Goal: Communication & Community: Answer question/provide support

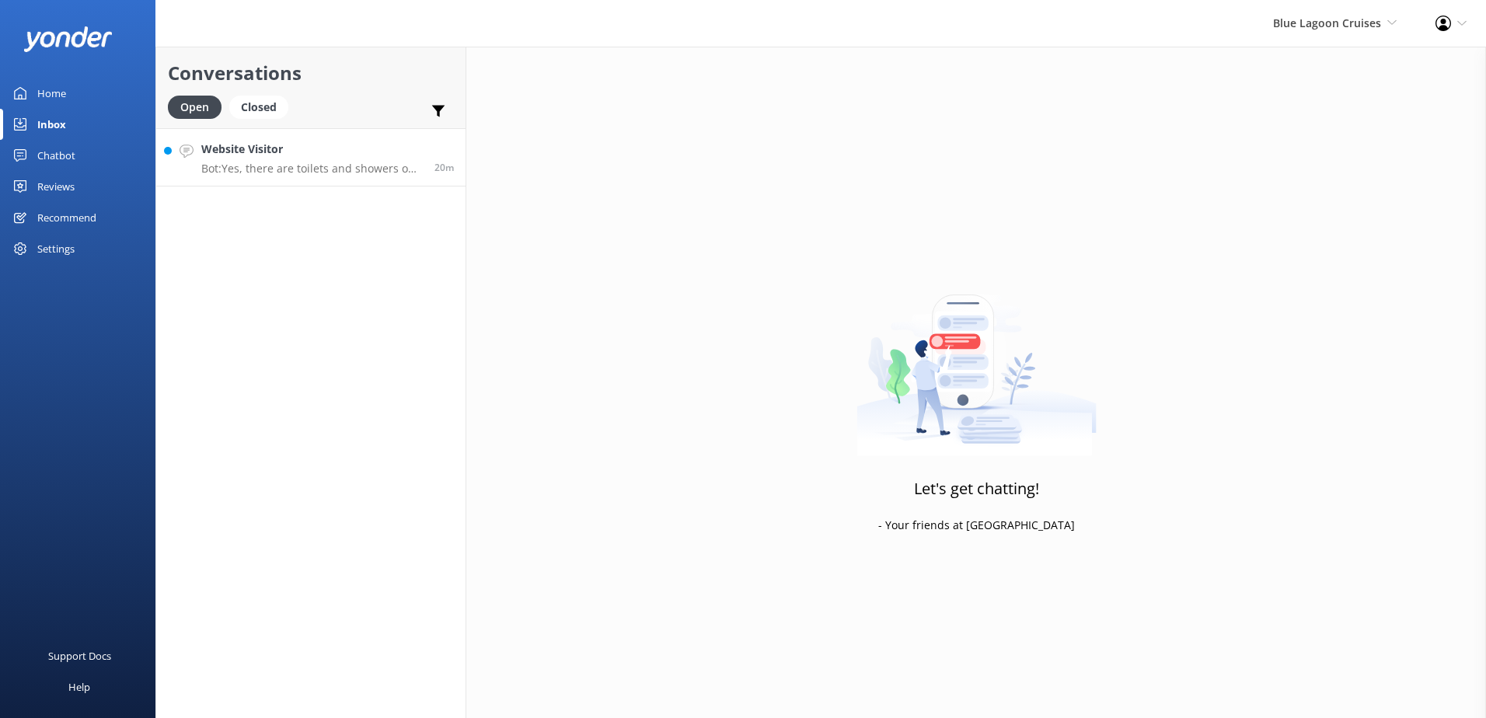
click at [362, 156] on h4 "Website Visitor" at bounding box center [311, 149] width 221 height 17
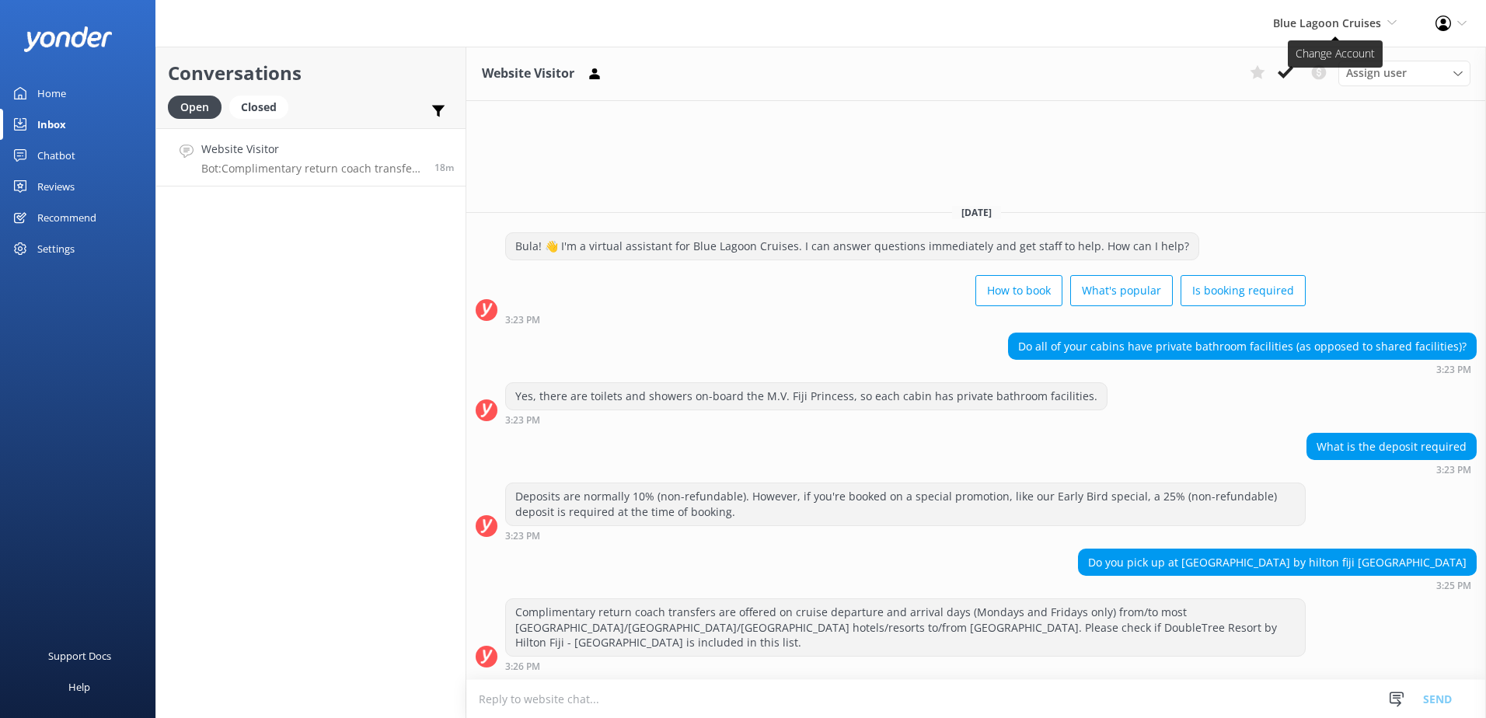
click at [1341, 30] on span "Blue Lagoon Cruises" at bounding box center [1327, 23] width 108 height 15
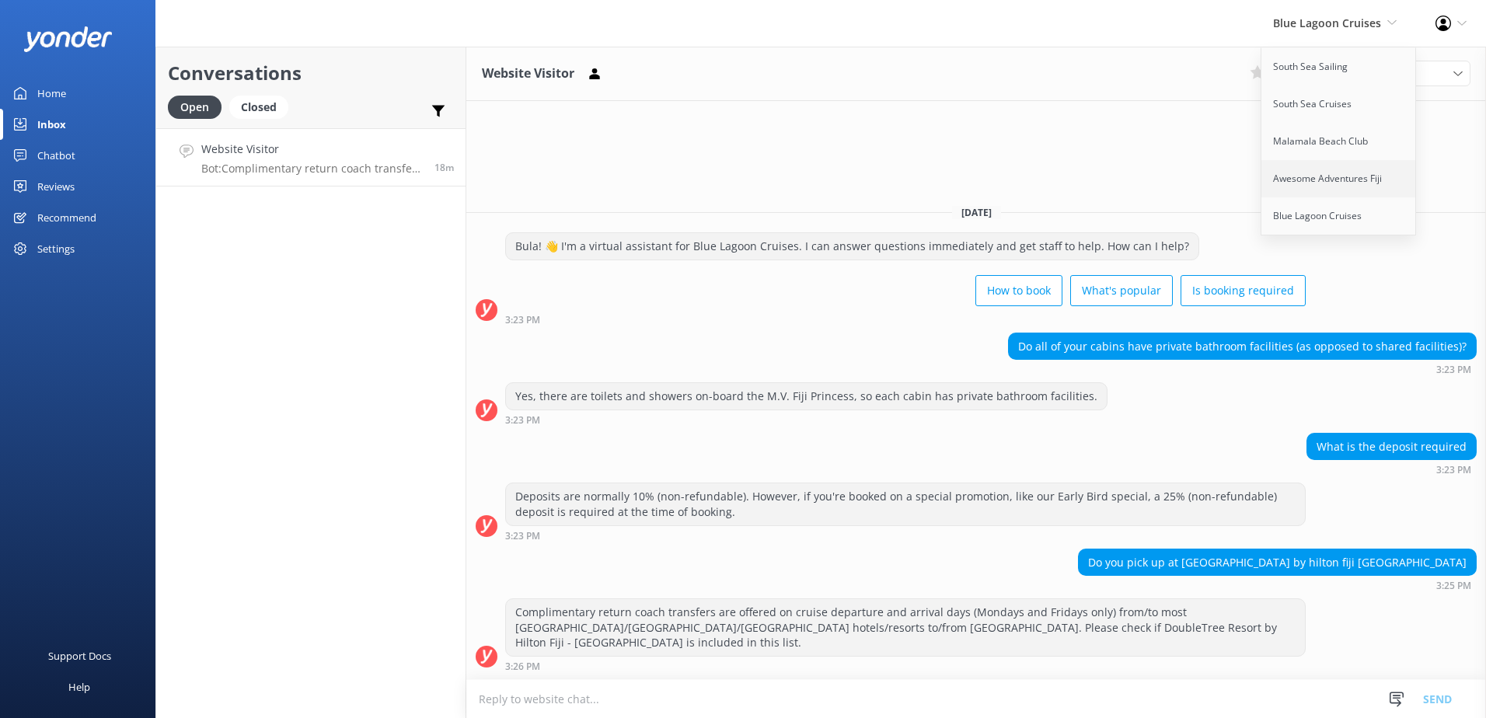
click at [1306, 175] on link "Awesome Adventures Fiji" at bounding box center [1338, 178] width 155 height 37
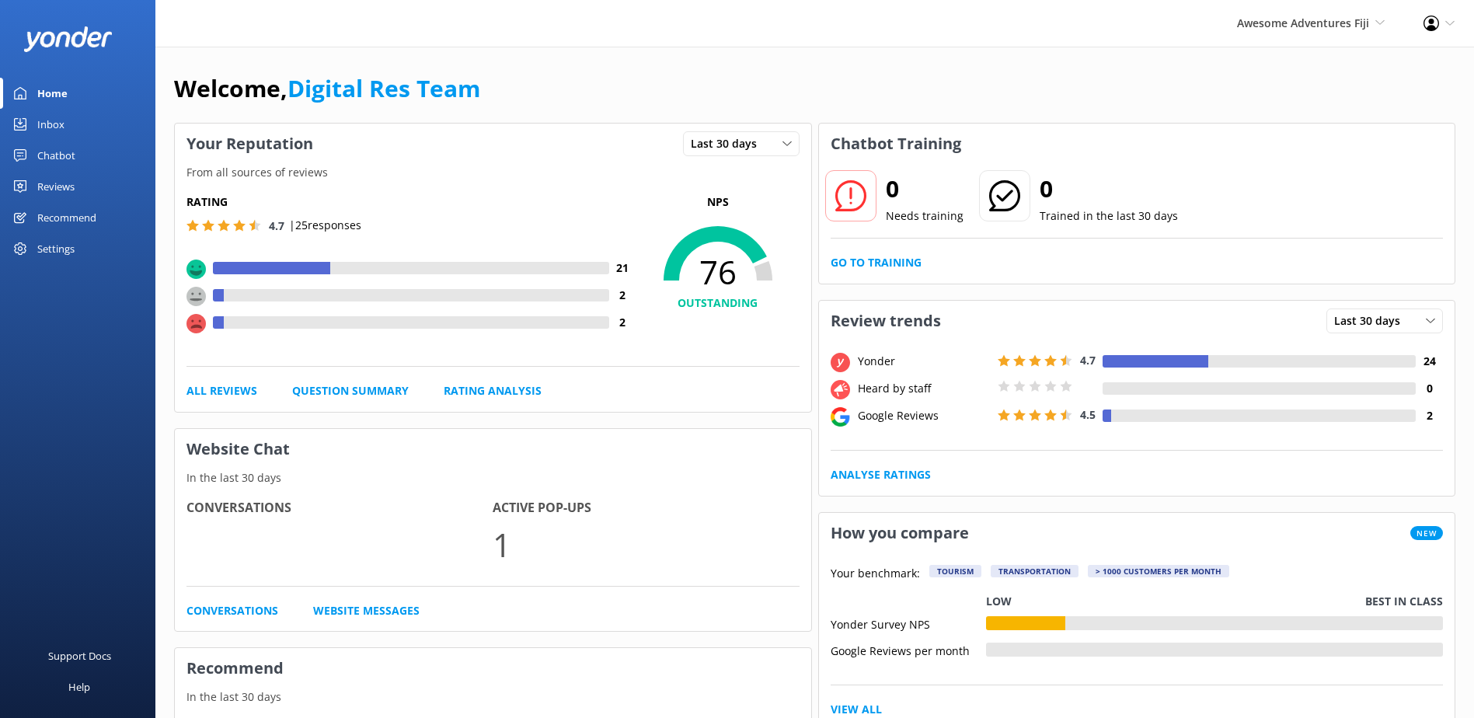
click at [41, 126] on div "Inbox" at bounding box center [50, 124] width 27 height 31
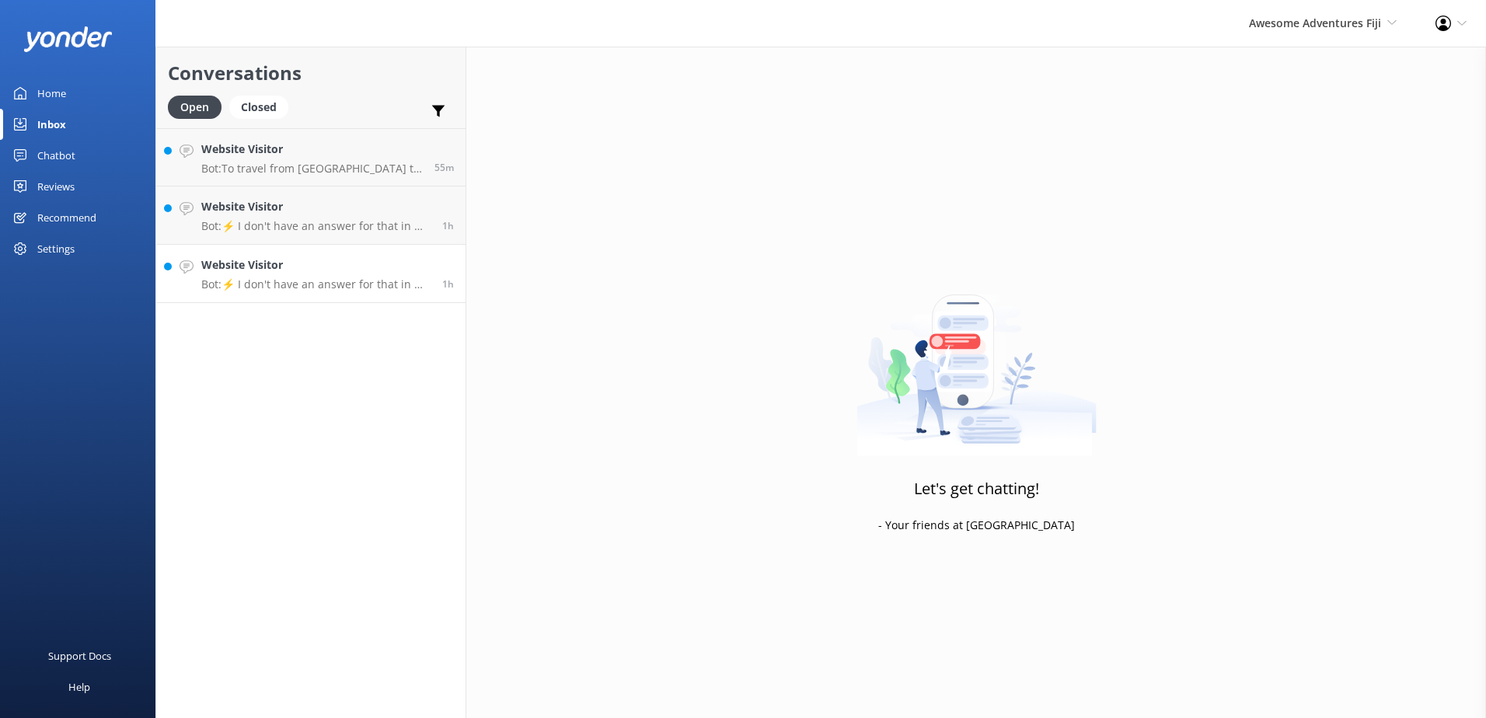
click at [330, 284] on p "Bot: ⚡ I don't have an answer for that in my knowledge base. Please try and rep…" at bounding box center [315, 284] width 229 height 14
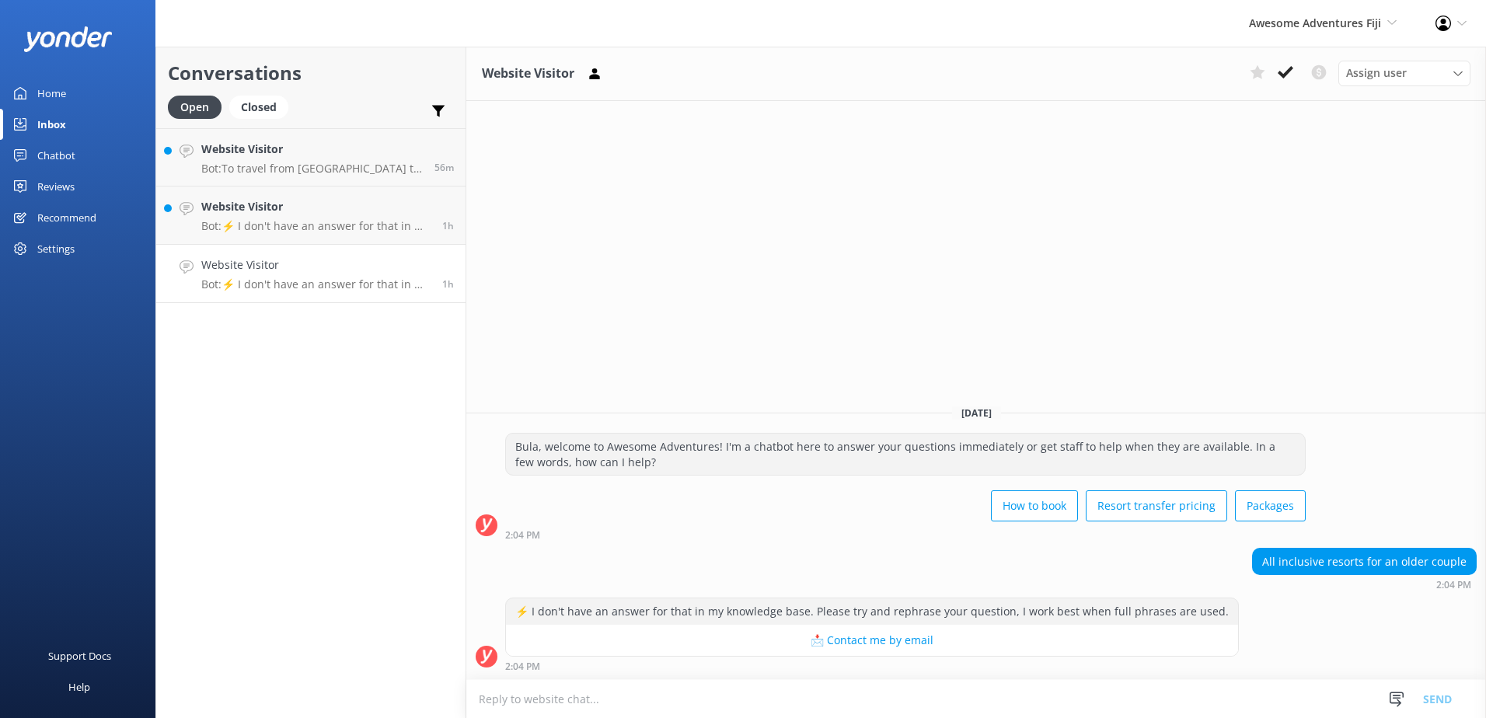
drag, startPoint x: 1330, startPoint y: 595, endPoint x: 1320, endPoint y: 605, distance: 14.3
click at [1330, 595] on div "All inclusive resorts for an older couple 2:04 PM" at bounding box center [976, 573] width 1020 height 51
click at [1139, 710] on textarea at bounding box center [976, 699] width 1020 height 38
paste textarea "Please contact & liaise directly with our Awesome Adventures Fiji Reservations …"
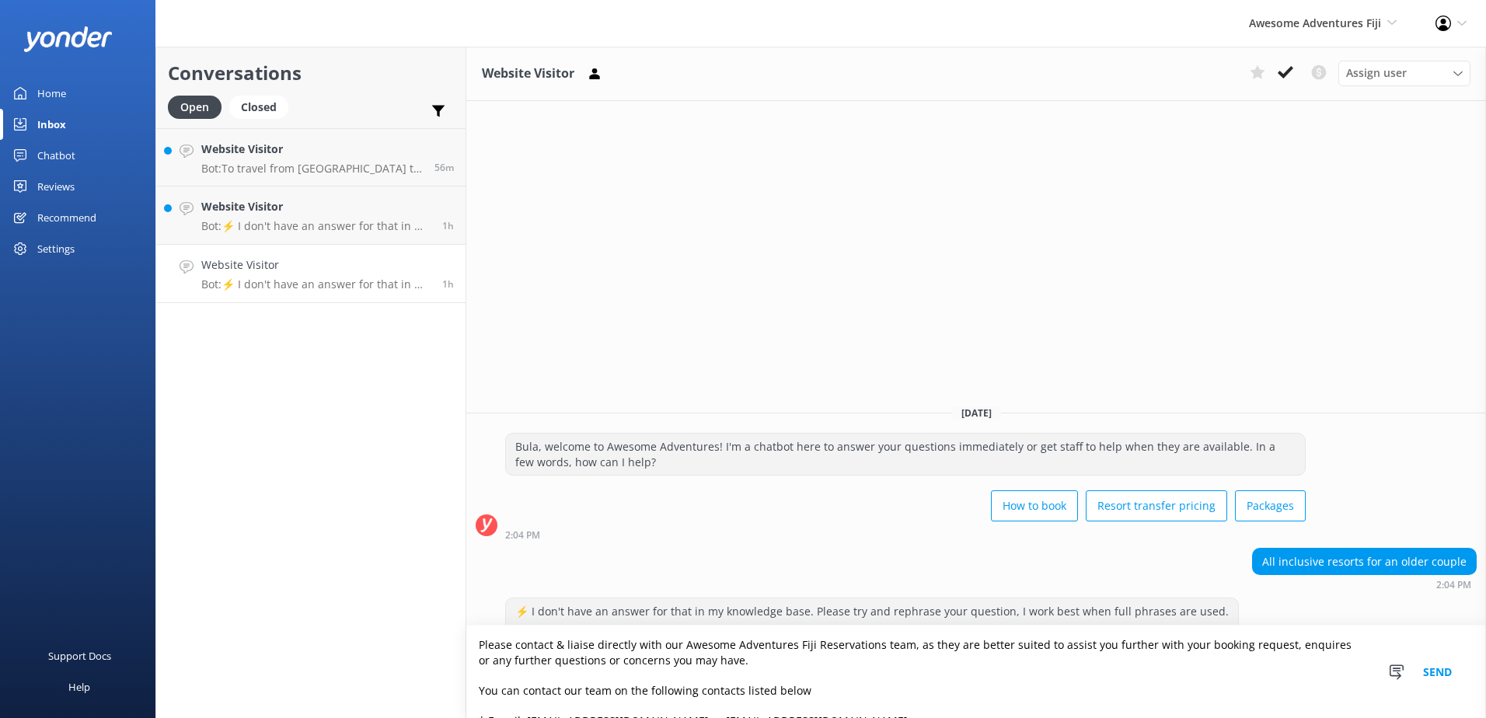
scroll to position [117, 0]
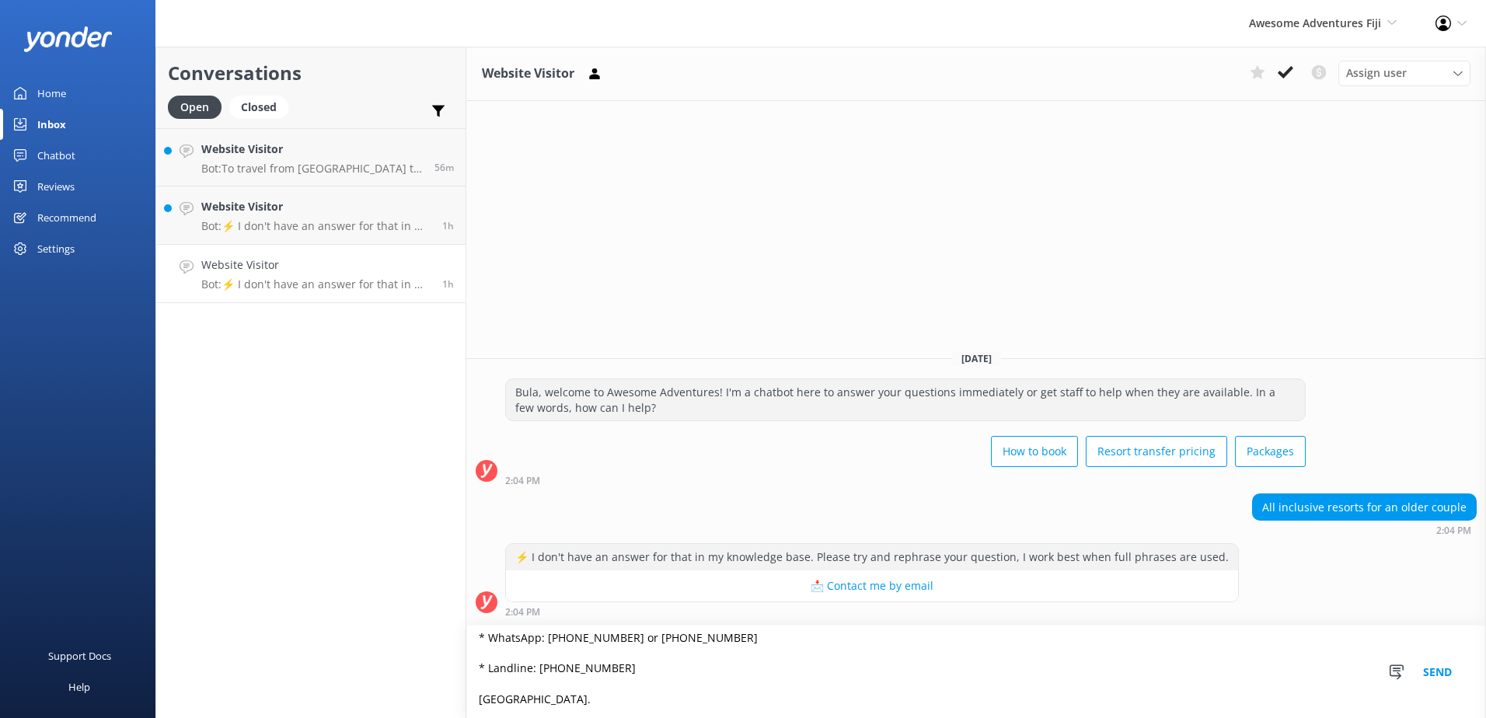
type textarea "Please contact & liaise directly with our Awesome Adventures Fiji Reservations …"
click at [1422, 669] on button "Send" at bounding box center [1437, 672] width 58 height 92
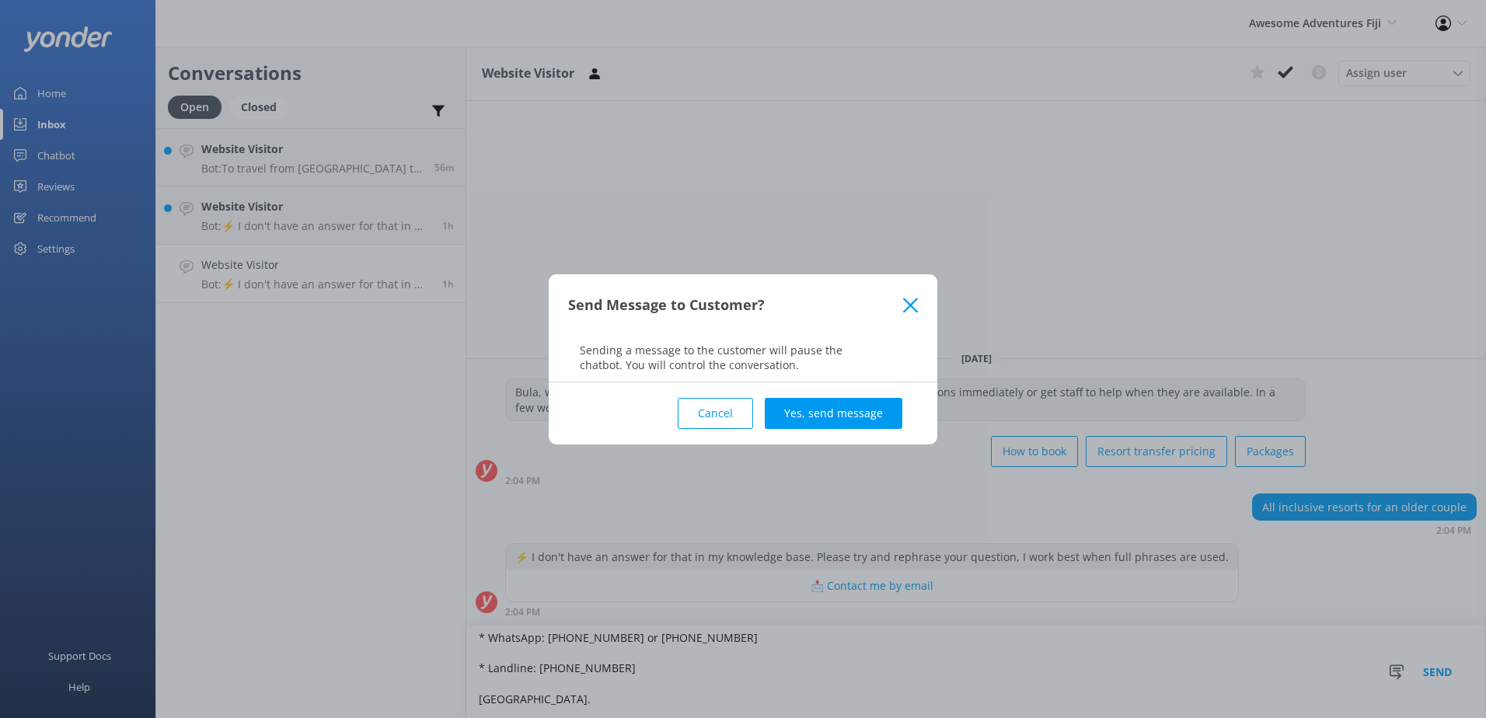
click at [884, 411] on button "Yes, send message" at bounding box center [834, 413] width 138 height 31
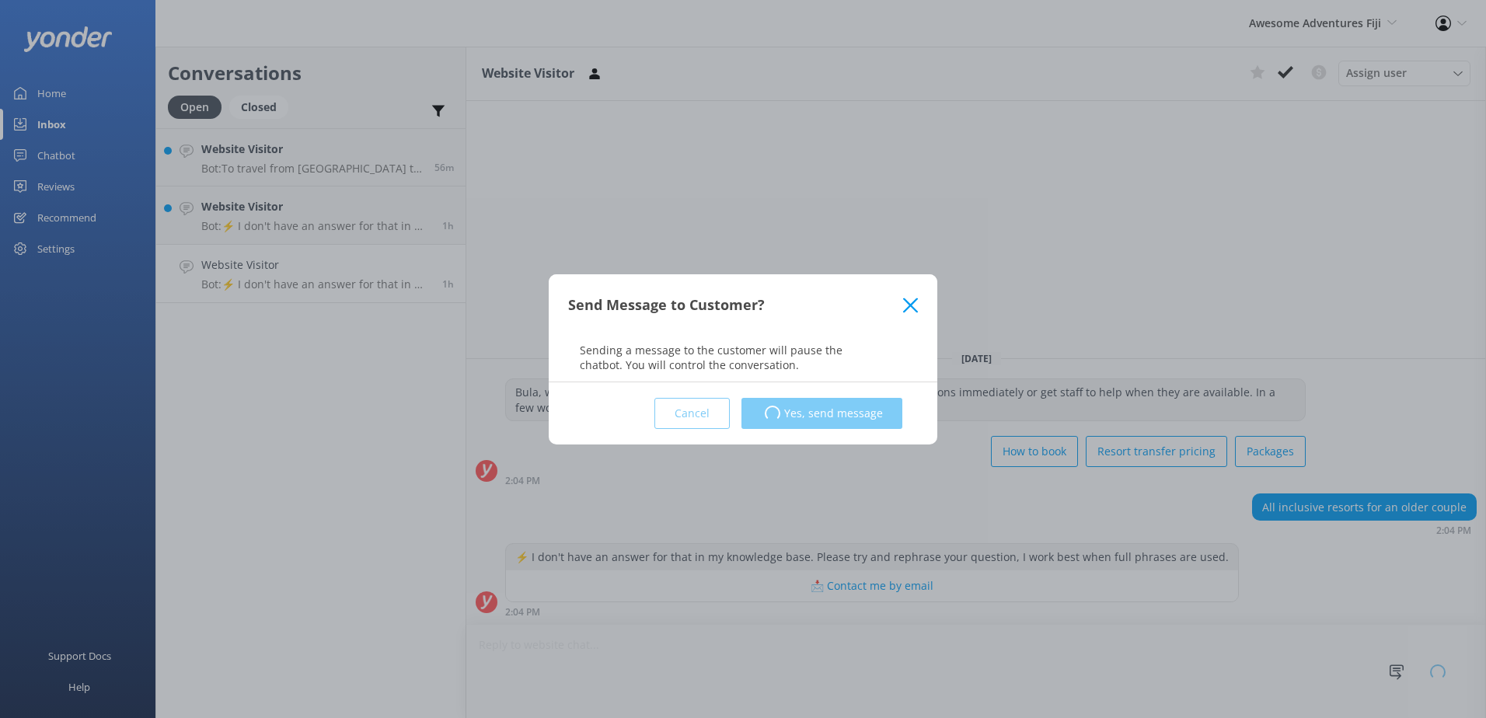
scroll to position [1, 0]
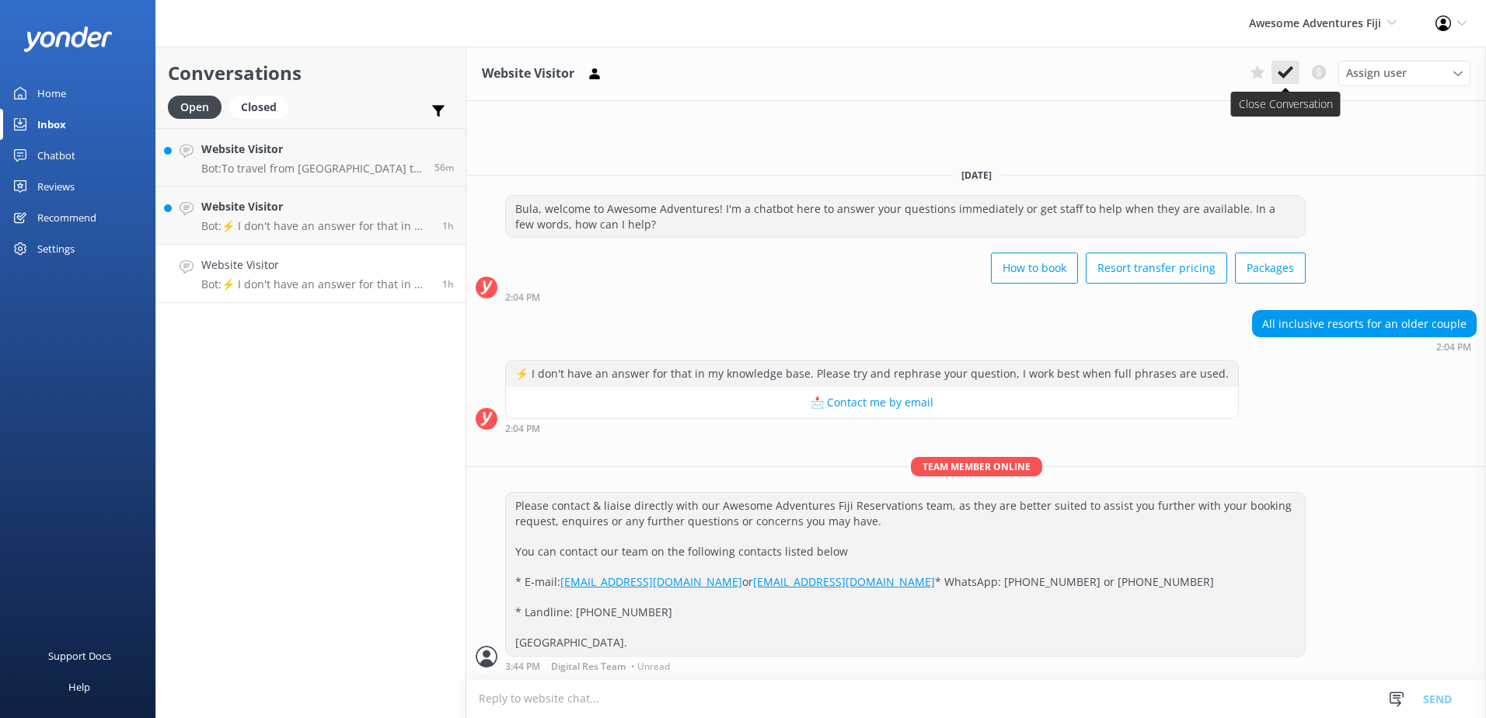
click at [1287, 69] on icon at bounding box center [1286, 73] width 16 height 16
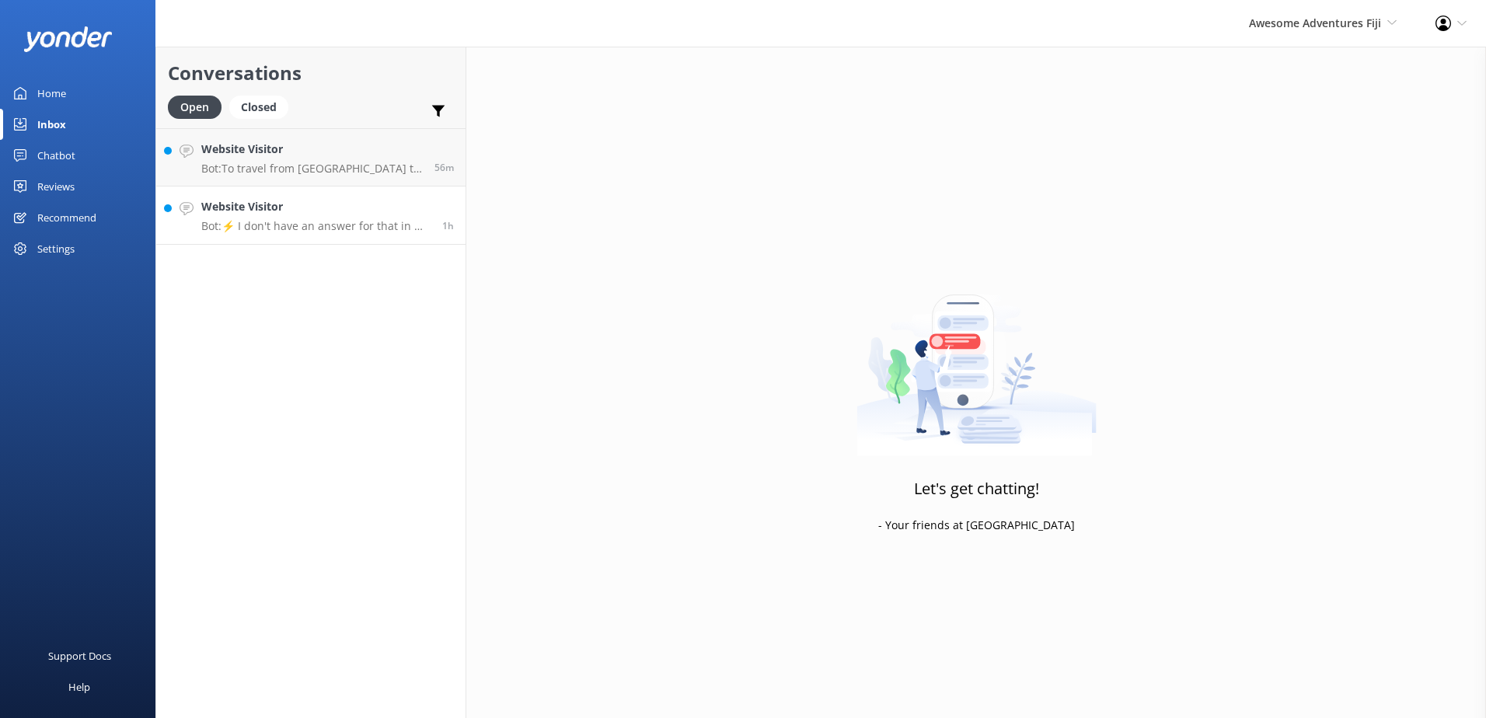
click at [382, 216] on div "Website Visitor Bot: ⚡ I don't have an answer for that in my knowledge base. Pl…" at bounding box center [315, 215] width 229 height 34
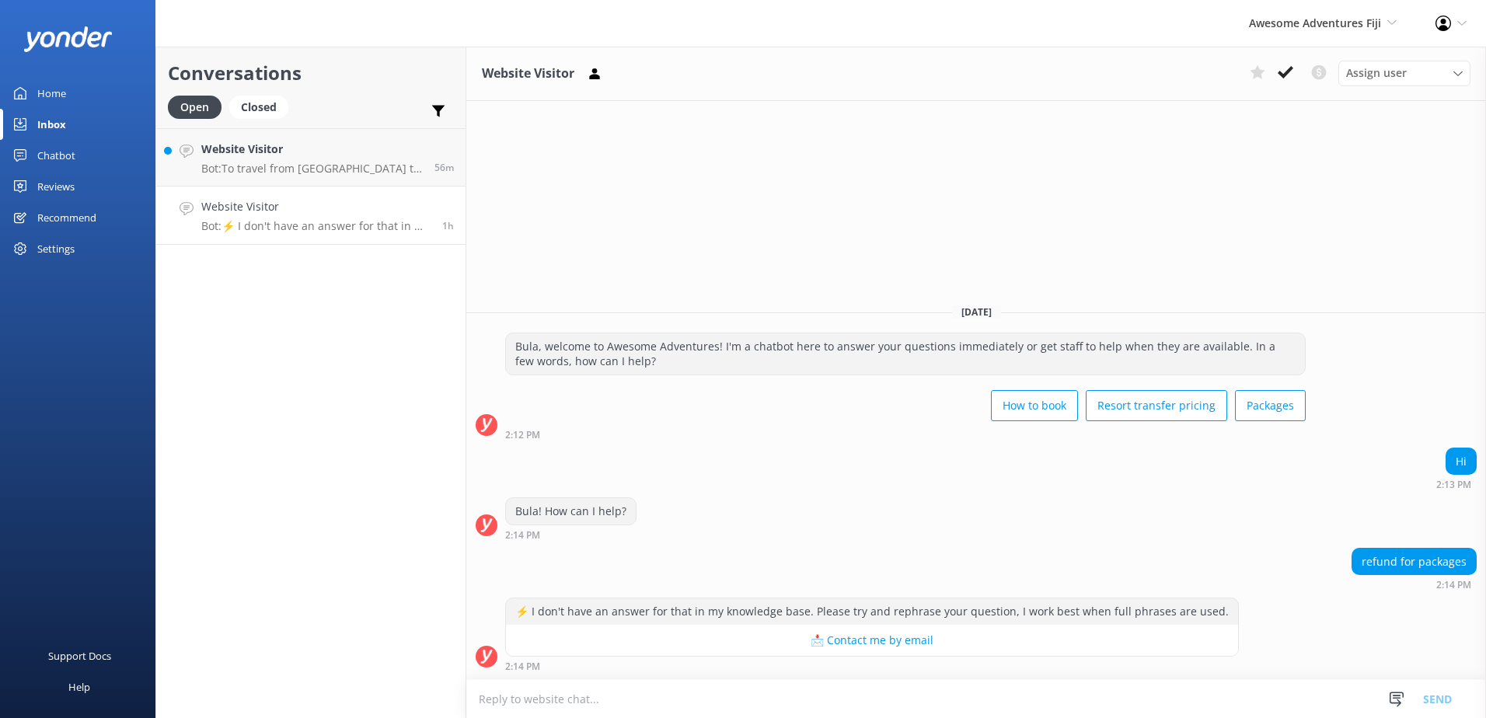
click at [57, 151] on div "Chatbot" at bounding box center [56, 155] width 38 height 31
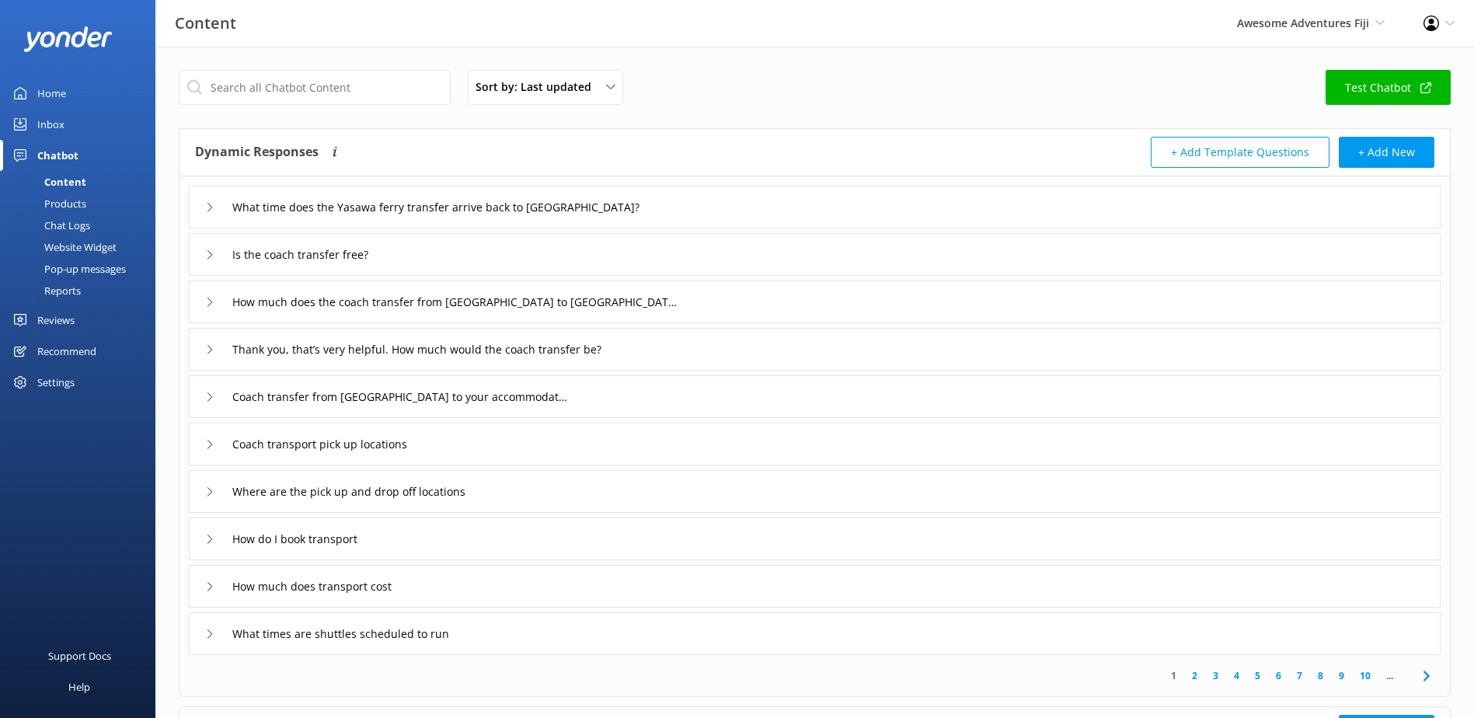
click at [55, 92] on div "Home" at bounding box center [51, 93] width 29 height 31
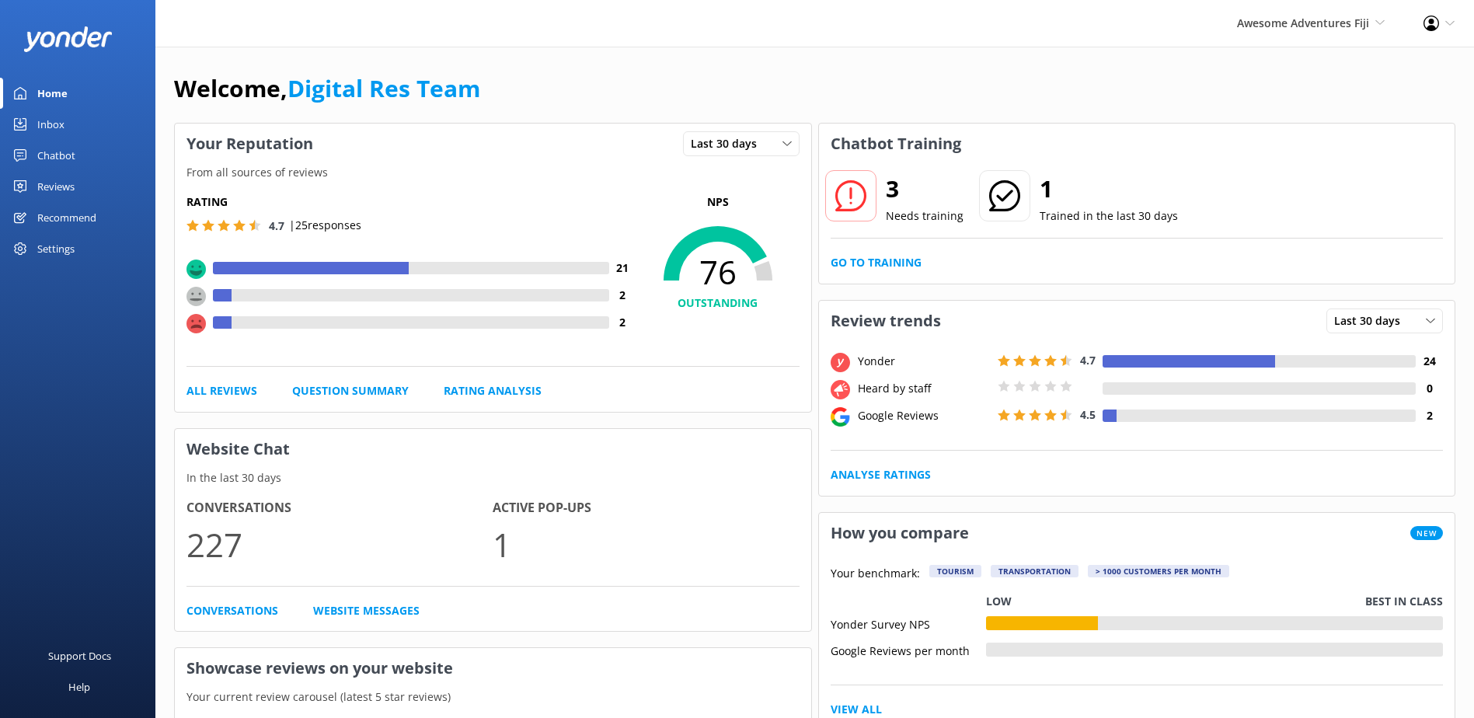
click at [49, 156] on div "Chatbot" at bounding box center [56, 155] width 38 height 31
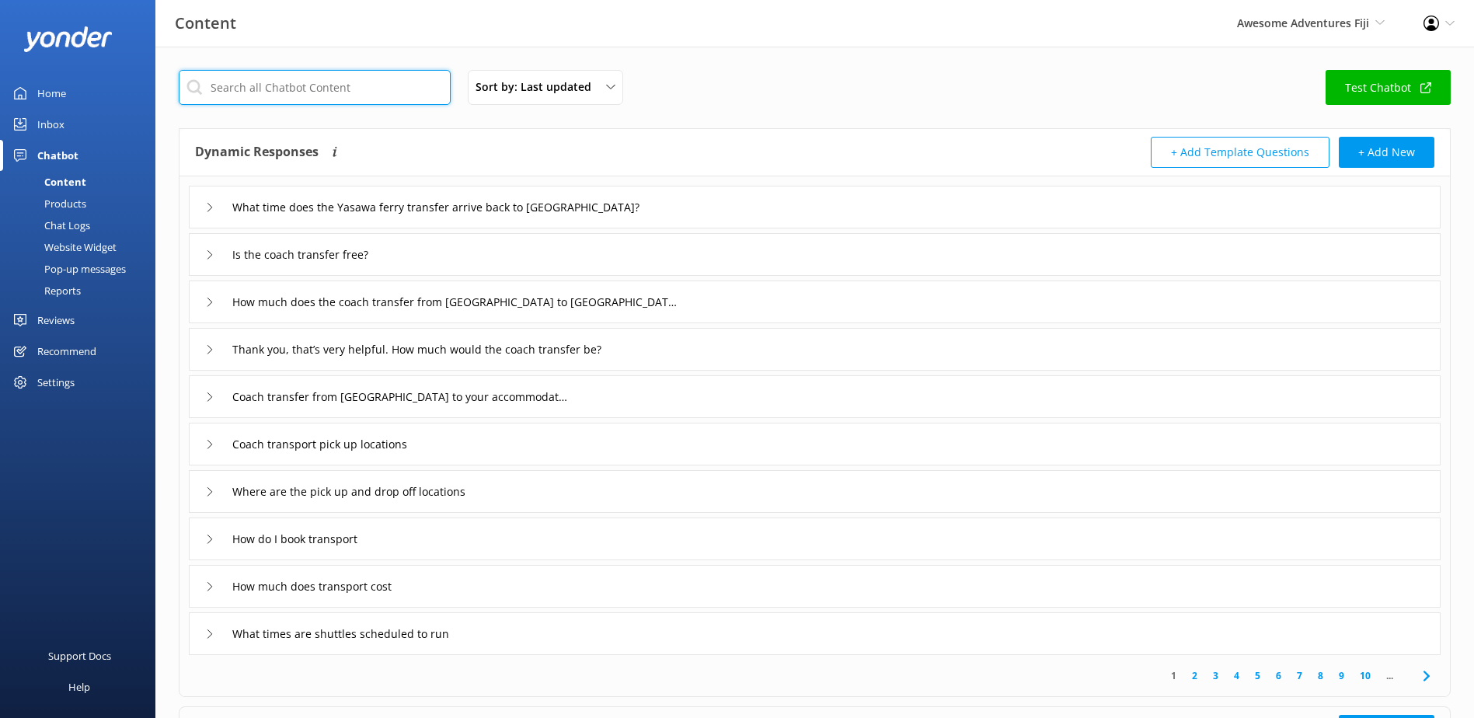
click at [305, 99] on input "text" at bounding box center [315, 87] width 272 height 35
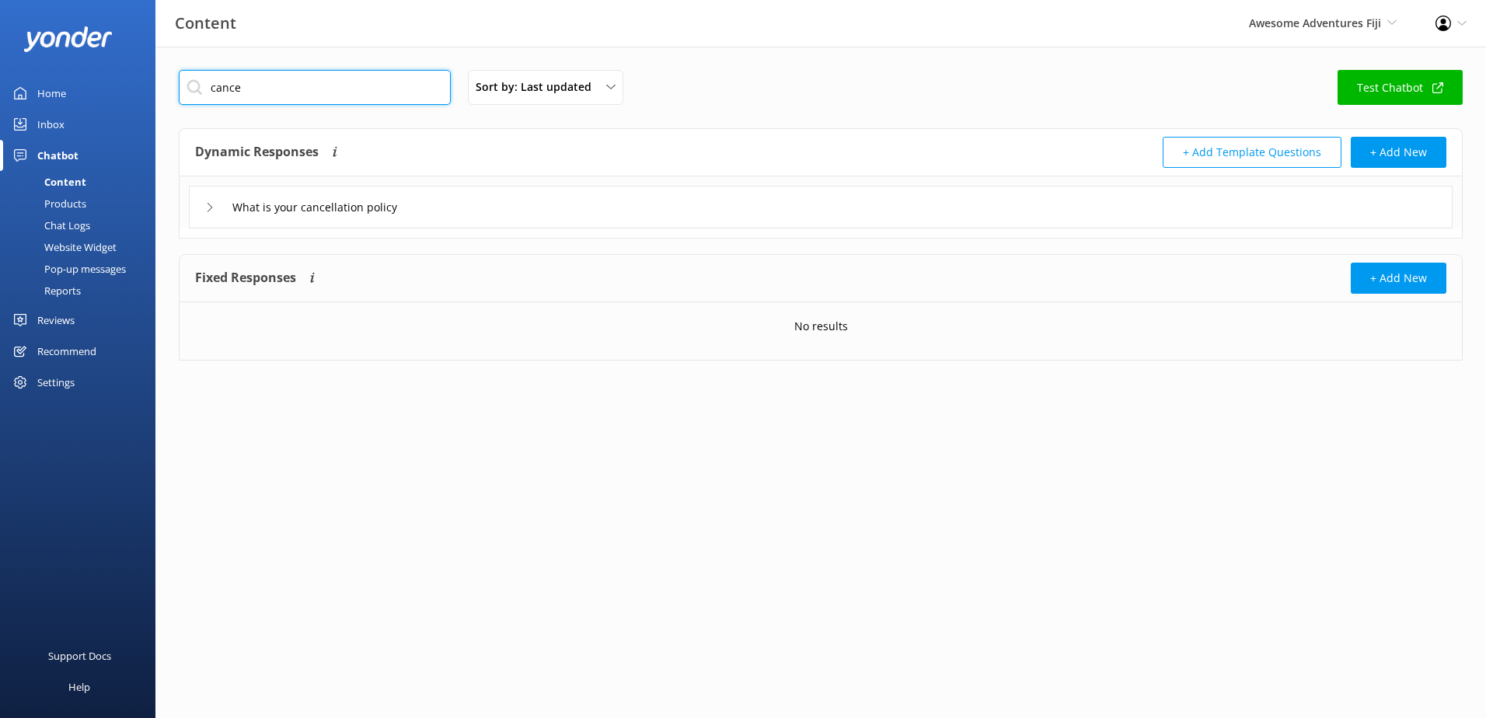
type input "cance"
click at [458, 208] on div "What is your cancellation policy" at bounding box center [821, 207] width 1264 height 43
click at [401, 201] on input "What is your cancellation policy" at bounding box center [333, 207] width 218 height 23
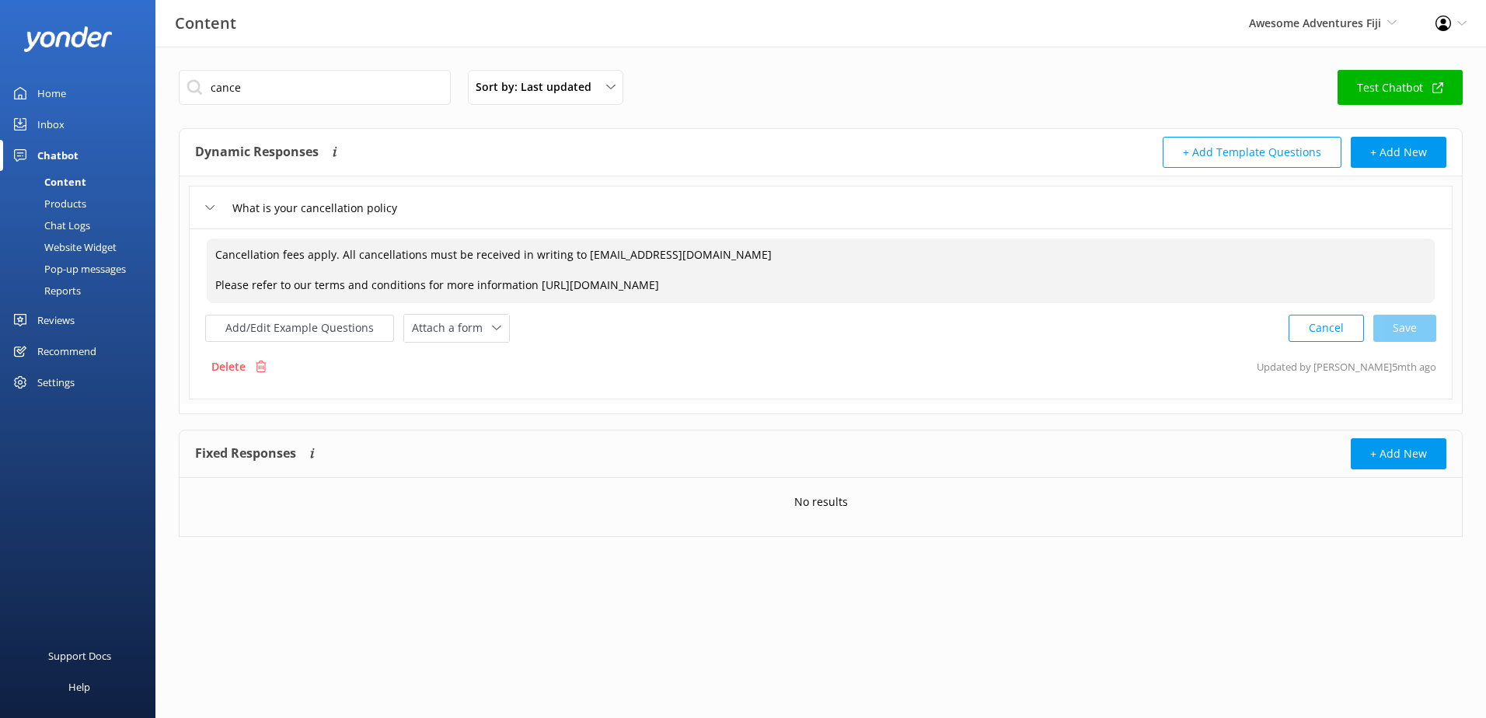
drag, startPoint x: 869, startPoint y: 280, endPoint x: 83, endPoint y: 216, distance: 788.3
click at [83, 216] on div "Content Awesome Adventures Fiji South Sea Sailing South Sea Cruises Malamala Be…" at bounding box center [743, 315] width 1486 height 537
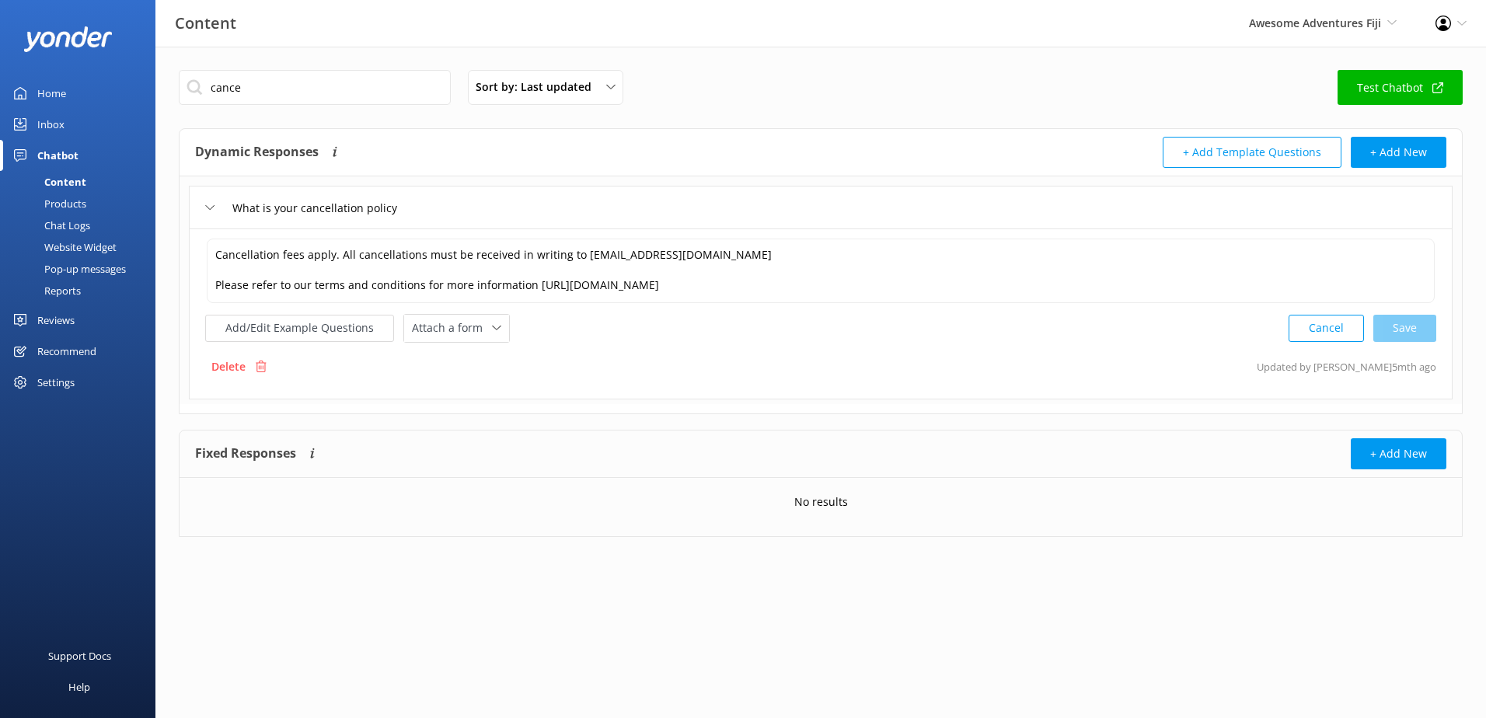
click at [60, 126] on div "Inbox" at bounding box center [50, 124] width 27 height 31
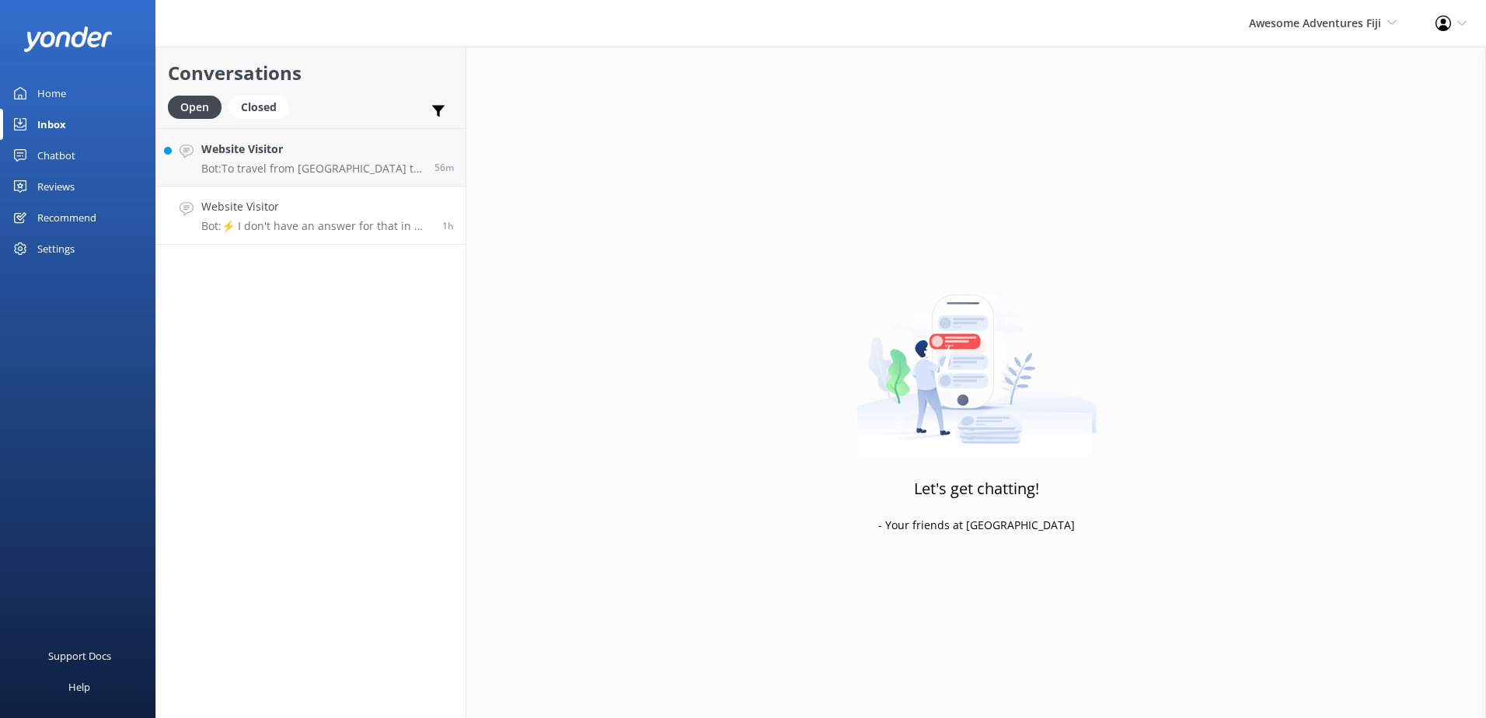
click at [324, 239] on link "Website Visitor Bot: ⚡ I don't have an answer for that in my knowledge base. Pl…" at bounding box center [310, 216] width 309 height 58
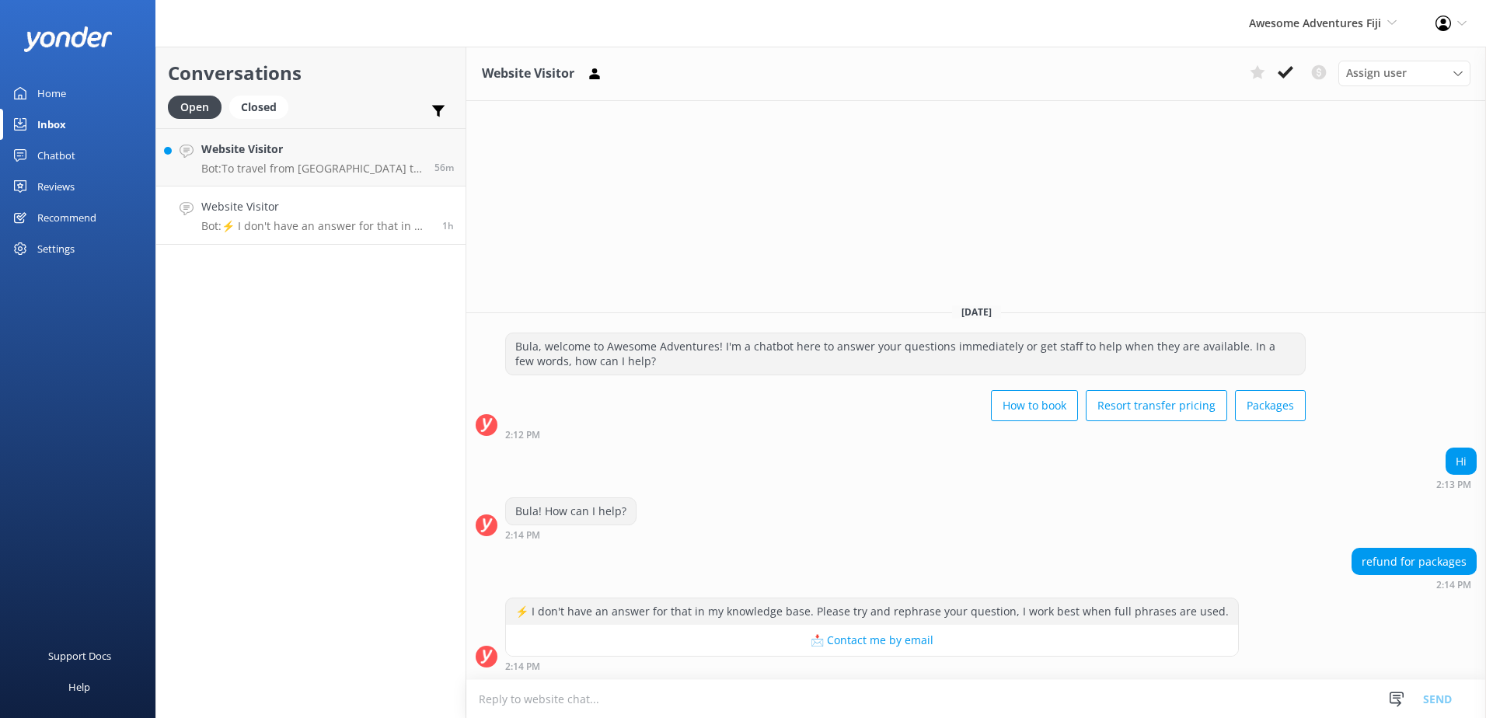
click at [653, 687] on textarea at bounding box center [976, 699] width 1020 height 38
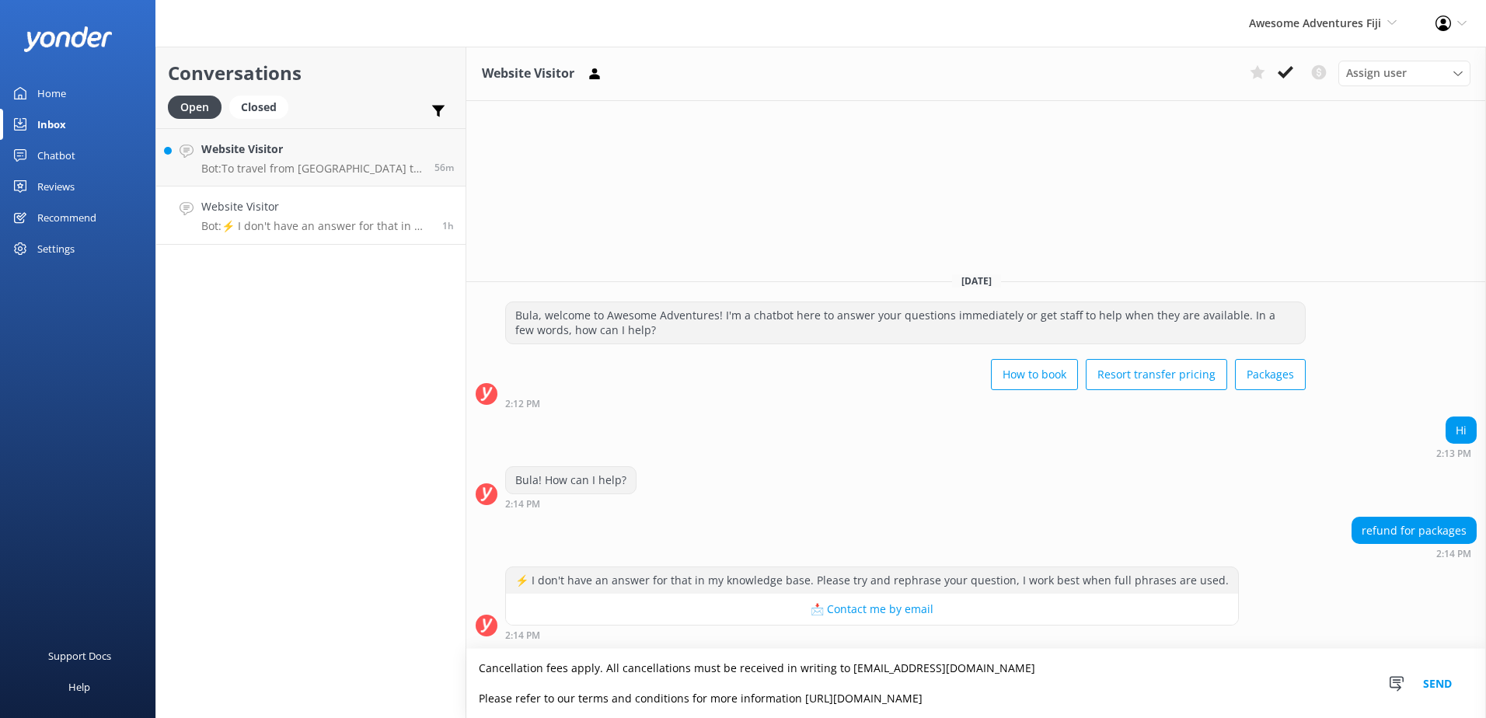
type textarea "Cancellation fees apply. All cancellations must be received in writing to info@…"
click at [1432, 683] on button "Send" at bounding box center [1437, 683] width 58 height 69
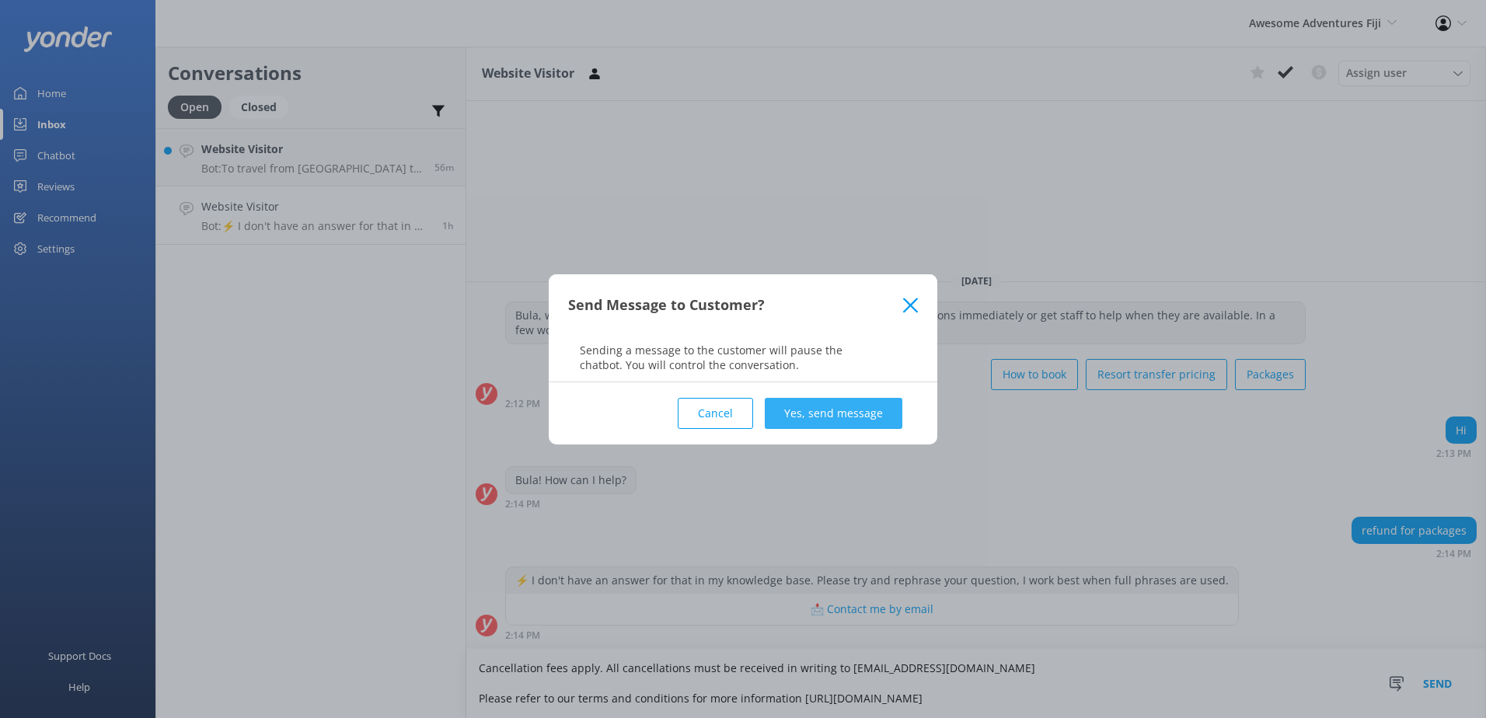
click at [810, 403] on button "Yes, send message" at bounding box center [834, 413] width 138 height 31
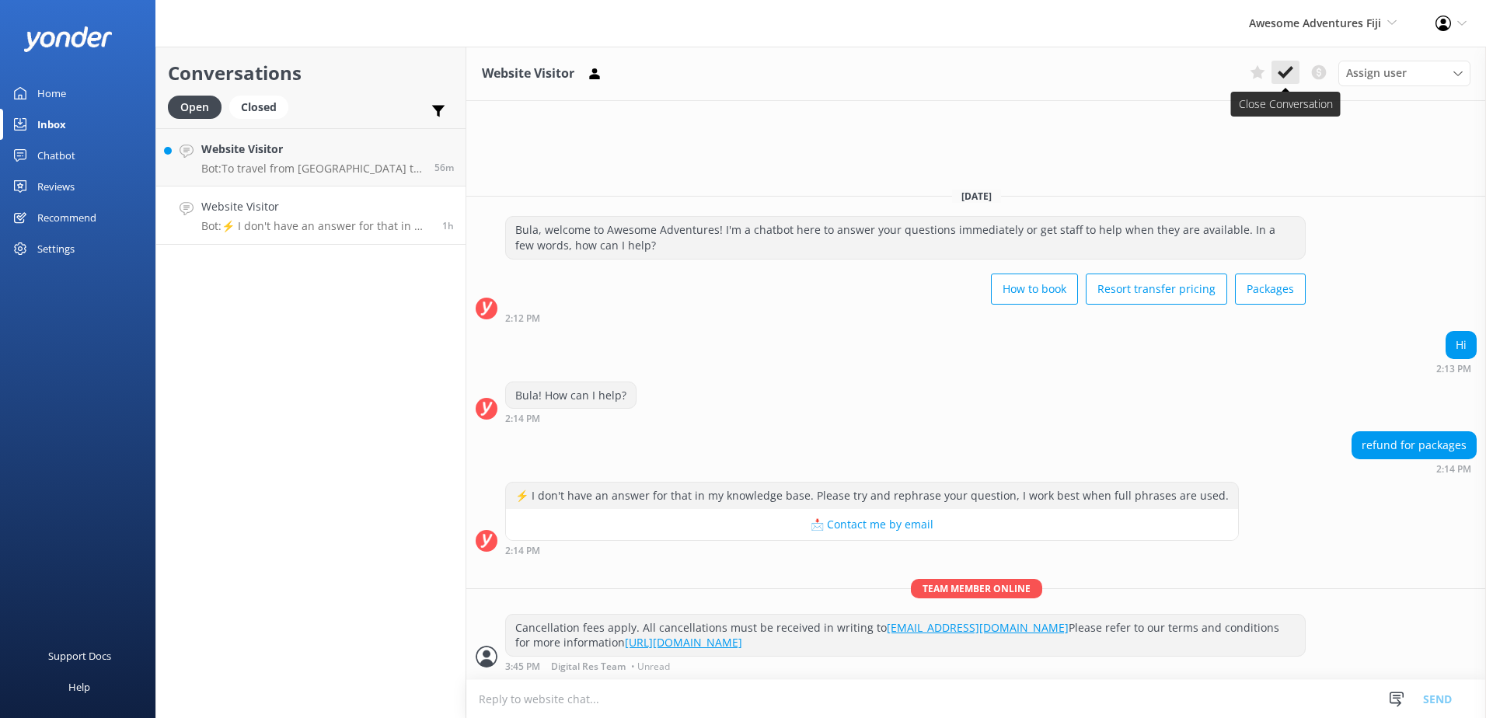
click at [1289, 72] on use at bounding box center [1286, 72] width 16 height 12
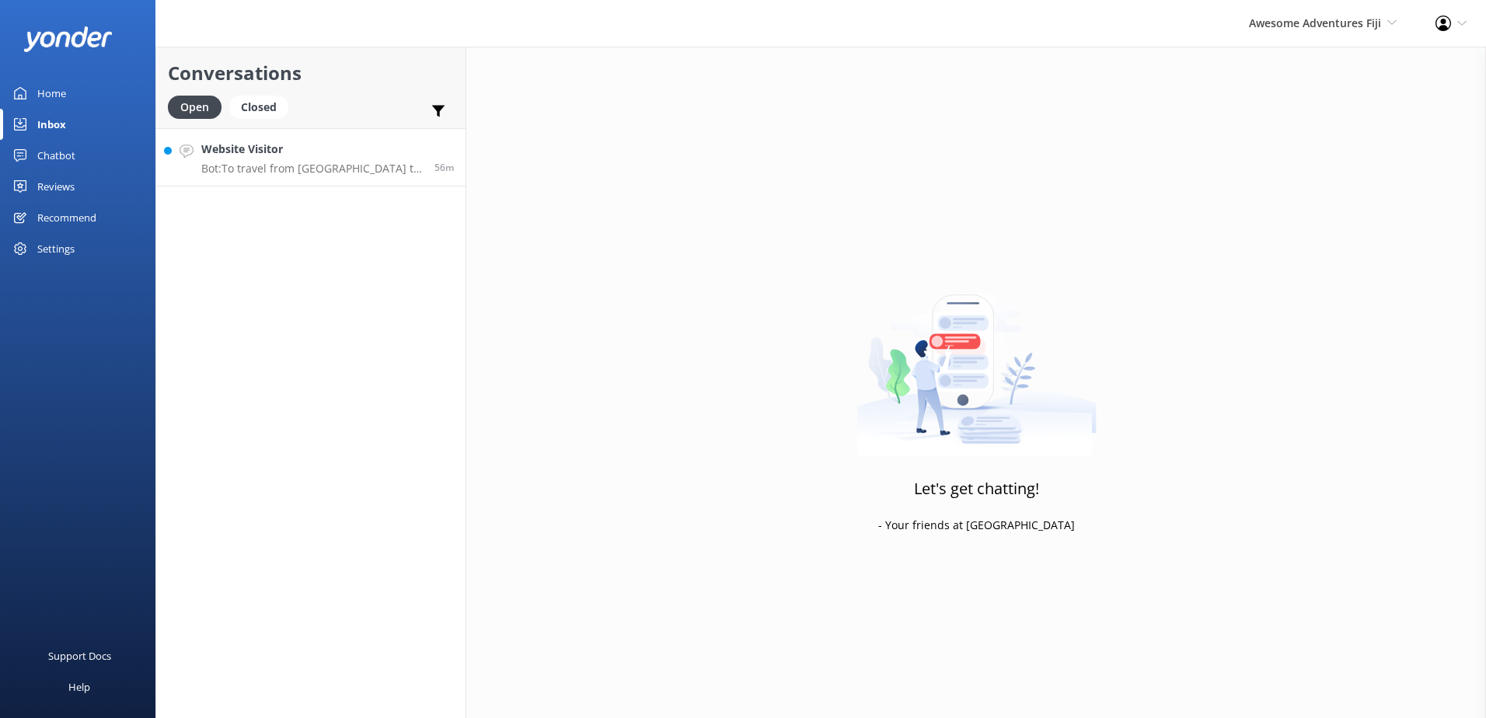
click at [356, 162] on p "Bot: To travel from Mantaray Island to Beachcomber Island, you will need to tra…" at bounding box center [311, 169] width 221 height 14
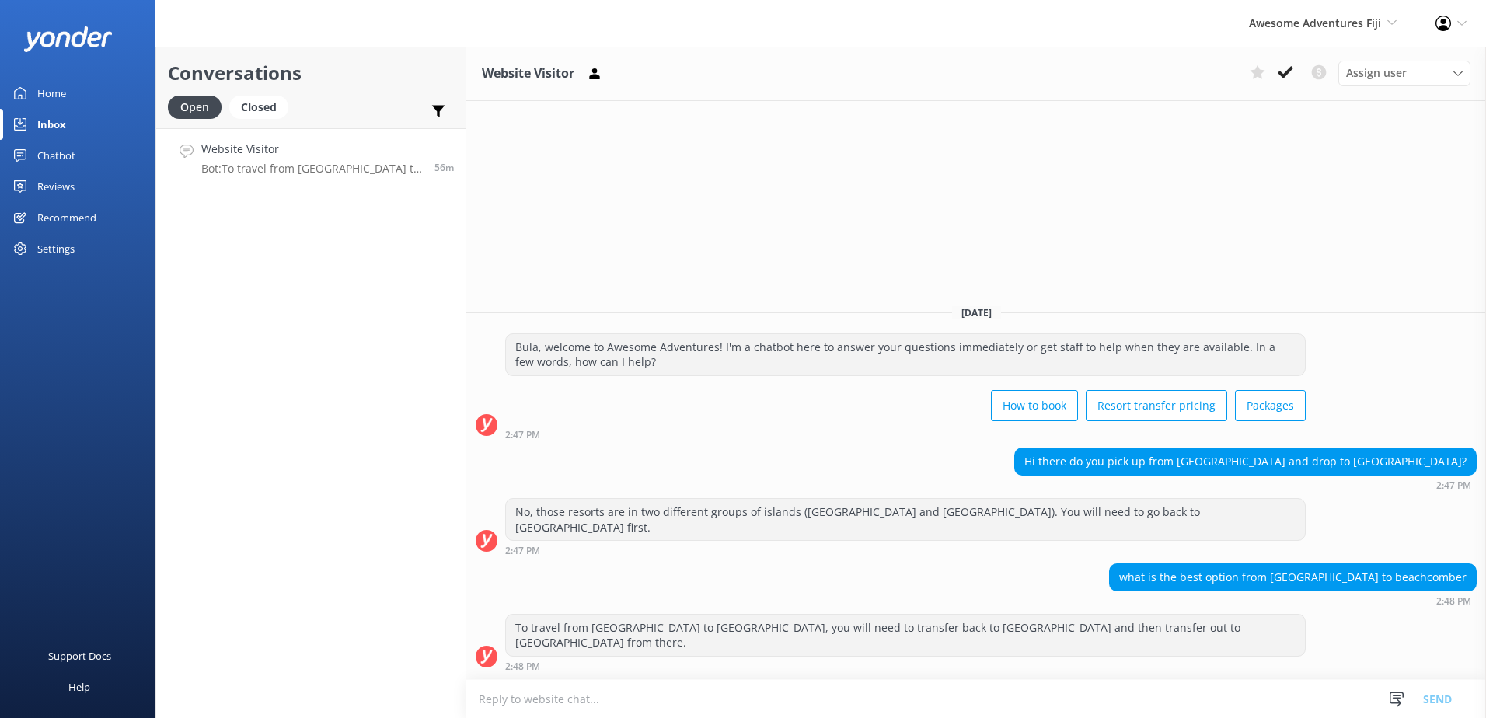
click at [787, 697] on textarea at bounding box center [976, 699] width 1020 height 38
click at [1283, 75] on use at bounding box center [1286, 72] width 16 height 12
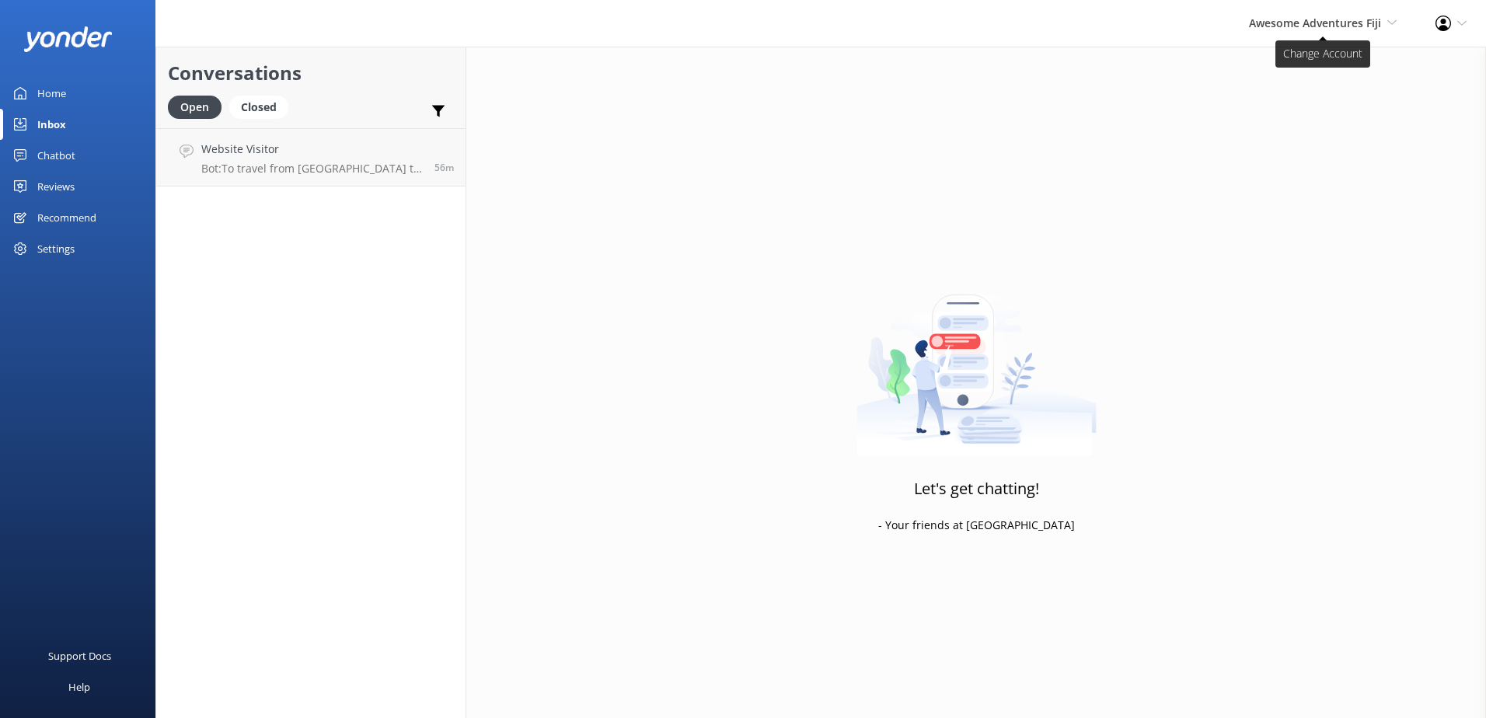
click at [1284, 26] on span "Awesome Adventures Fiji" at bounding box center [1315, 23] width 132 height 15
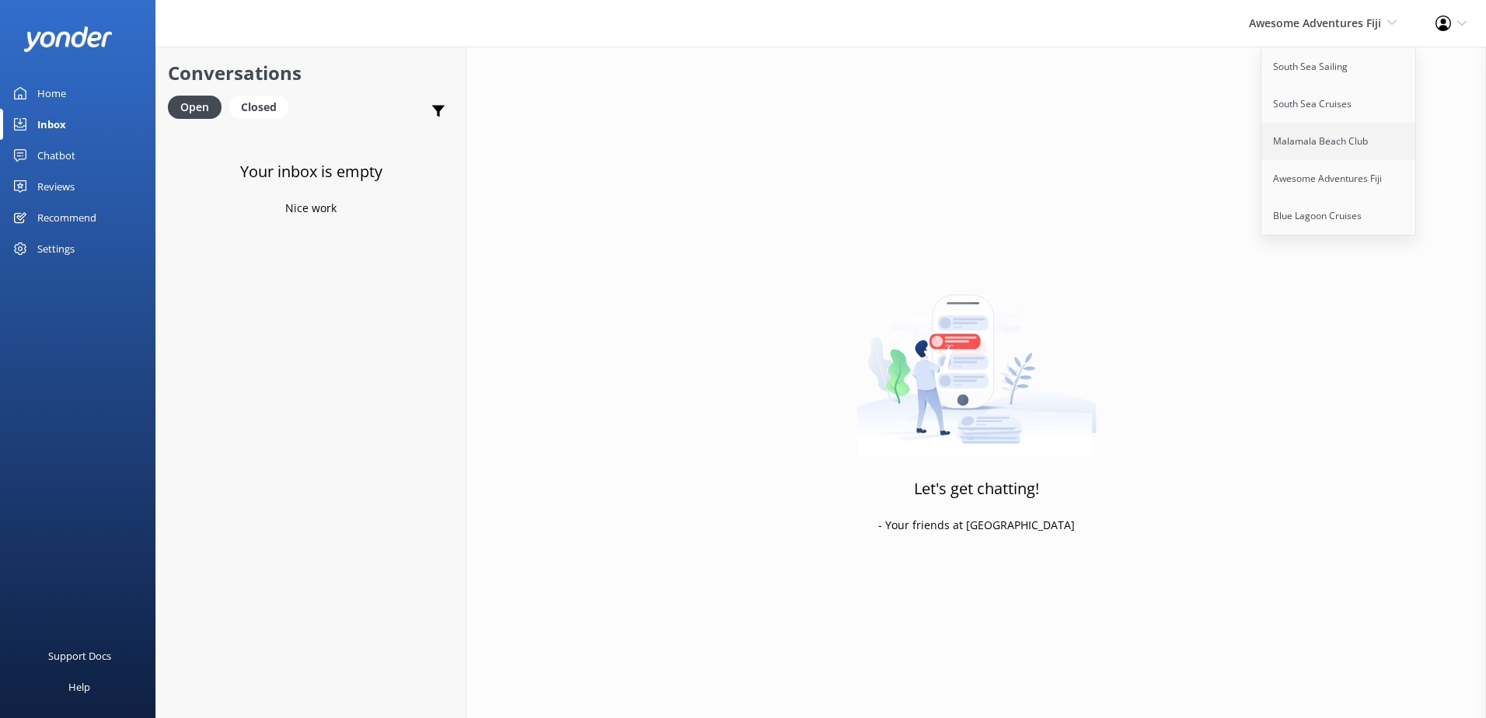
click at [1310, 124] on link "Malamala Beach Club" at bounding box center [1338, 141] width 155 height 37
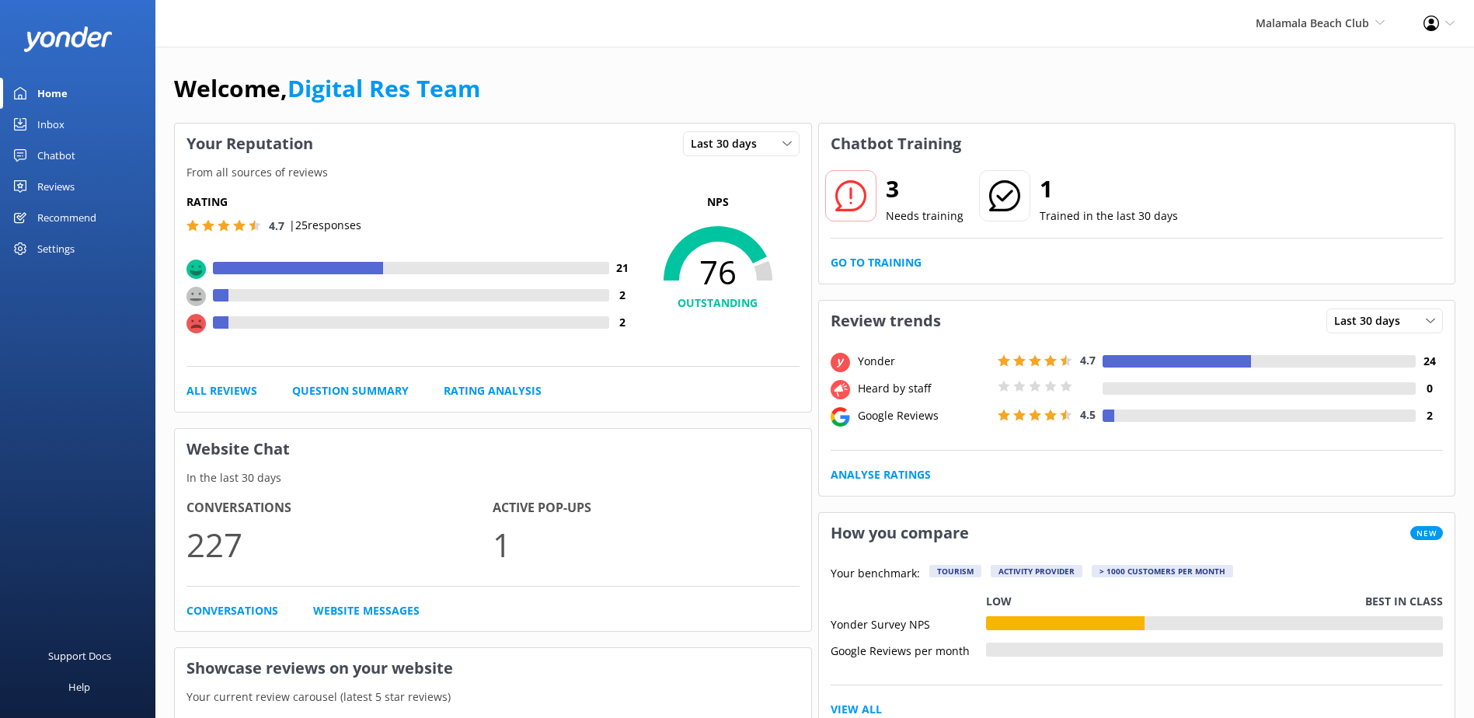
click at [72, 122] on link "Inbox" at bounding box center [77, 124] width 155 height 31
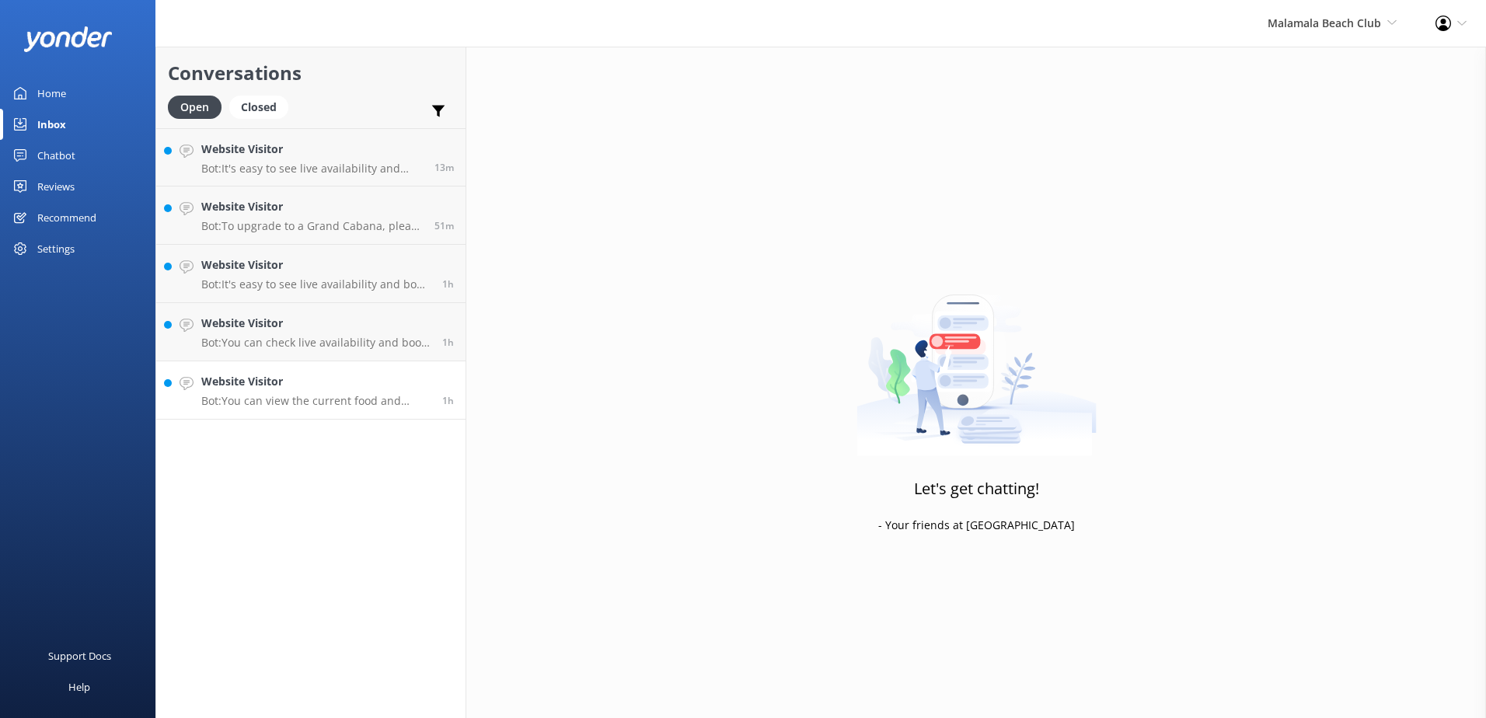
click at [274, 383] on h4 "Website Visitor" at bounding box center [315, 381] width 229 height 17
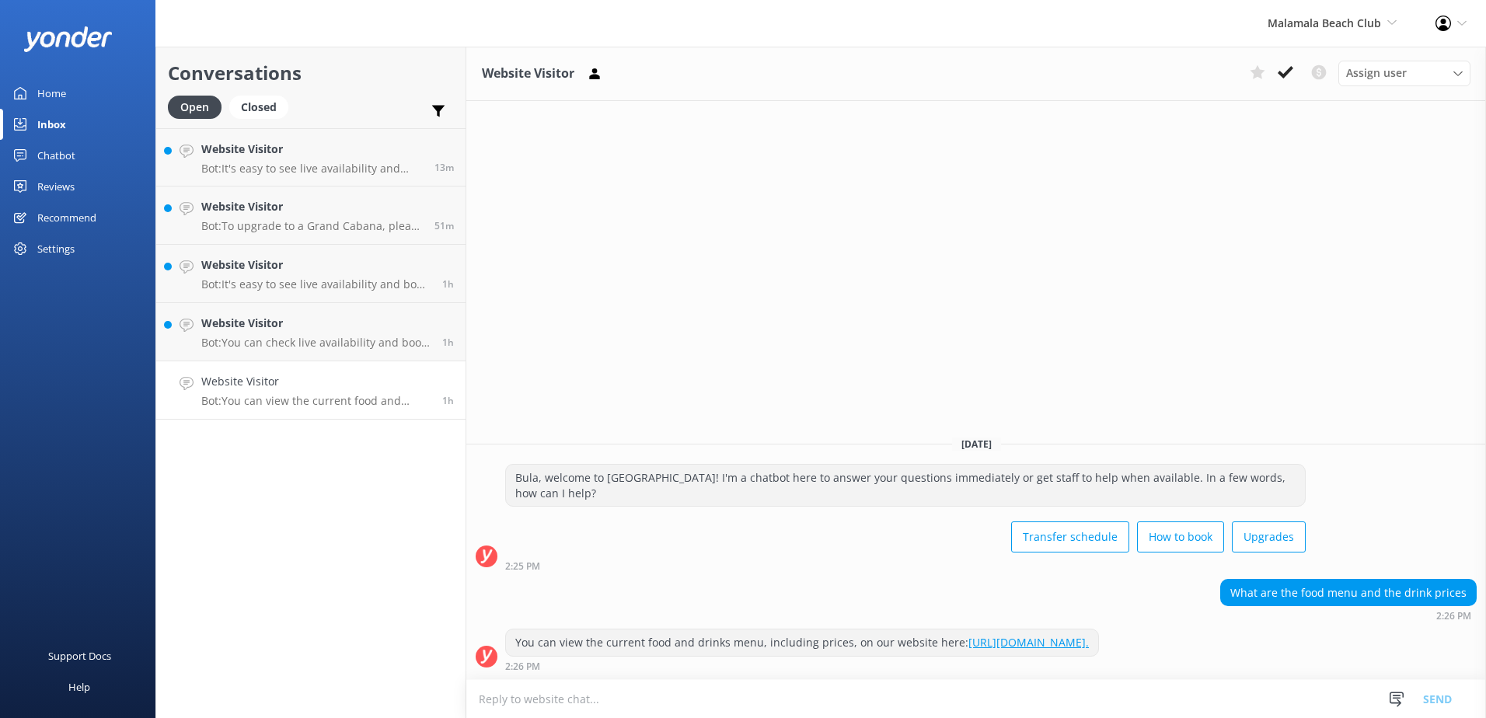
drag, startPoint x: 1203, startPoint y: 640, endPoint x: 497, endPoint y: 640, distance: 706.4
click at [497, 640] on div "You can view the current food and drinks menu, including prices, on our website…" at bounding box center [976, 650] width 1020 height 43
copy div "You can view the current food and drinks menu, including prices, on our website…"
click at [625, 706] on textarea at bounding box center [976, 699] width 1020 height 38
paste textarea "You can view the current food and drinks menu, including prices, on our website…"
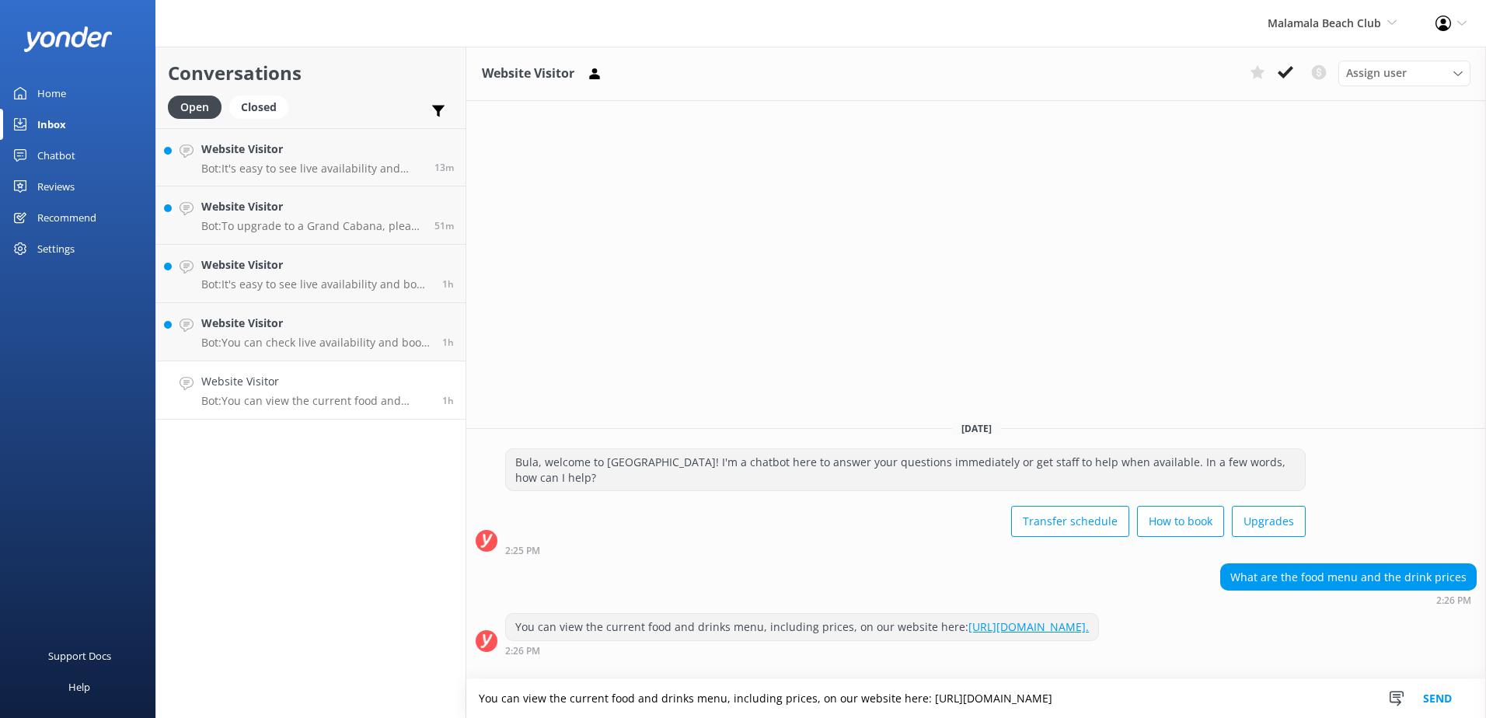
type textarea "You can view the current food and drinks menu, including prices, on our website…"
click at [1459, 688] on button "Send" at bounding box center [1437, 698] width 58 height 39
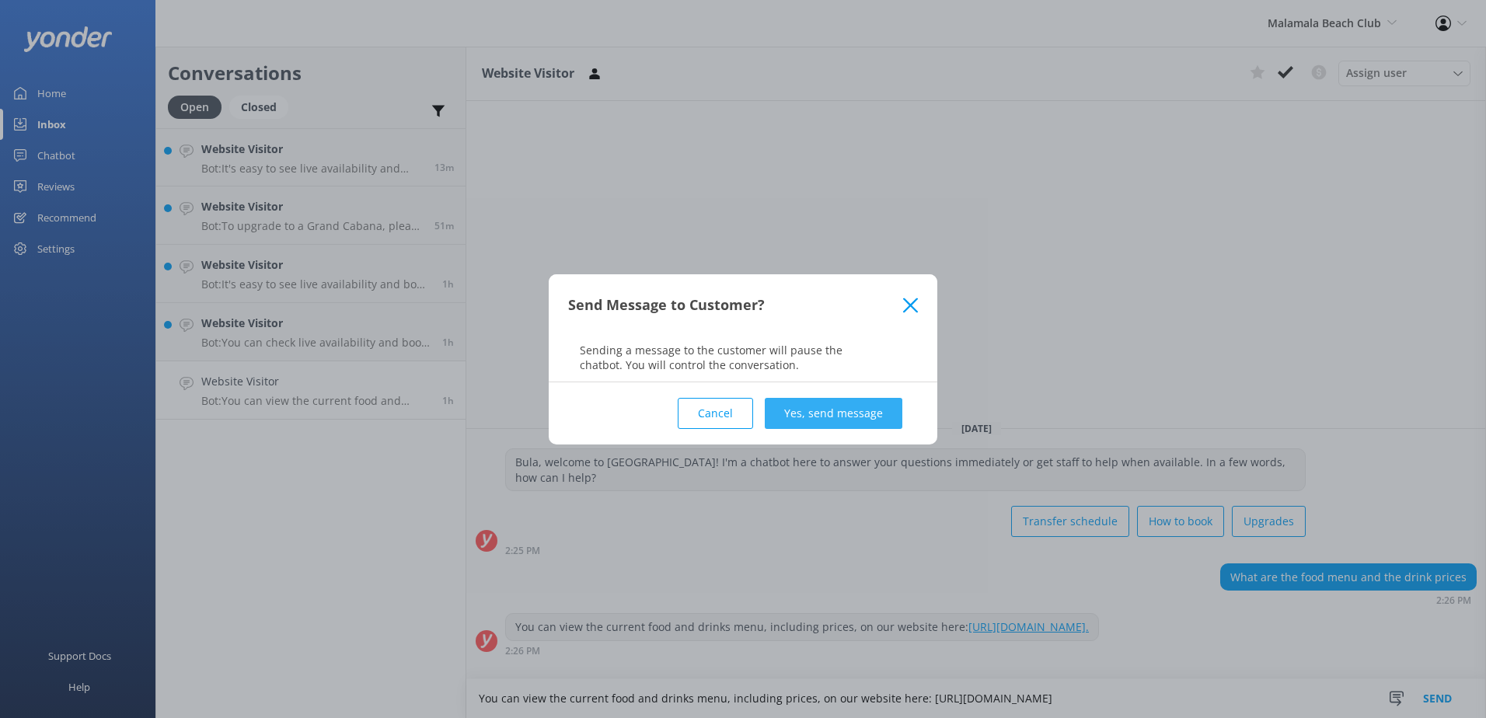
click at [850, 410] on button "Yes, send message" at bounding box center [834, 413] width 138 height 31
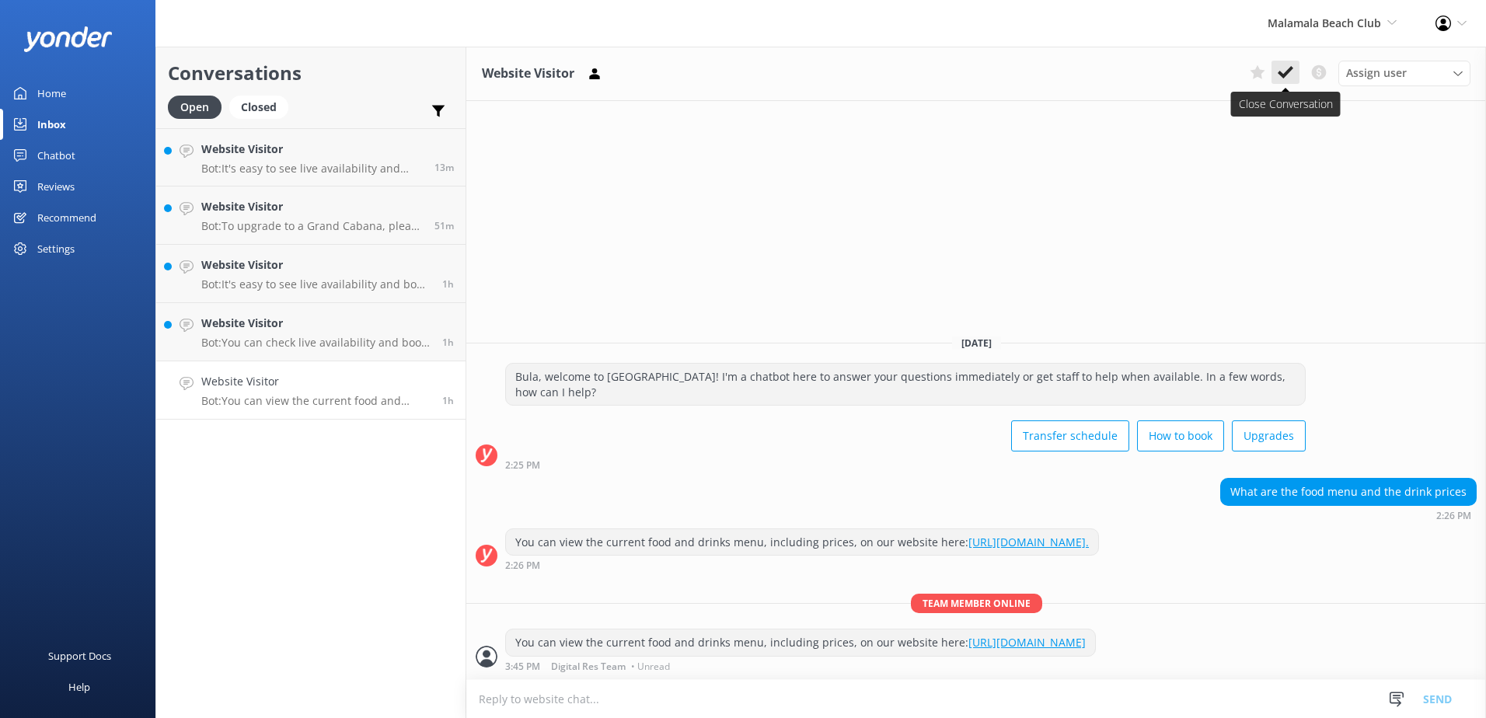
click at [1299, 68] on button at bounding box center [1285, 72] width 28 height 23
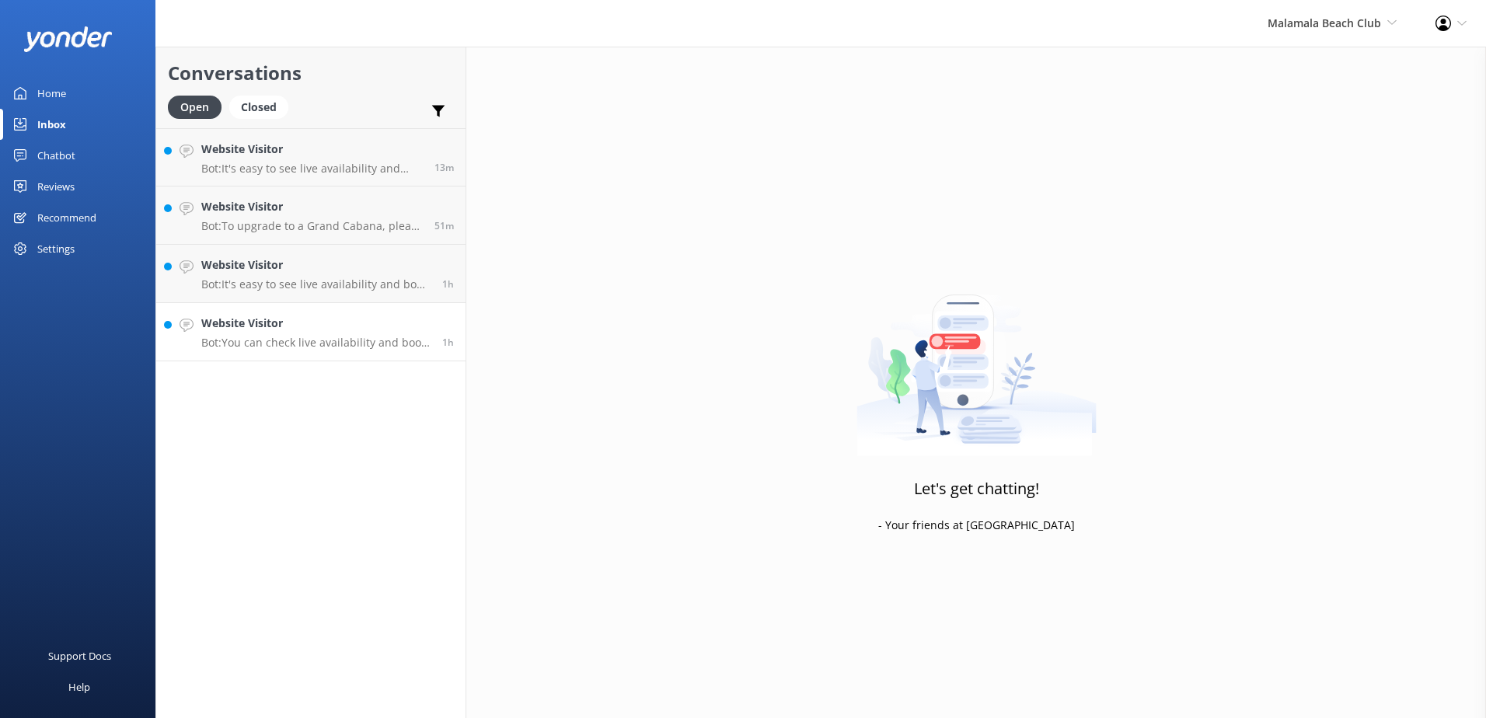
click at [343, 340] on p "Bot: You can check live availability and book a cabana online at https://secure…" at bounding box center [315, 343] width 229 height 14
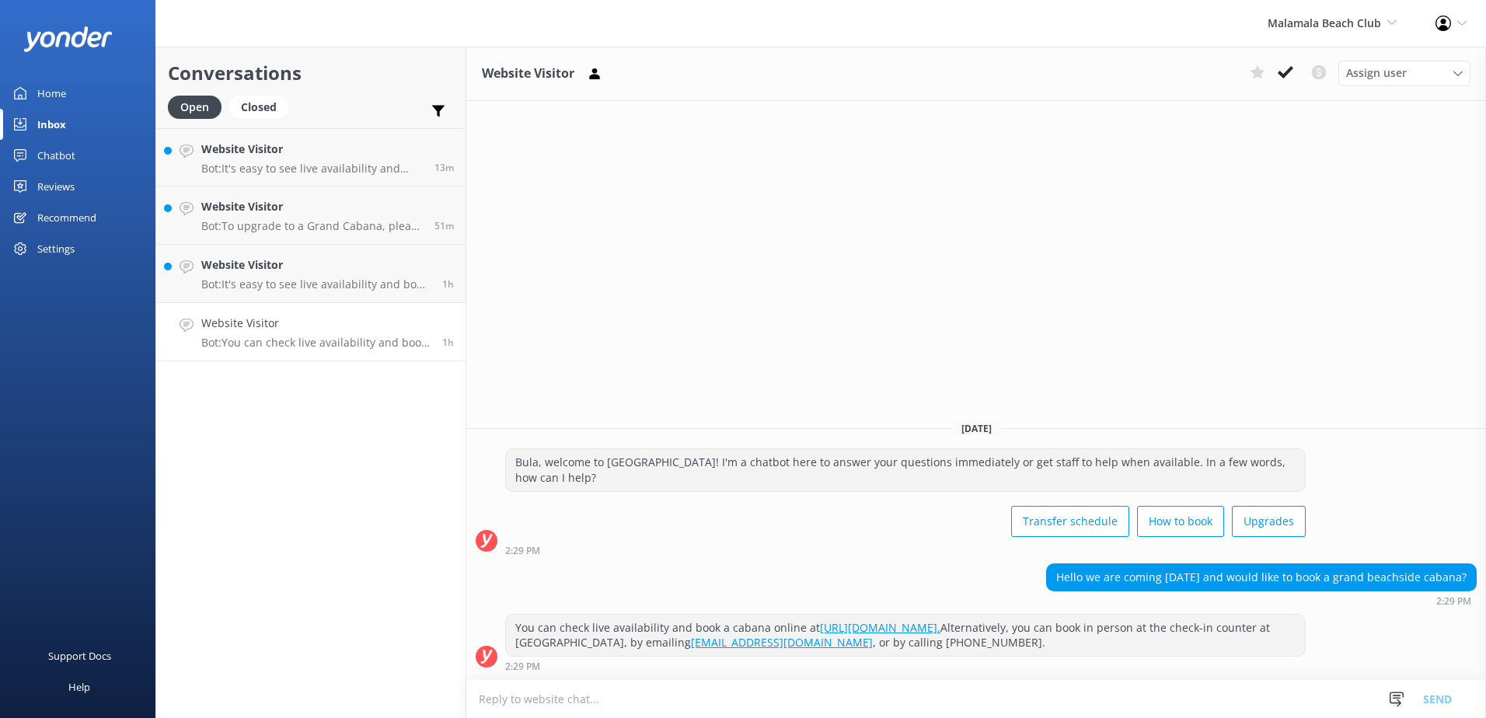
click at [806, 701] on textarea at bounding box center [976, 699] width 1020 height 38
click at [951, 714] on textarea "Please note that the Grand Cabana is booked out on the" at bounding box center [976, 698] width 1020 height 39
type textarea "Please note that the Grand Cabana is booked out on the 13th of October."
click at [1448, 699] on button "Send" at bounding box center [1437, 698] width 58 height 39
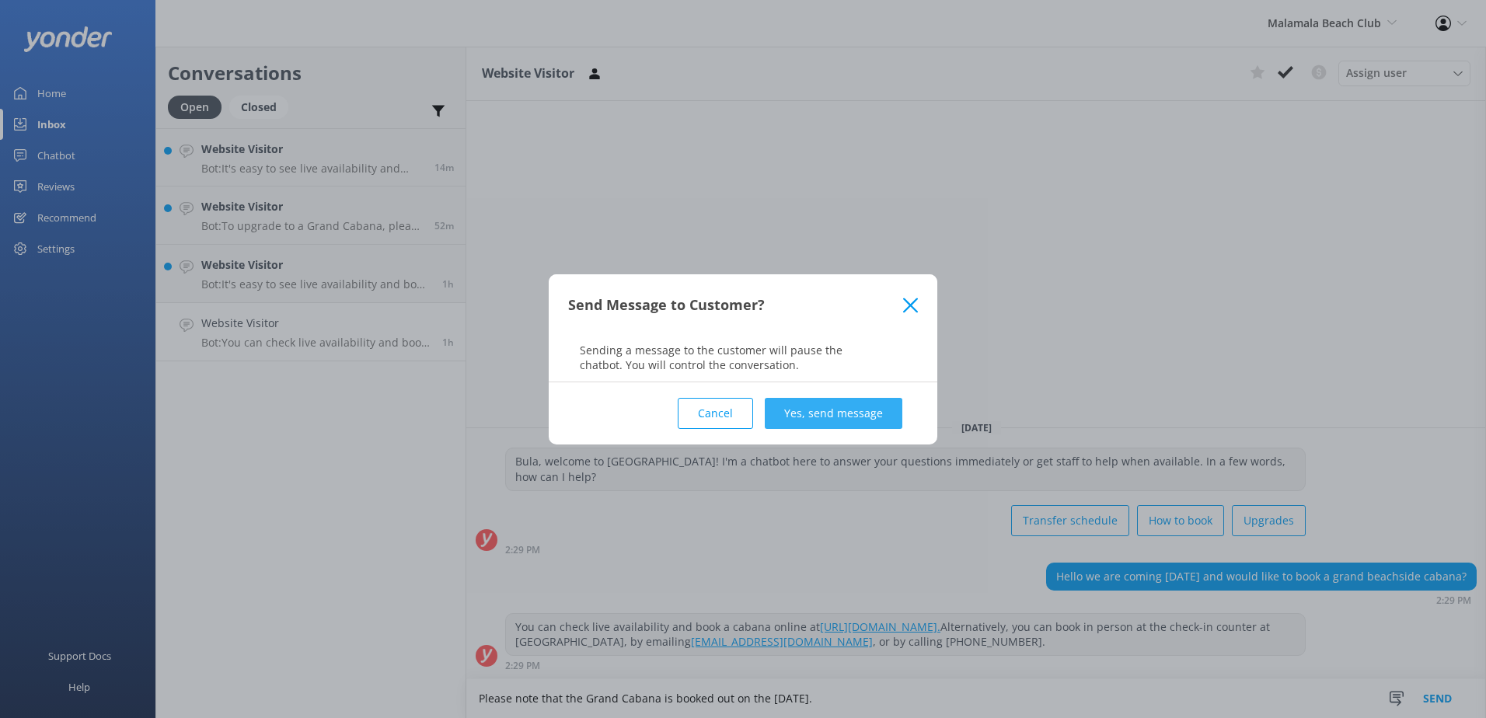
click at [841, 402] on button "Yes, send message" at bounding box center [834, 413] width 138 height 31
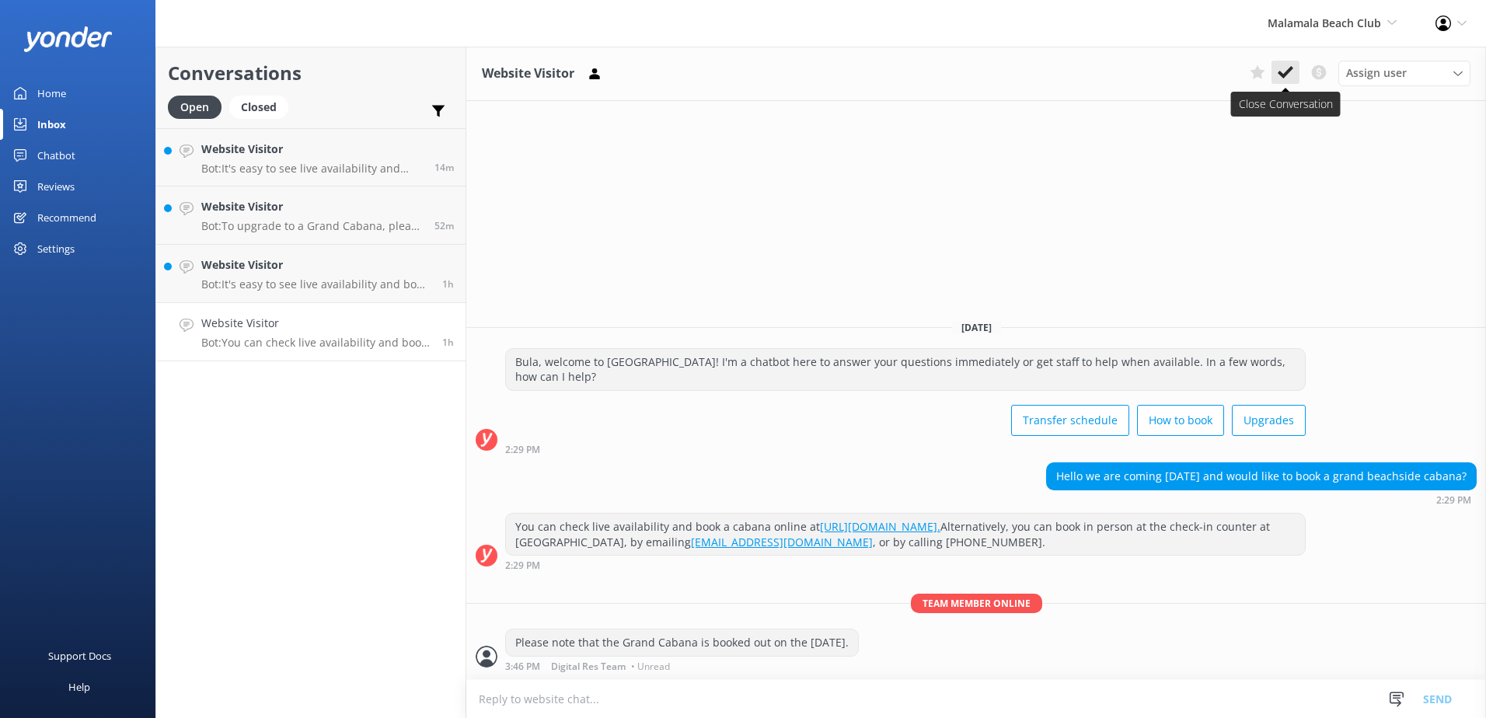
click at [1289, 75] on icon at bounding box center [1286, 73] width 16 height 16
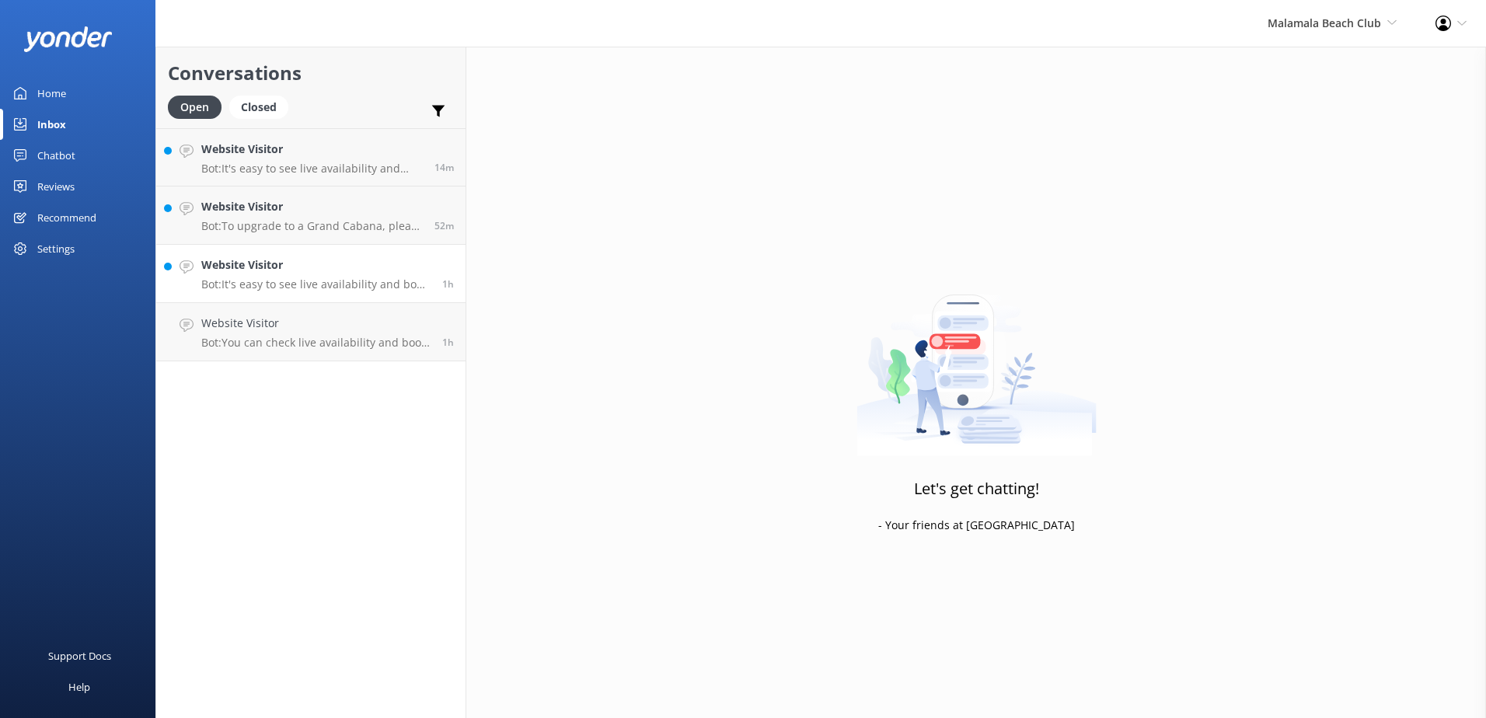
click at [373, 277] on p "Bot: It's easy to see live availability and book online at https://secure.malam…" at bounding box center [315, 284] width 229 height 14
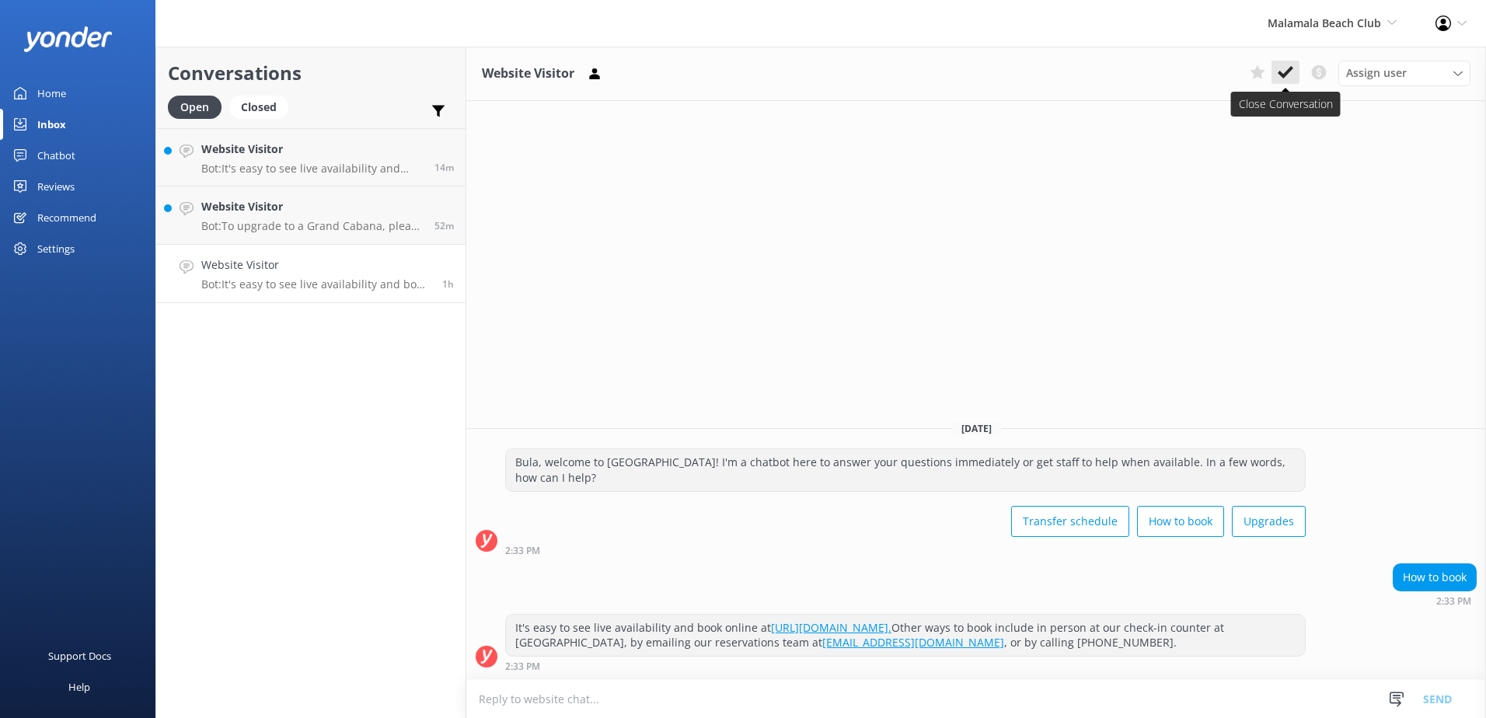
click at [1285, 69] on icon at bounding box center [1286, 73] width 16 height 16
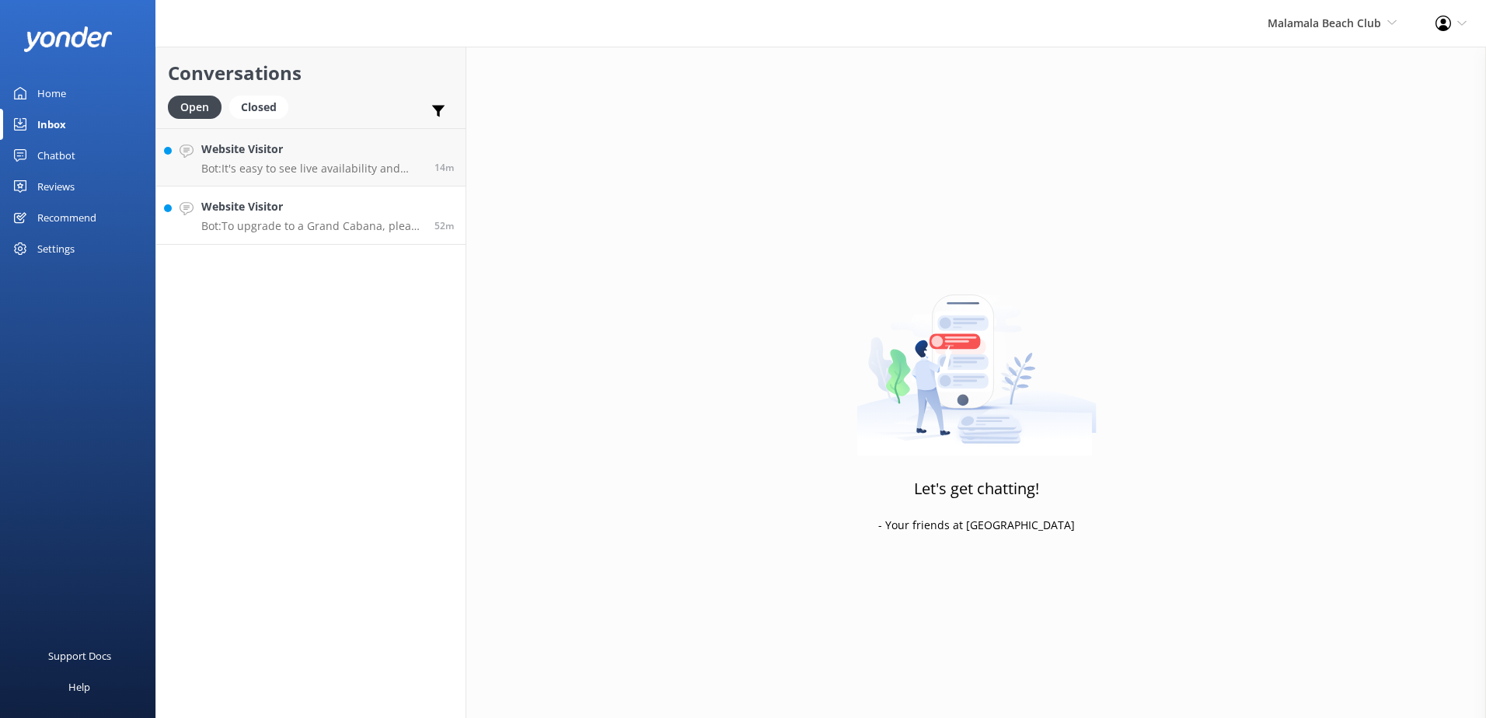
click at [393, 232] on p "Bot: To upgrade to a Grand Cabana, please contact our reservations team directl…" at bounding box center [311, 226] width 221 height 14
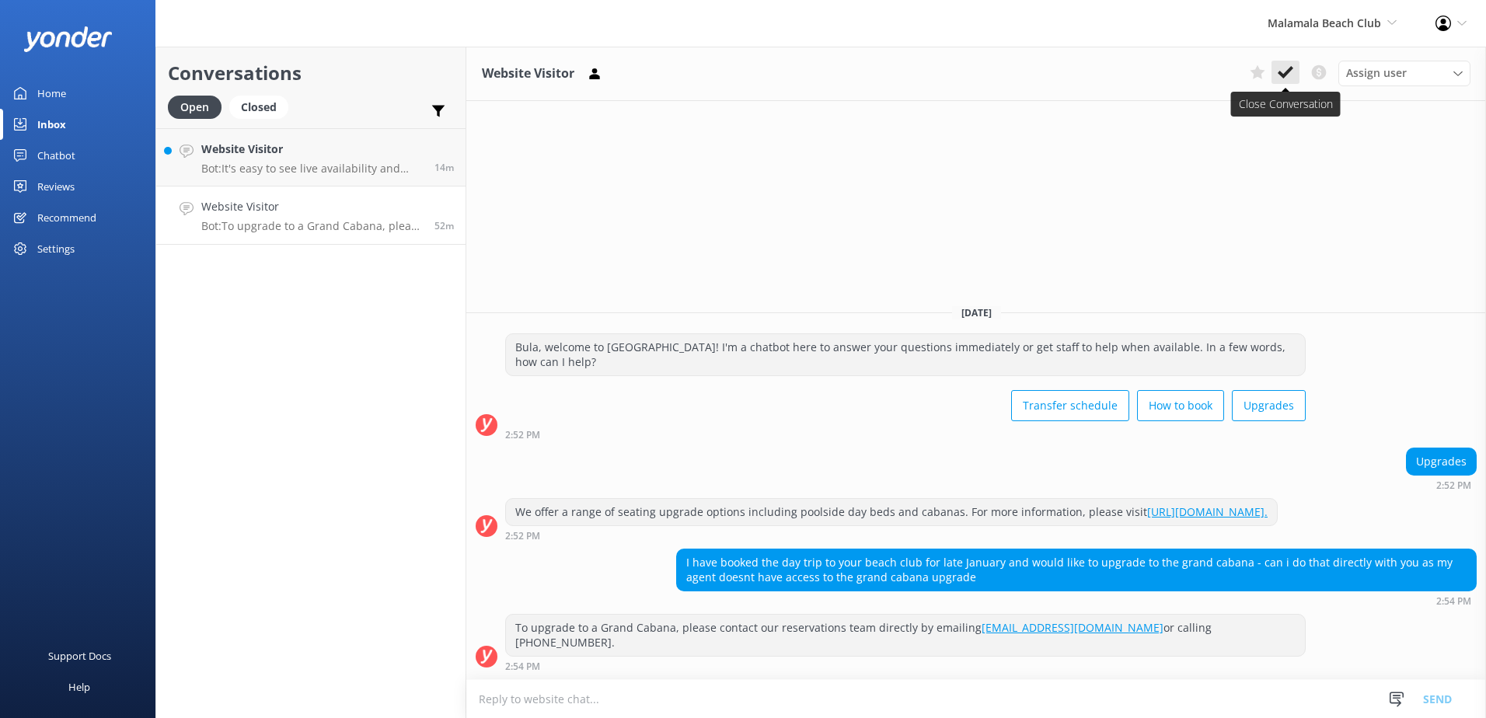
click at [1289, 74] on icon at bounding box center [1286, 73] width 16 height 16
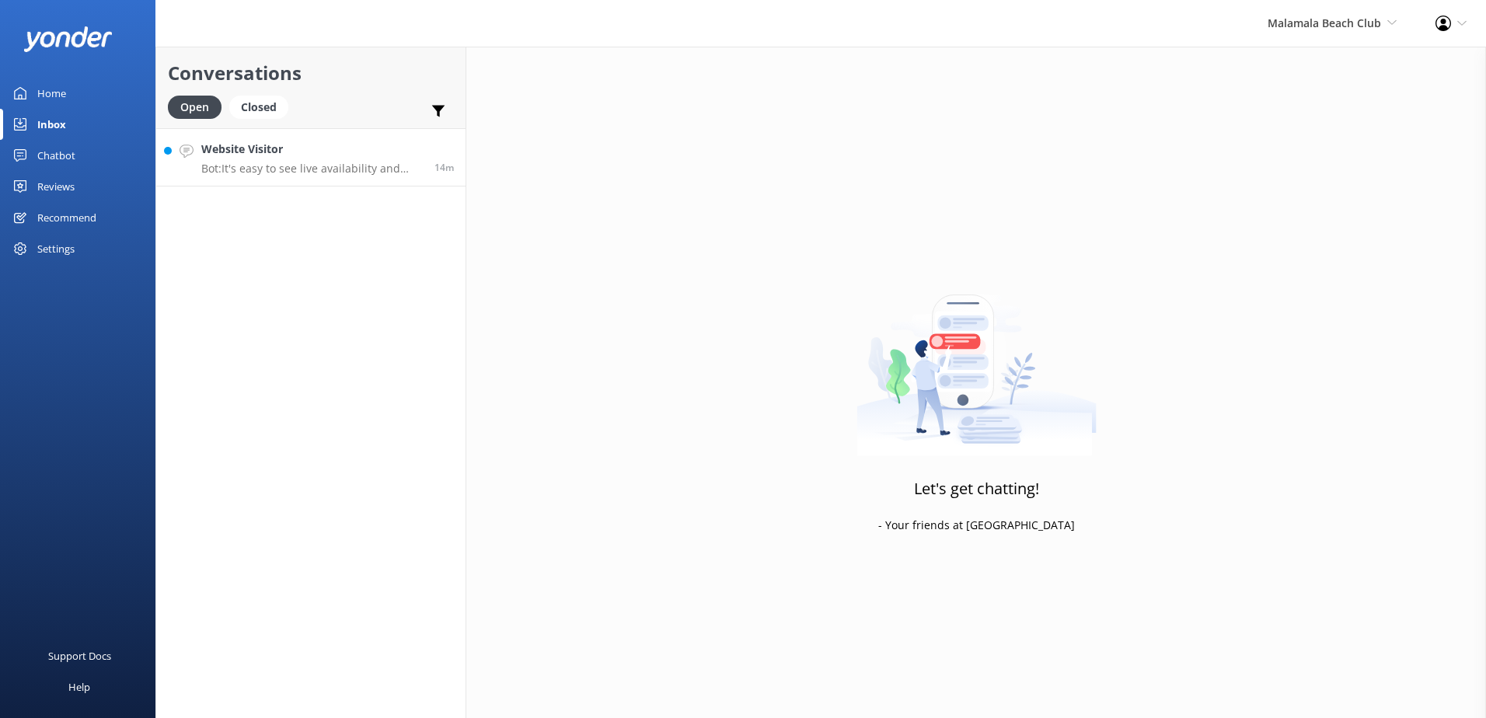
click at [347, 173] on p "Bot: It's easy to see live availability and book online at https://secure.malam…" at bounding box center [311, 169] width 221 height 14
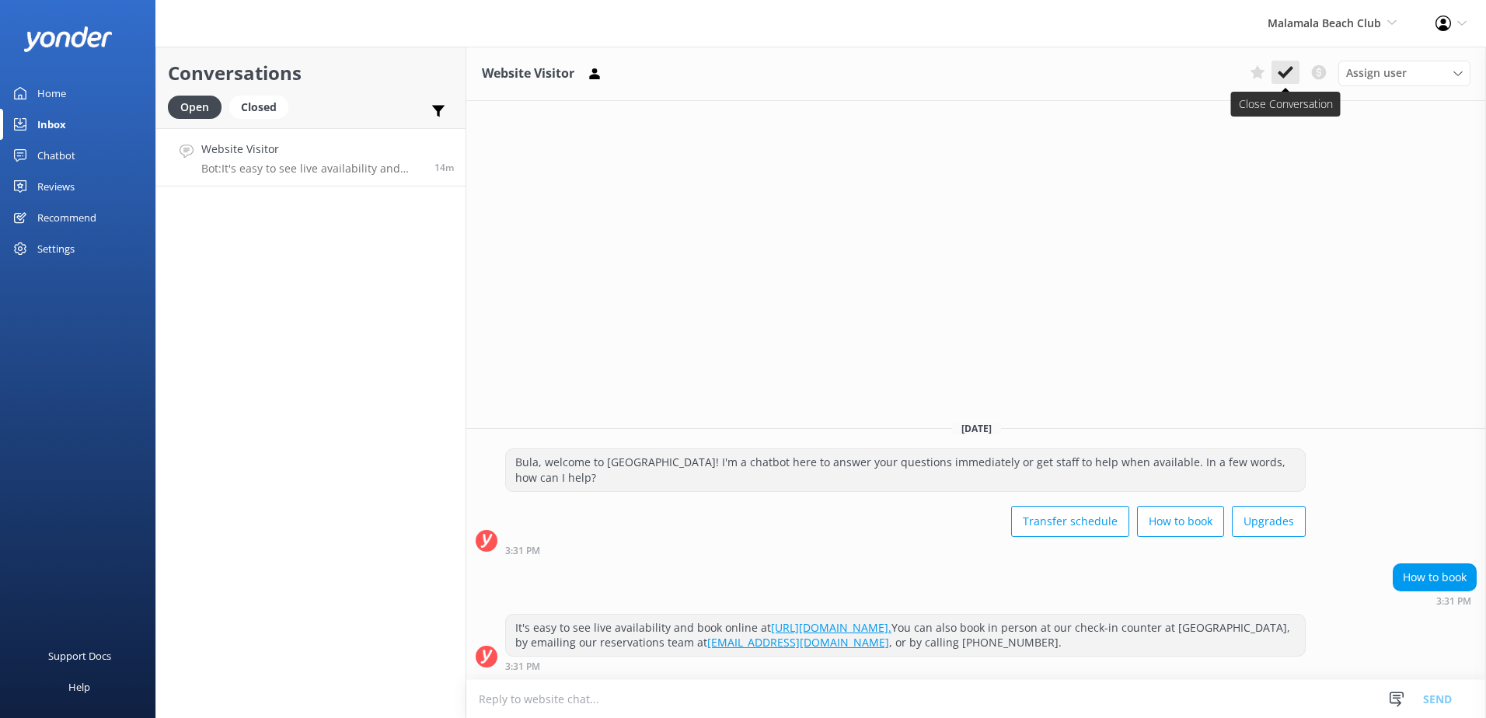
click at [1285, 77] on use at bounding box center [1286, 72] width 16 height 12
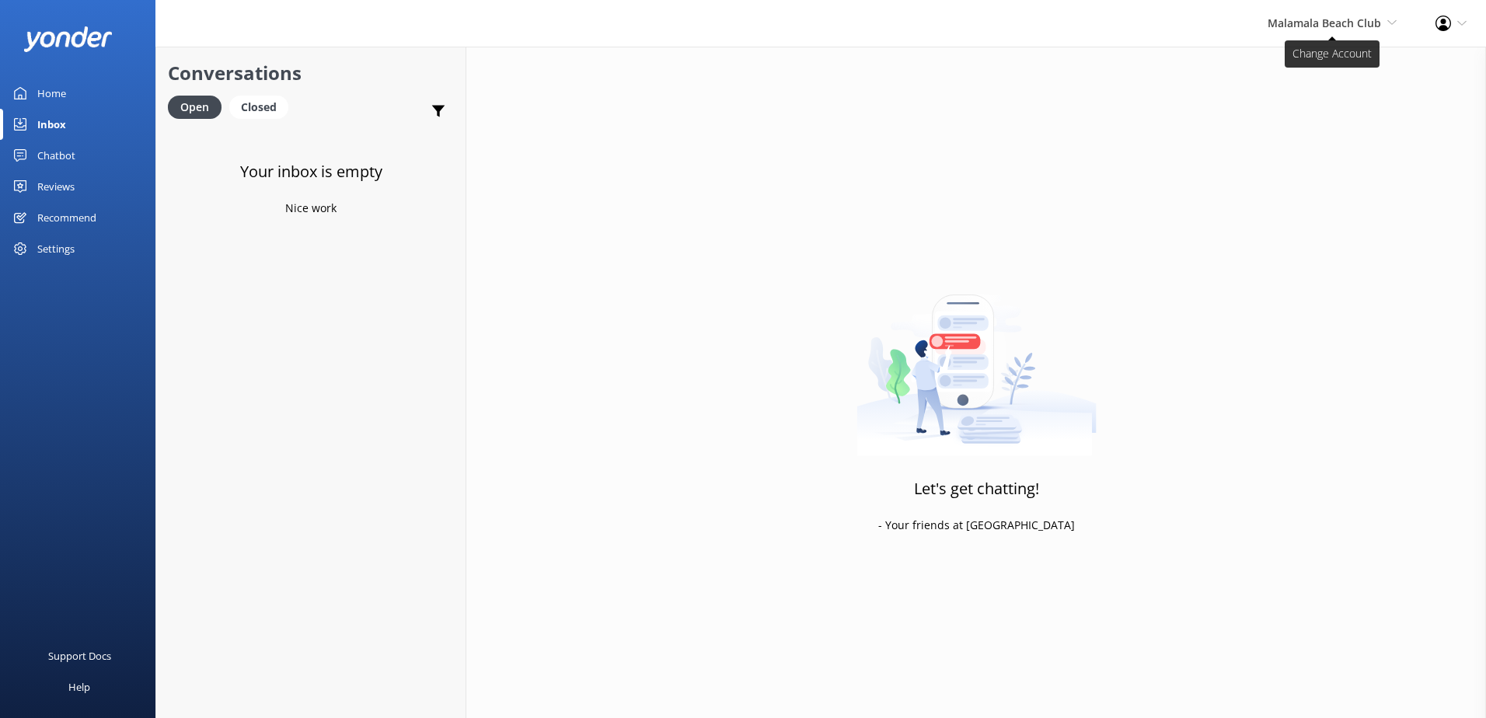
click at [1296, 29] on span "Malamala Beach Club" at bounding box center [1324, 23] width 113 height 15
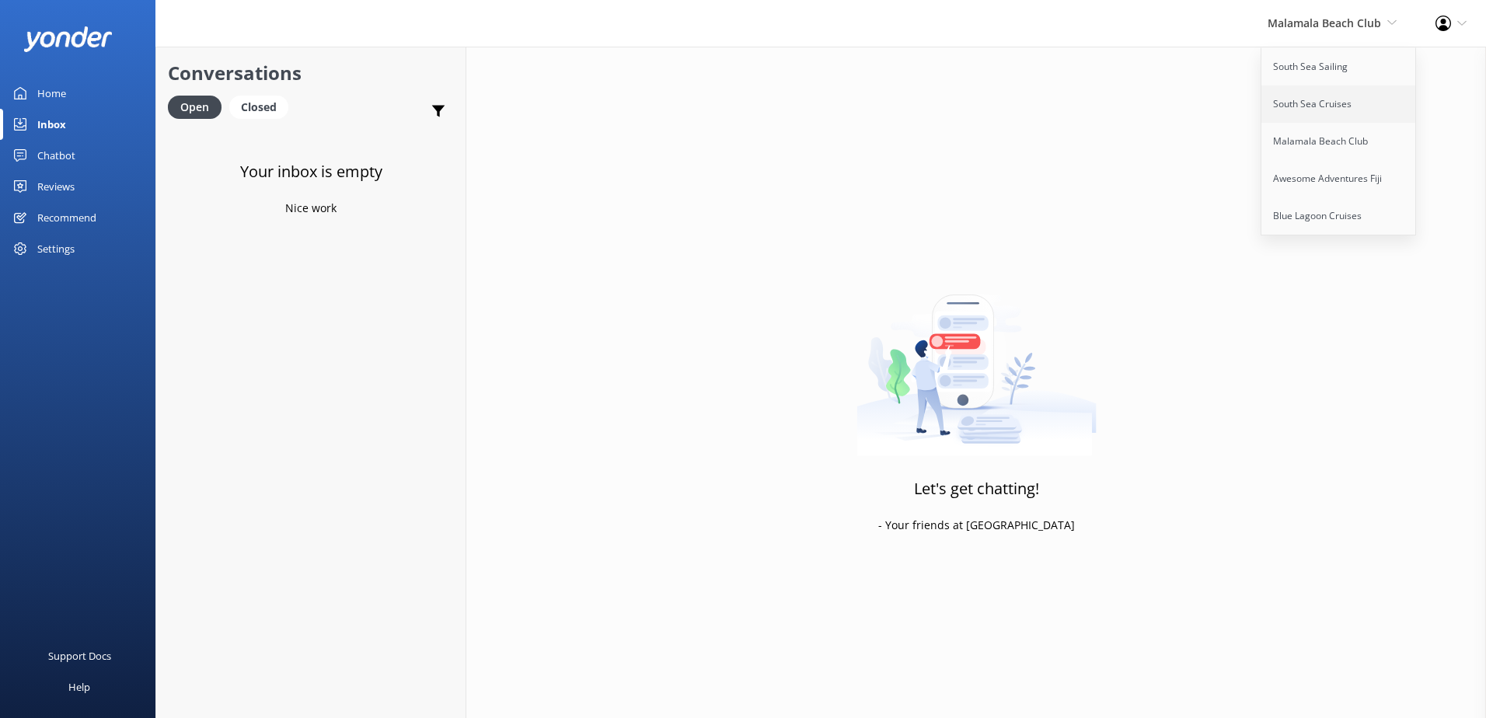
click at [1307, 111] on link "South Sea Cruises" at bounding box center [1338, 103] width 155 height 37
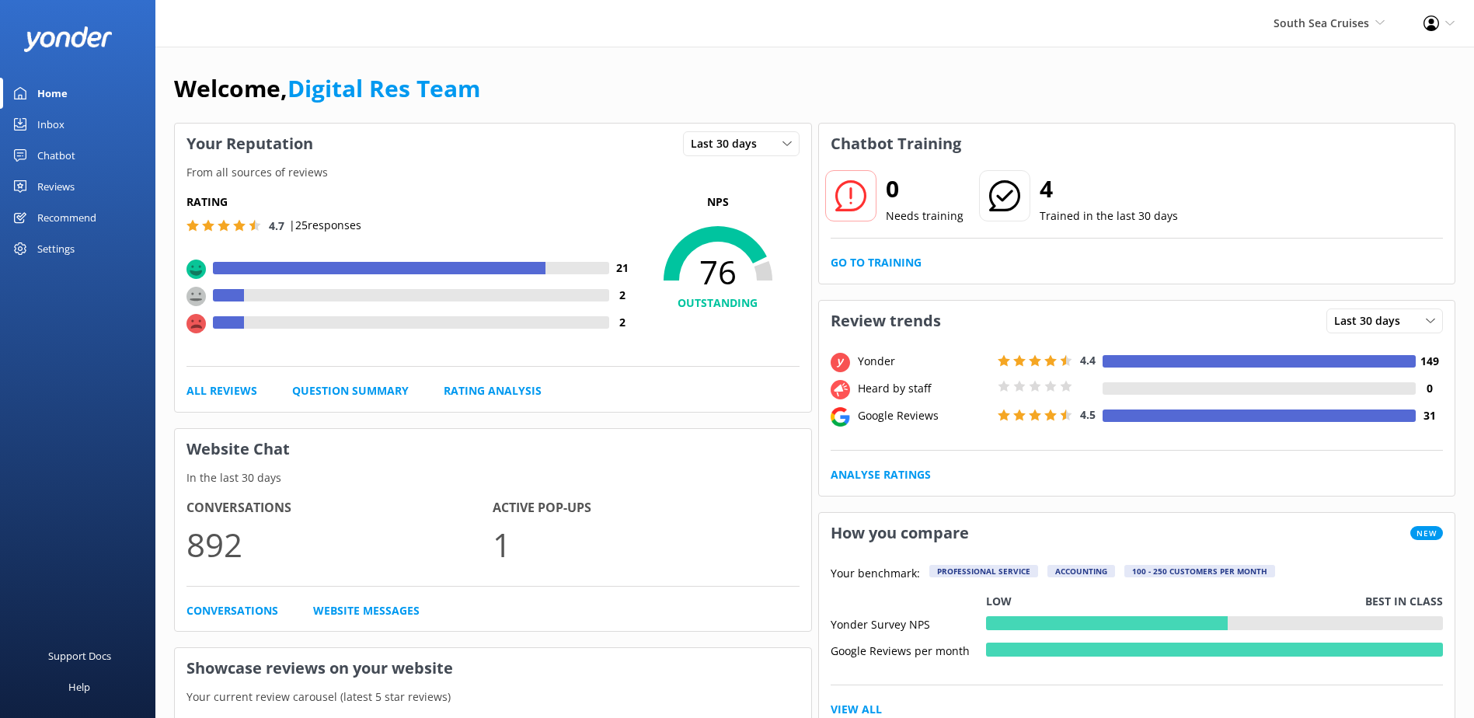
click at [65, 133] on link "Inbox" at bounding box center [77, 124] width 155 height 31
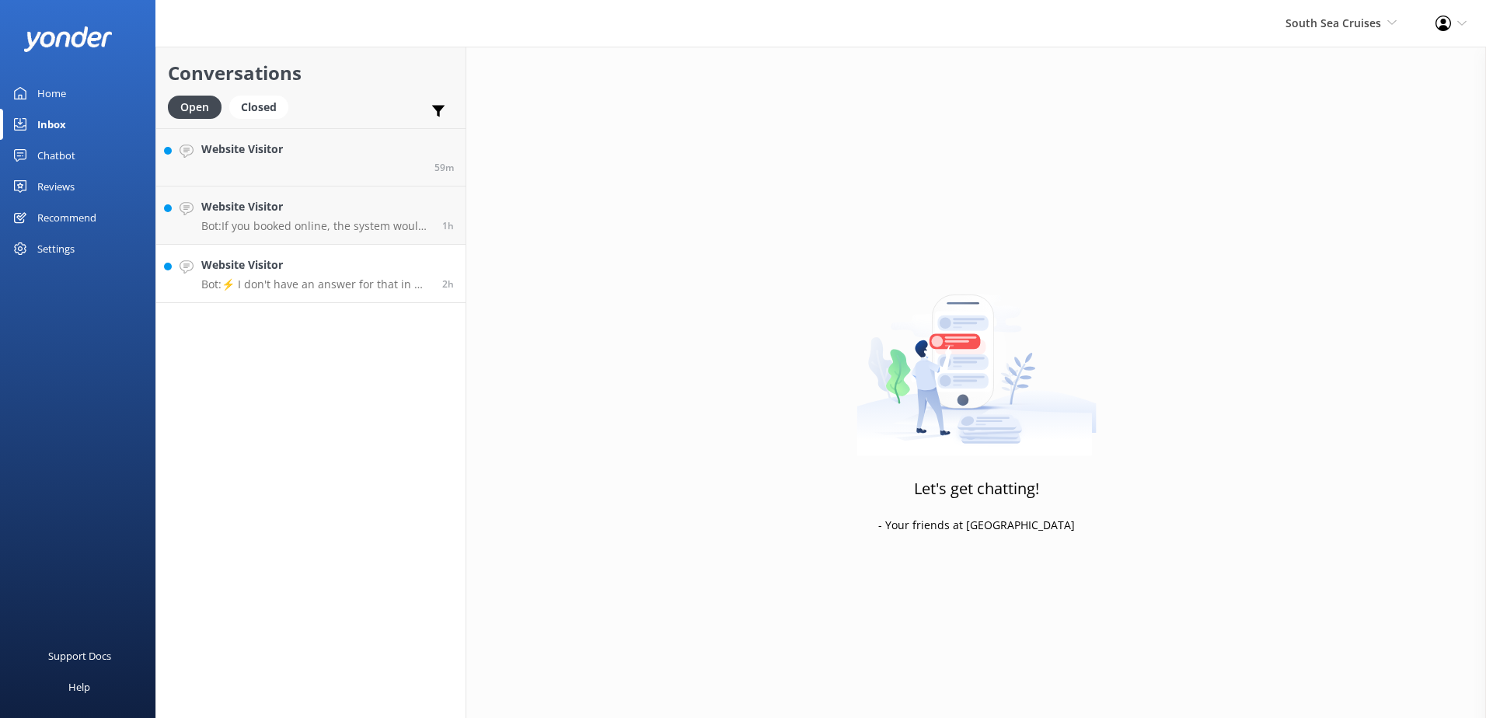
click at [339, 276] on div "Website Visitor Bot: ⚡ I don't have an answer for that in my knowledge base. Pl…" at bounding box center [315, 273] width 229 height 34
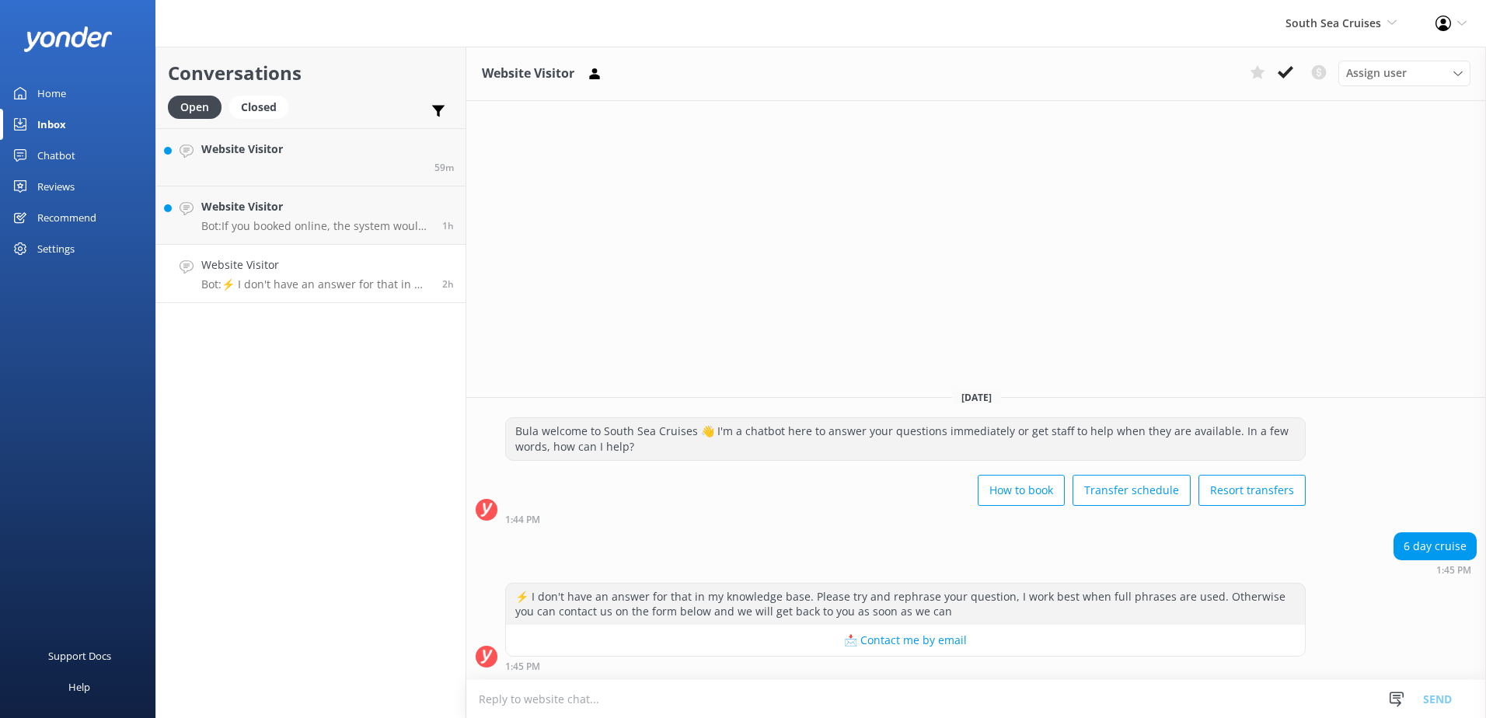
click at [652, 696] on textarea at bounding box center [976, 699] width 1020 height 38
click at [664, 691] on textarea at bounding box center [976, 699] width 1020 height 38
drag, startPoint x: 1414, startPoint y: 544, endPoint x: 1477, endPoint y: 543, distance: 63.0
click at [1477, 543] on div "6 day cruise 1:45 PM" at bounding box center [976, 553] width 1020 height 43
click at [1036, 571] on div "6 day cruise 1:45 PM" at bounding box center [976, 553] width 1020 height 43
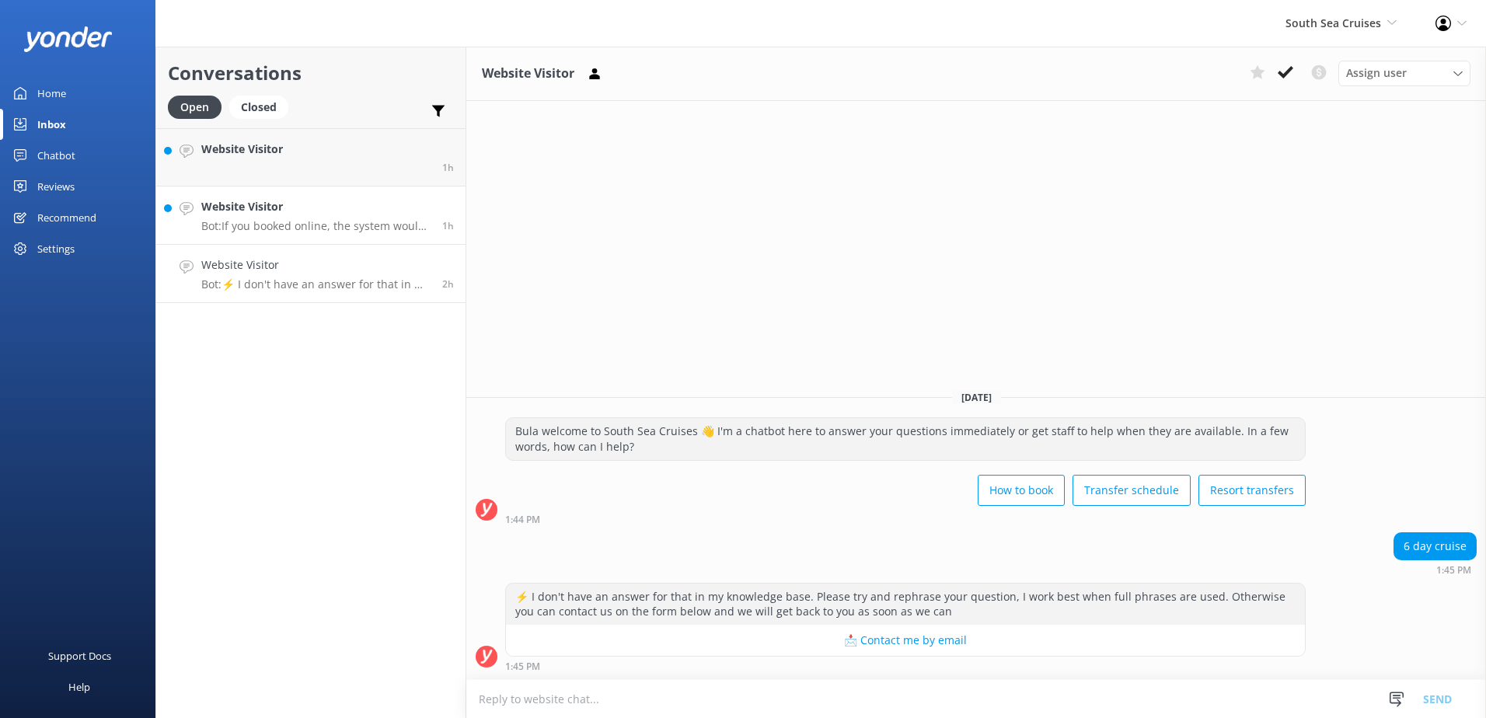
click at [349, 222] on p "Bot: If you booked online, the system would have emailed a confirmation to the …" at bounding box center [315, 226] width 229 height 14
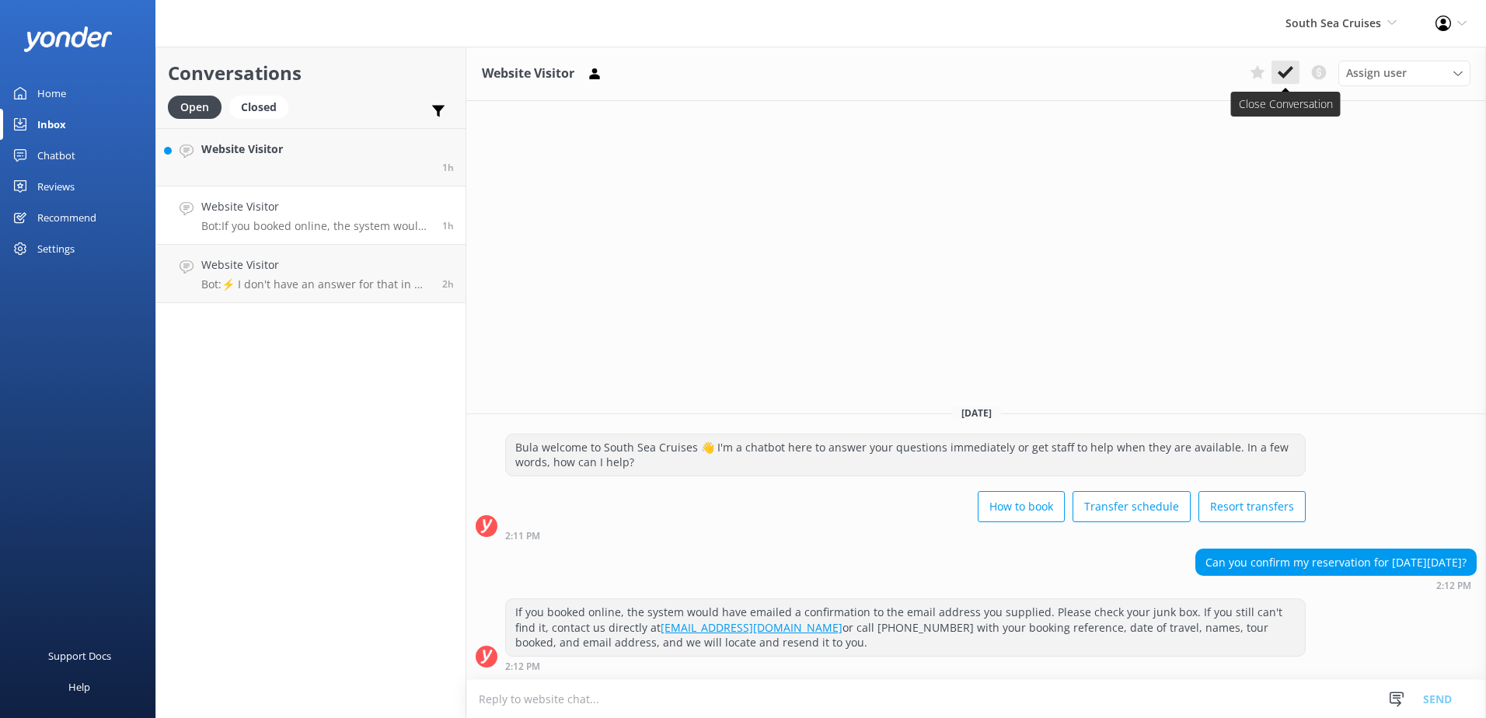
click at [1285, 71] on icon at bounding box center [1286, 73] width 16 height 16
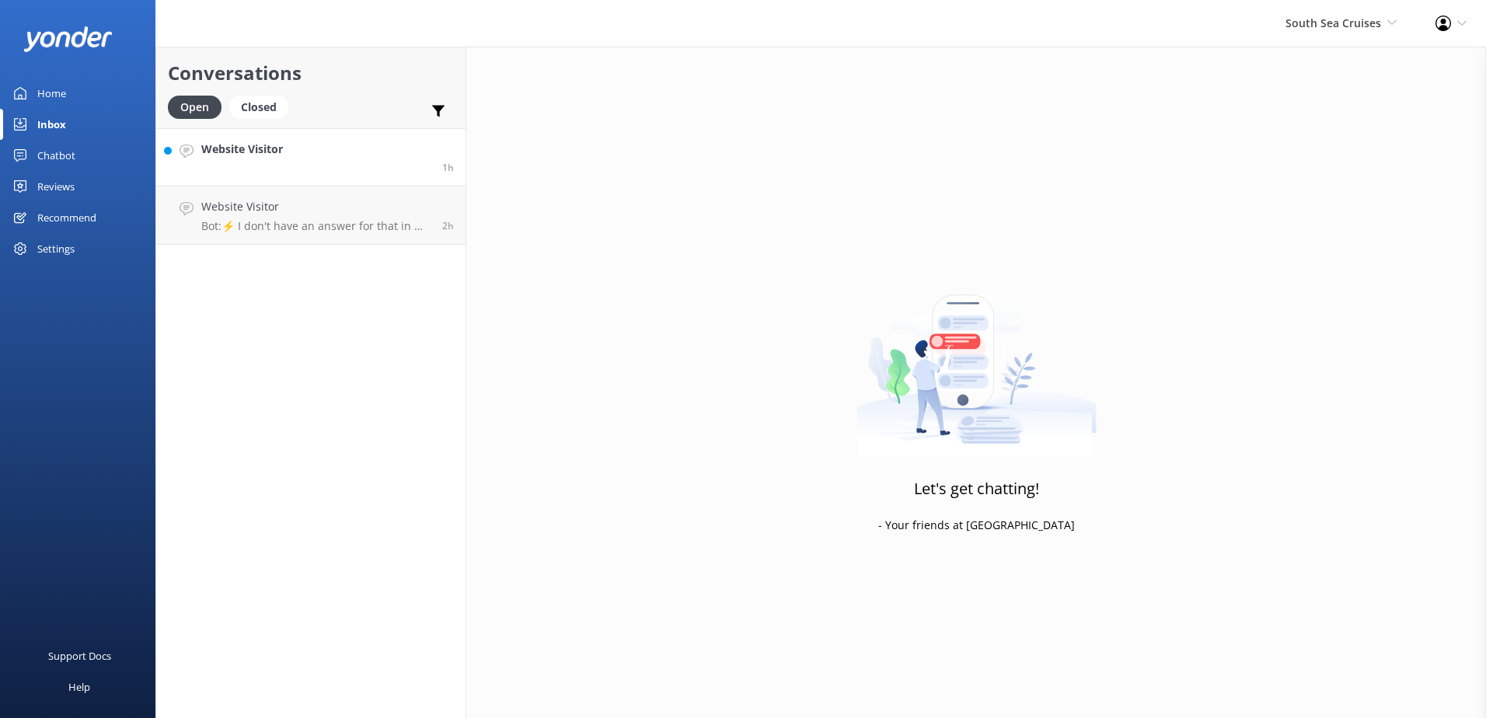
click at [382, 172] on link "Website Visitor 1h" at bounding box center [310, 157] width 309 height 58
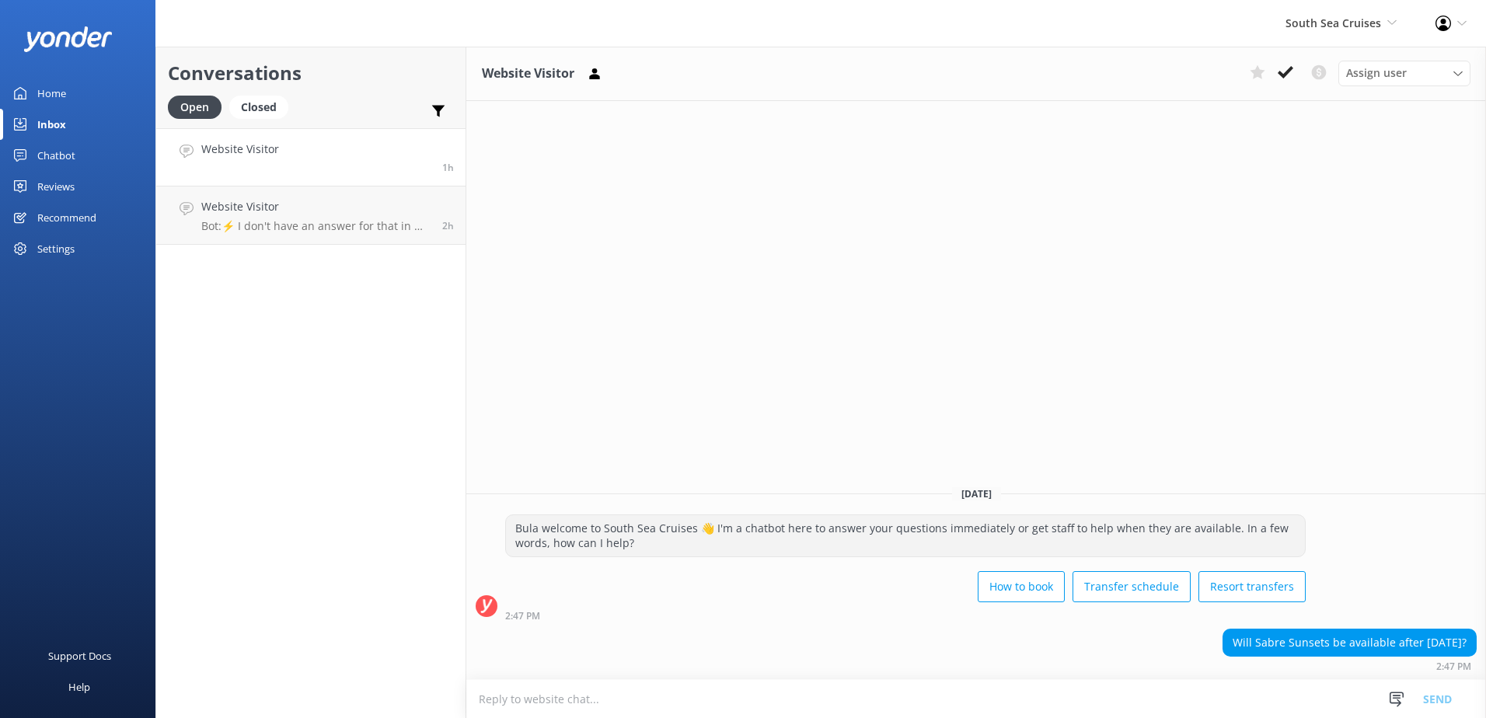
click at [957, 696] on textarea at bounding box center [976, 699] width 1020 height 38
click at [1137, 688] on textarea "Kindly note that Sabre sunset will stop operations from October 30th 2025 and r…" at bounding box center [976, 698] width 1020 height 39
click at [1058, 691] on textarea "Kindly note that Sabre sunset will stop operations from October 30th 2025 and r…" at bounding box center [976, 698] width 1020 height 39
type textarea "Kindly note that Sabre sunset will stop operations from October 30th 2025 and r…"
click at [1451, 702] on button "Send" at bounding box center [1437, 698] width 58 height 39
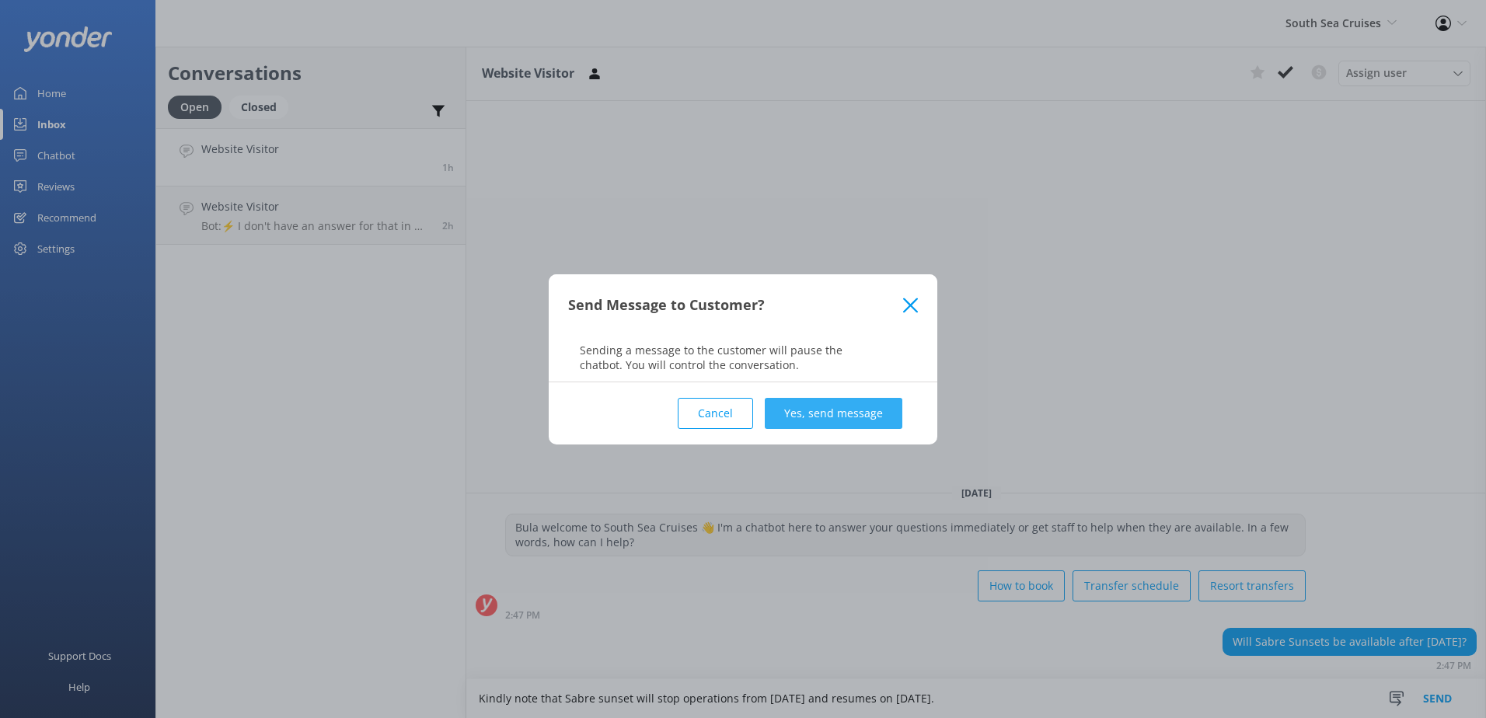
click at [856, 421] on button "Yes, send message" at bounding box center [834, 413] width 138 height 31
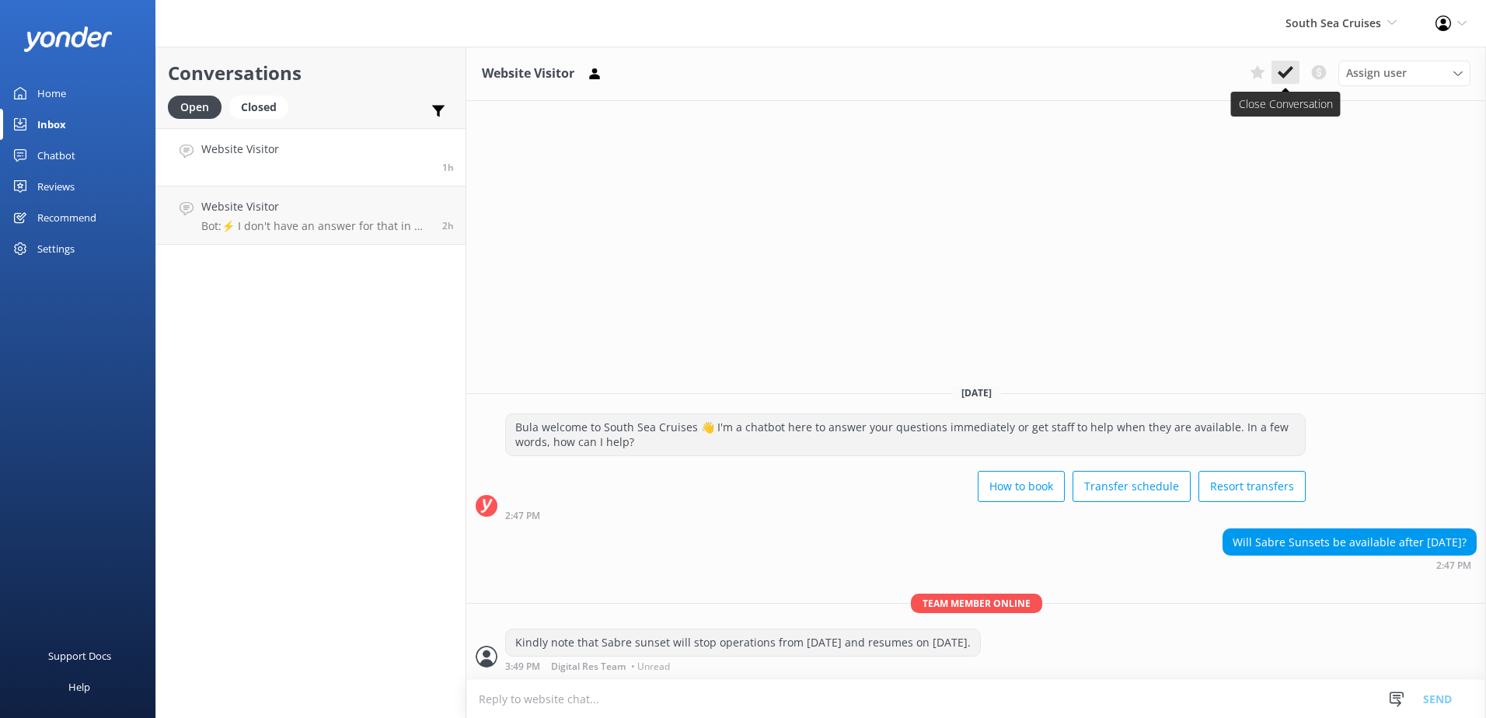
click at [1292, 71] on icon at bounding box center [1286, 73] width 16 height 16
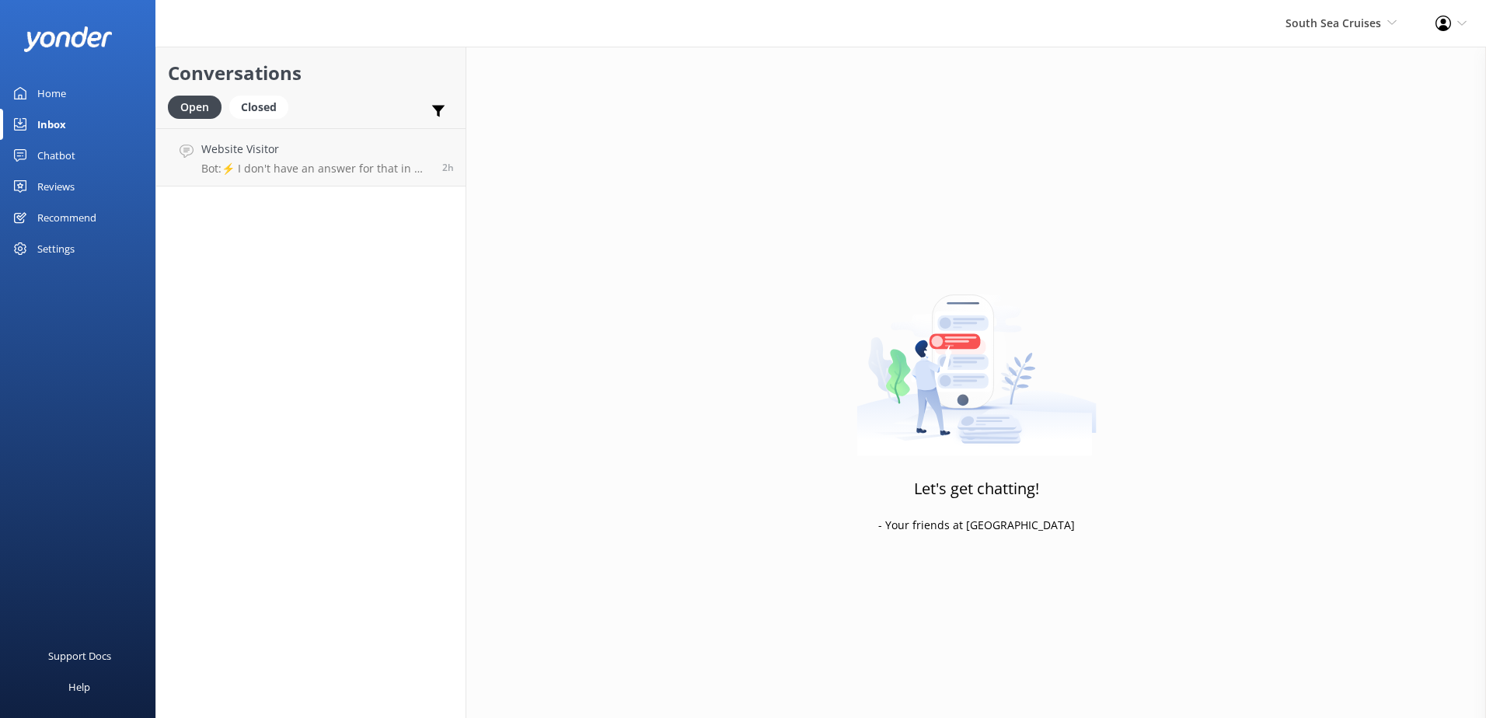
click at [383, 218] on div "Conversations Open Closed Important Converted Assigned to me Unassigned Website…" at bounding box center [310, 382] width 311 height 671
click at [425, 176] on link "Website Visitor Bot: ⚡ I don't have an answer for that in my knowledge base. Pl…" at bounding box center [310, 157] width 309 height 58
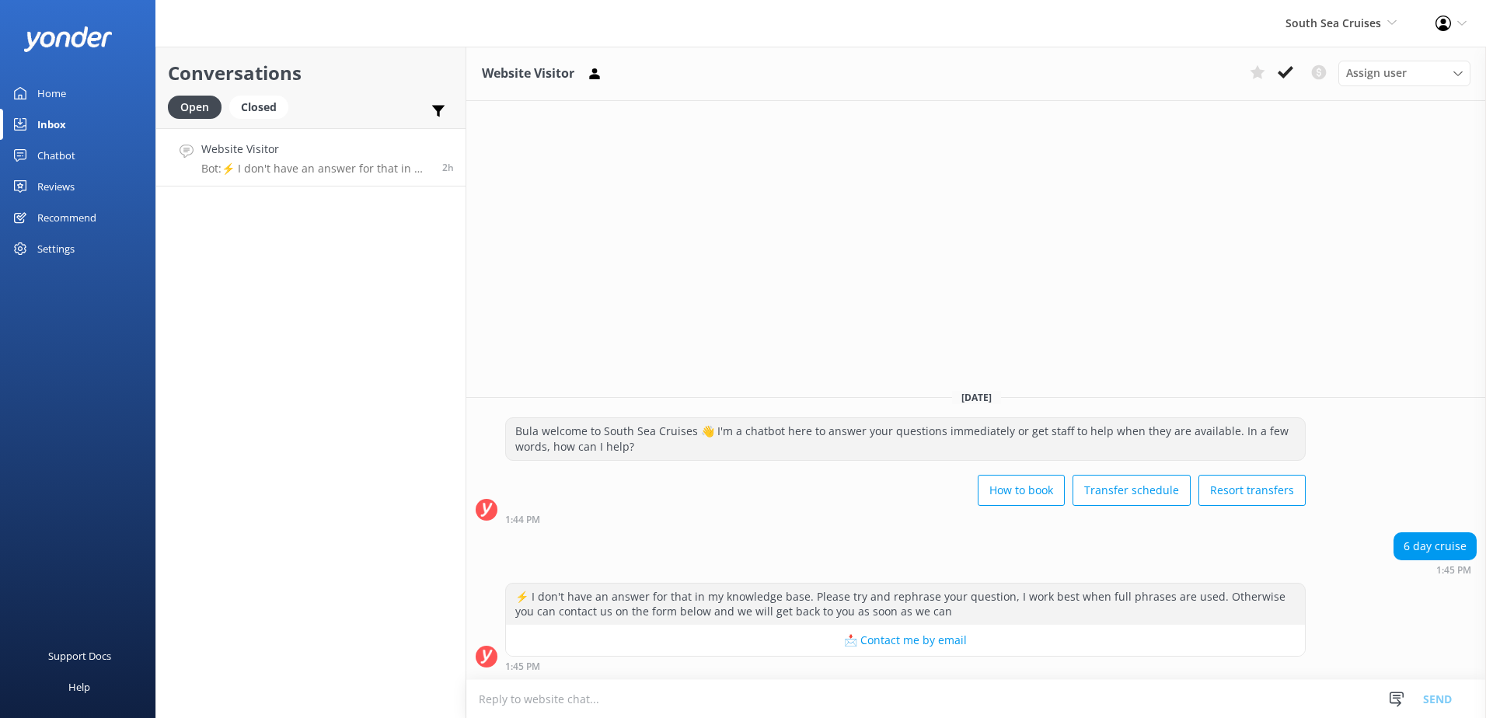
click at [669, 699] on textarea at bounding box center [976, 699] width 1020 height 38
click at [689, 690] on textarea at bounding box center [976, 699] width 1020 height 38
type textarea "Kindly note that we only offer a 3nights, 4nights and 7nights cruise for blue l…"
click at [1446, 696] on button "Send" at bounding box center [1437, 698] width 58 height 39
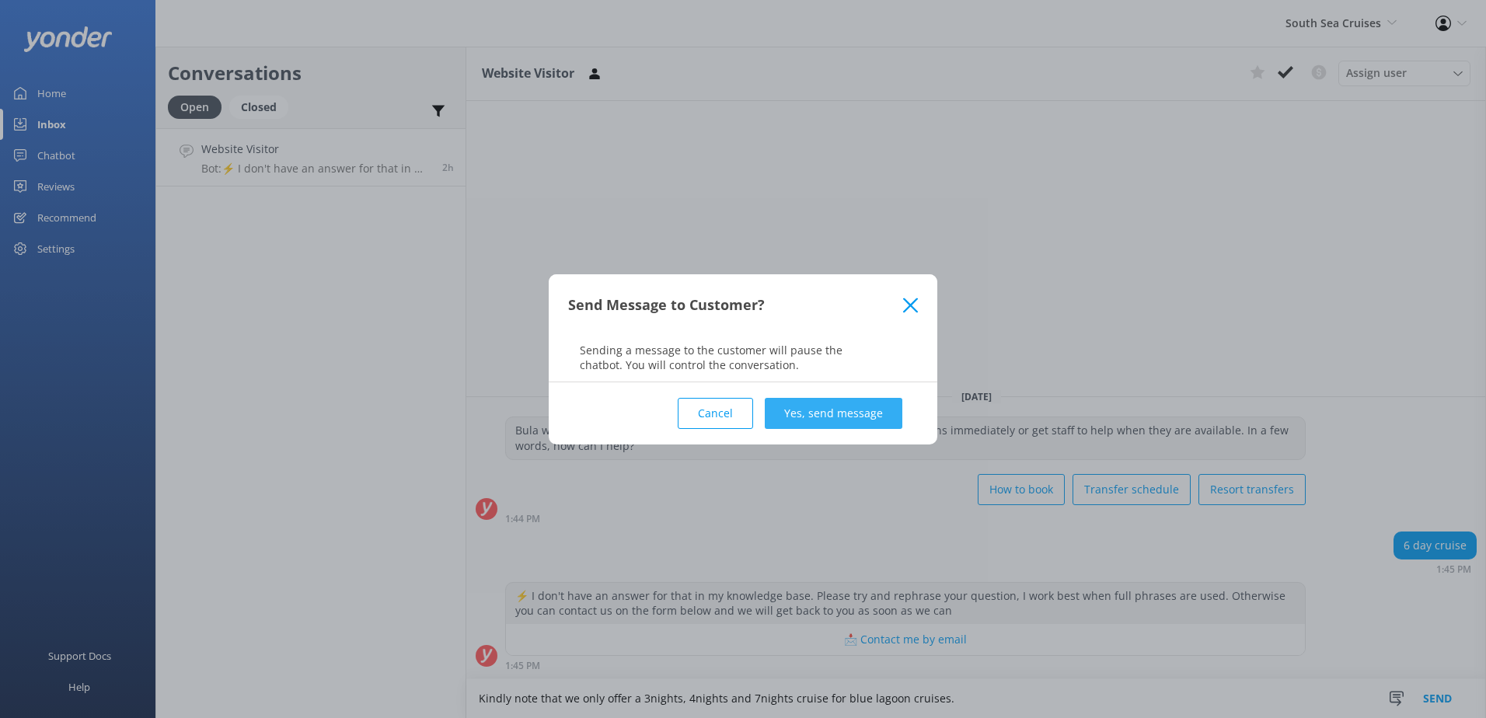
click at [852, 401] on button "Yes, send message" at bounding box center [834, 413] width 138 height 31
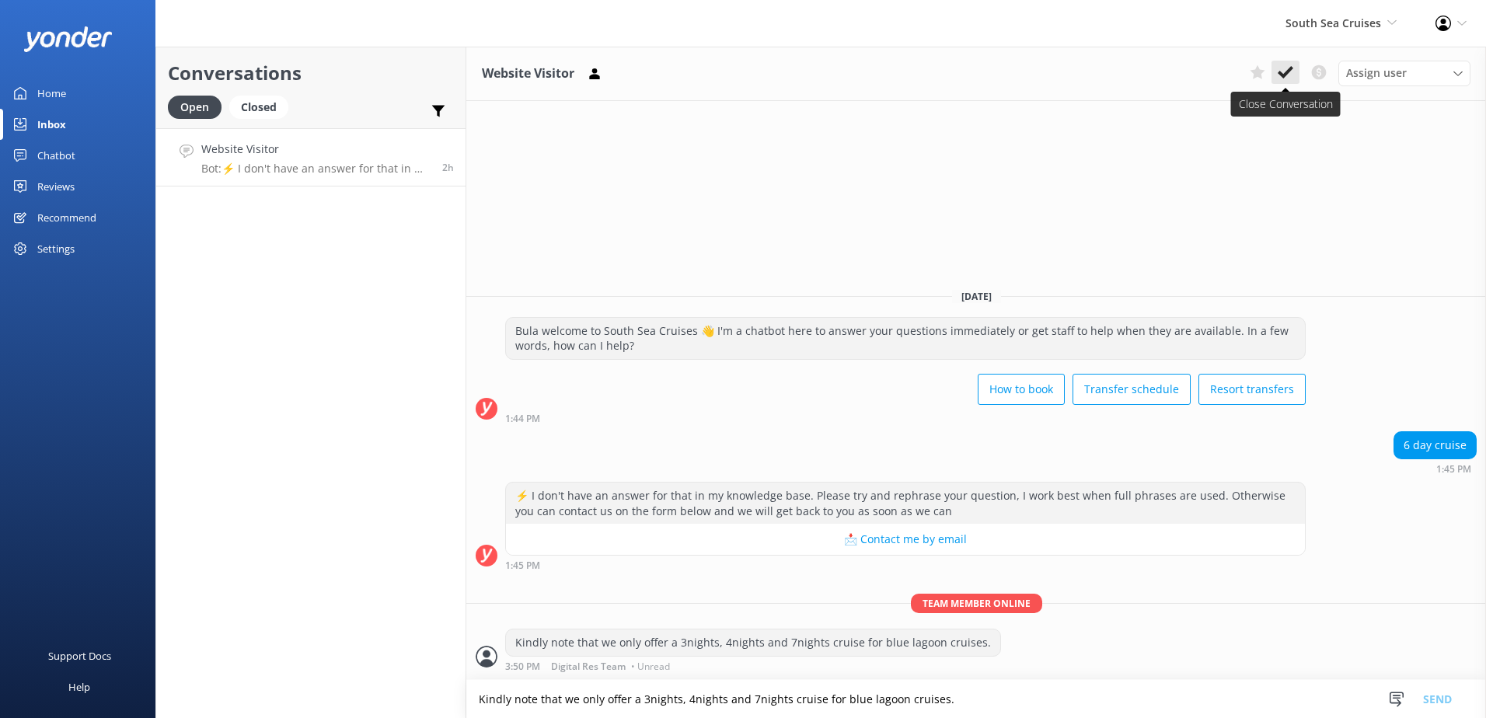
click at [1282, 70] on icon at bounding box center [1286, 73] width 16 height 16
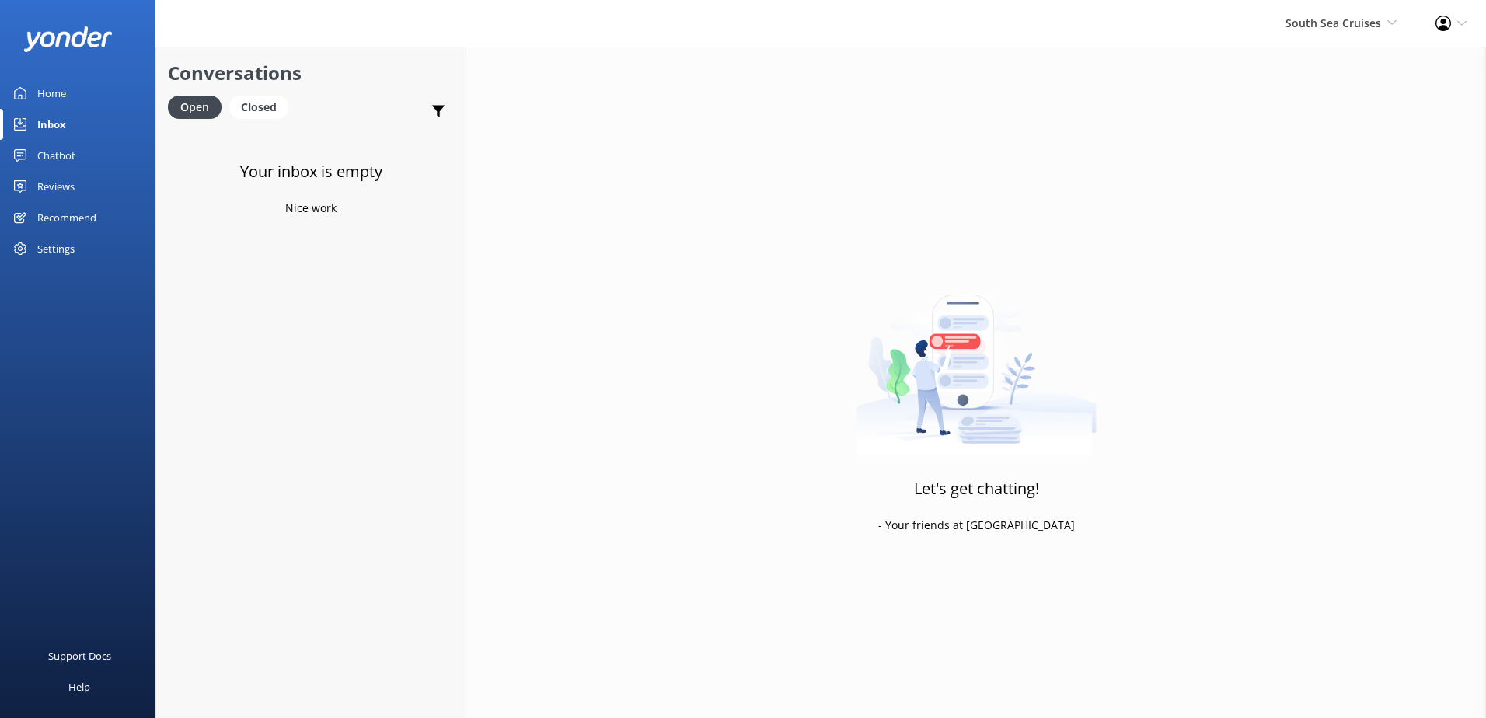
click at [1311, 35] on div "South Sea Cruises South Sea Sailing South Sea Cruises Malamala Beach Club Aweso…" at bounding box center [1341, 23] width 150 height 47
click at [1340, 212] on link "Blue Lagoon Cruises" at bounding box center [1338, 215] width 155 height 37
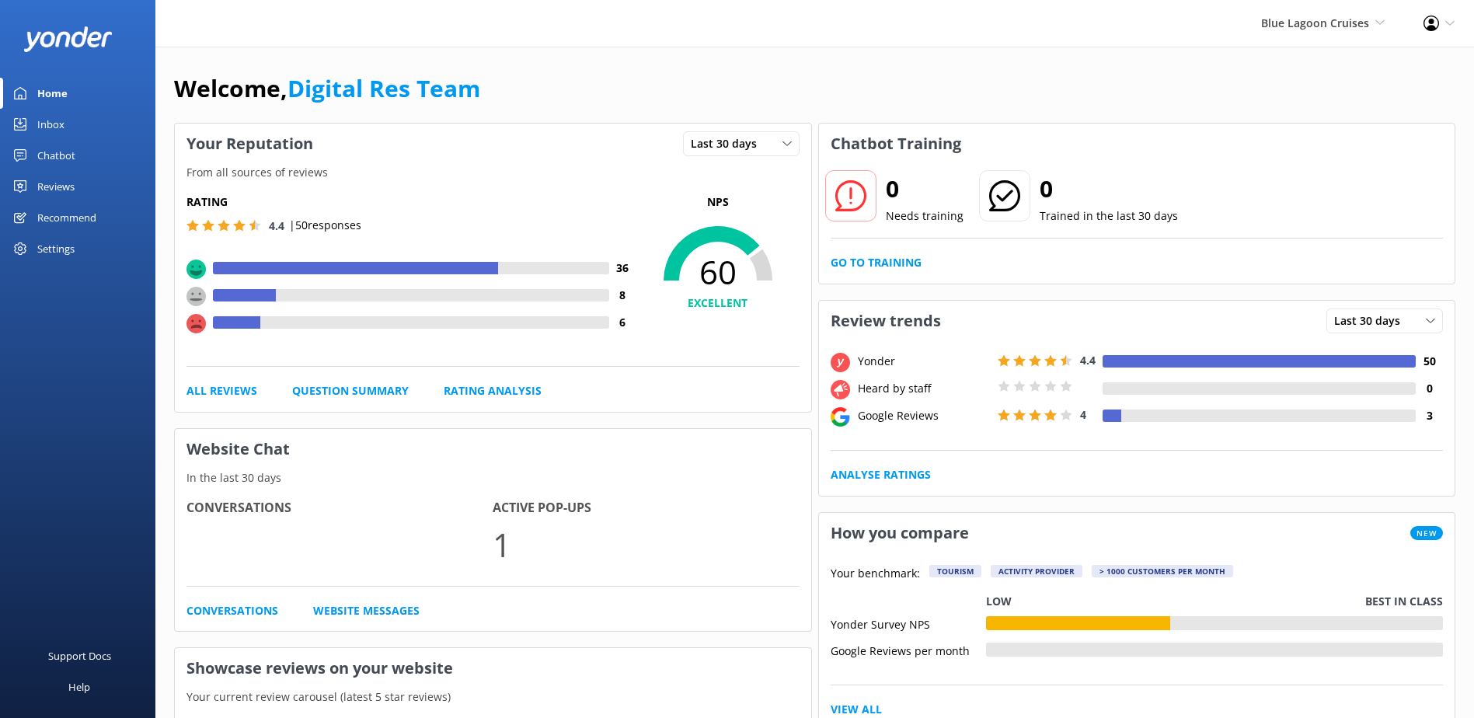
click at [49, 159] on div "Chatbot" at bounding box center [56, 155] width 38 height 31
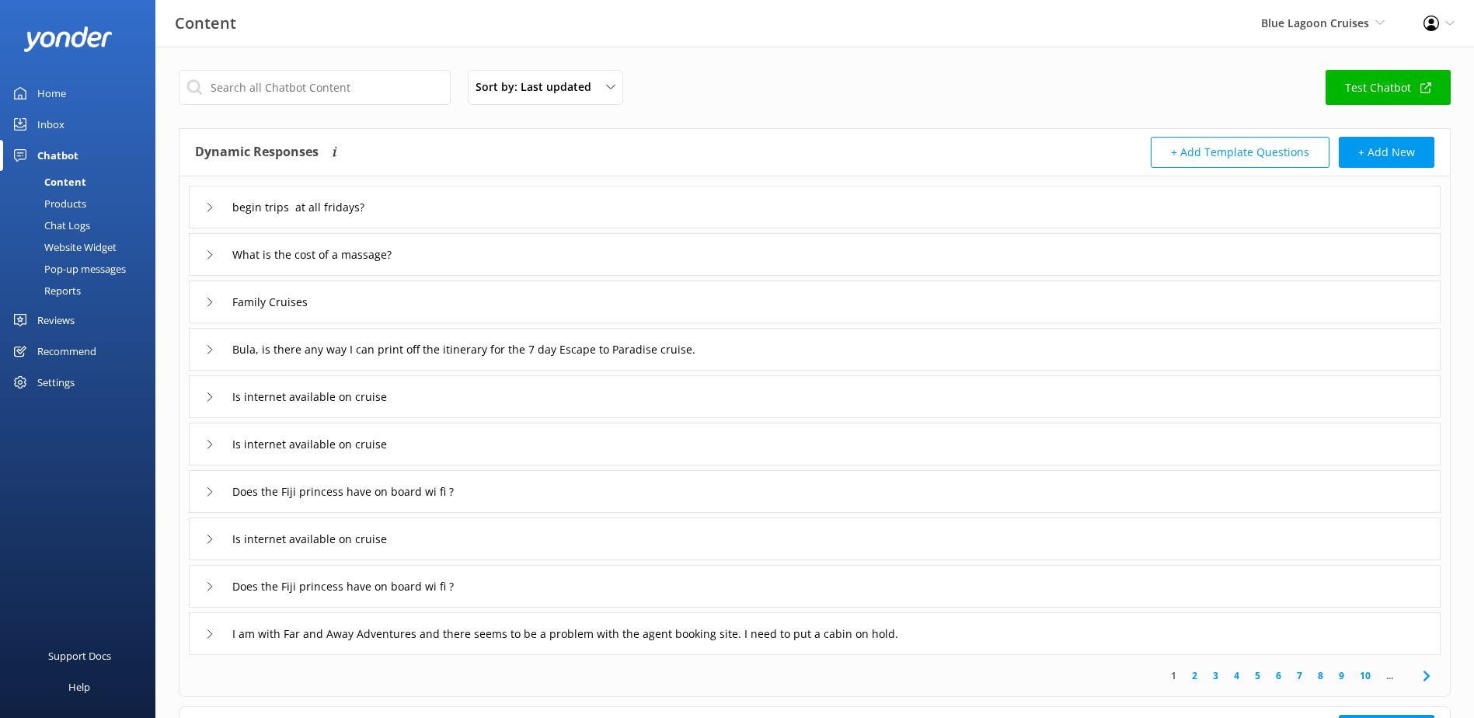
click at [47, 127] on div "Inbox" at bounding box center [50, 124] width 27 height 31
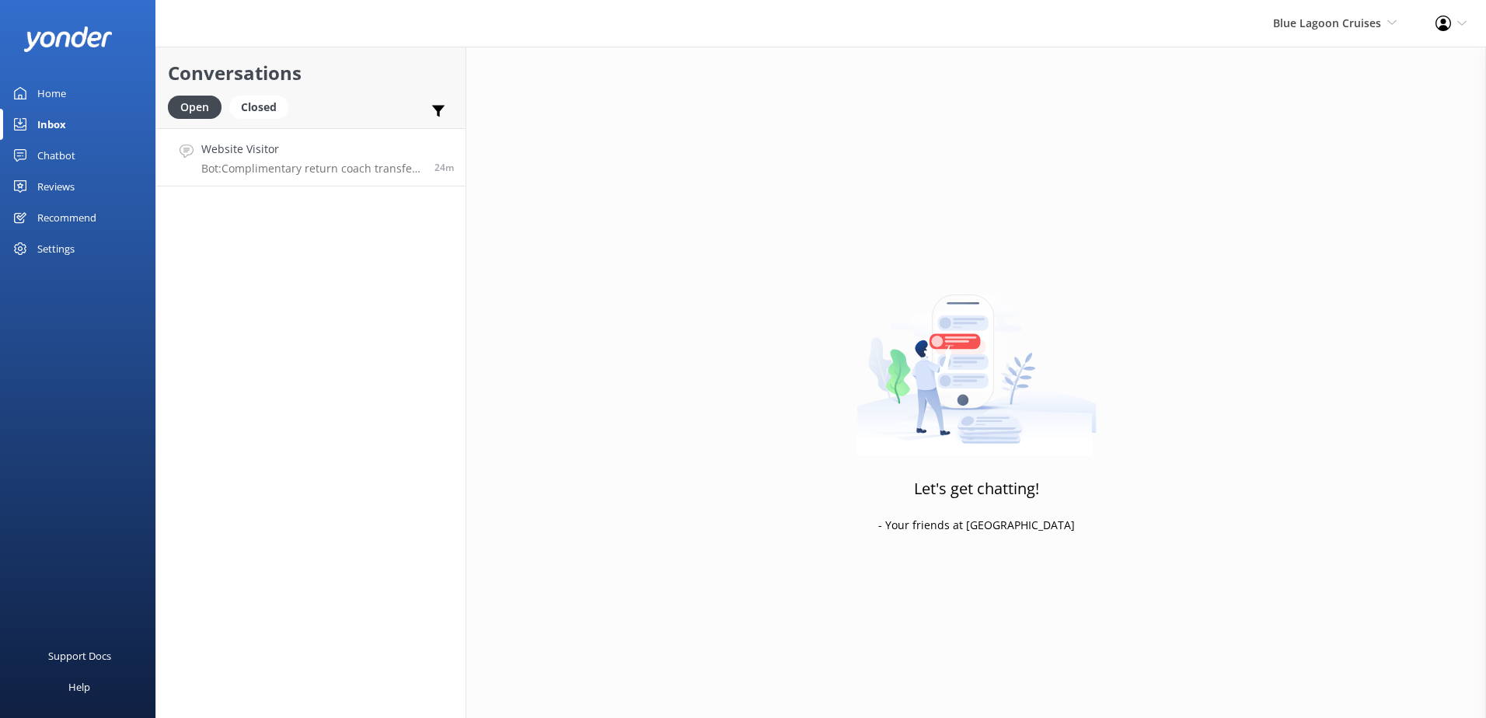
click at [264, 176] on link "Website Visitor Bot: Complimentary return coach transfers are offered on cruise…" at bounding box center [310, 157] width 309 height 58
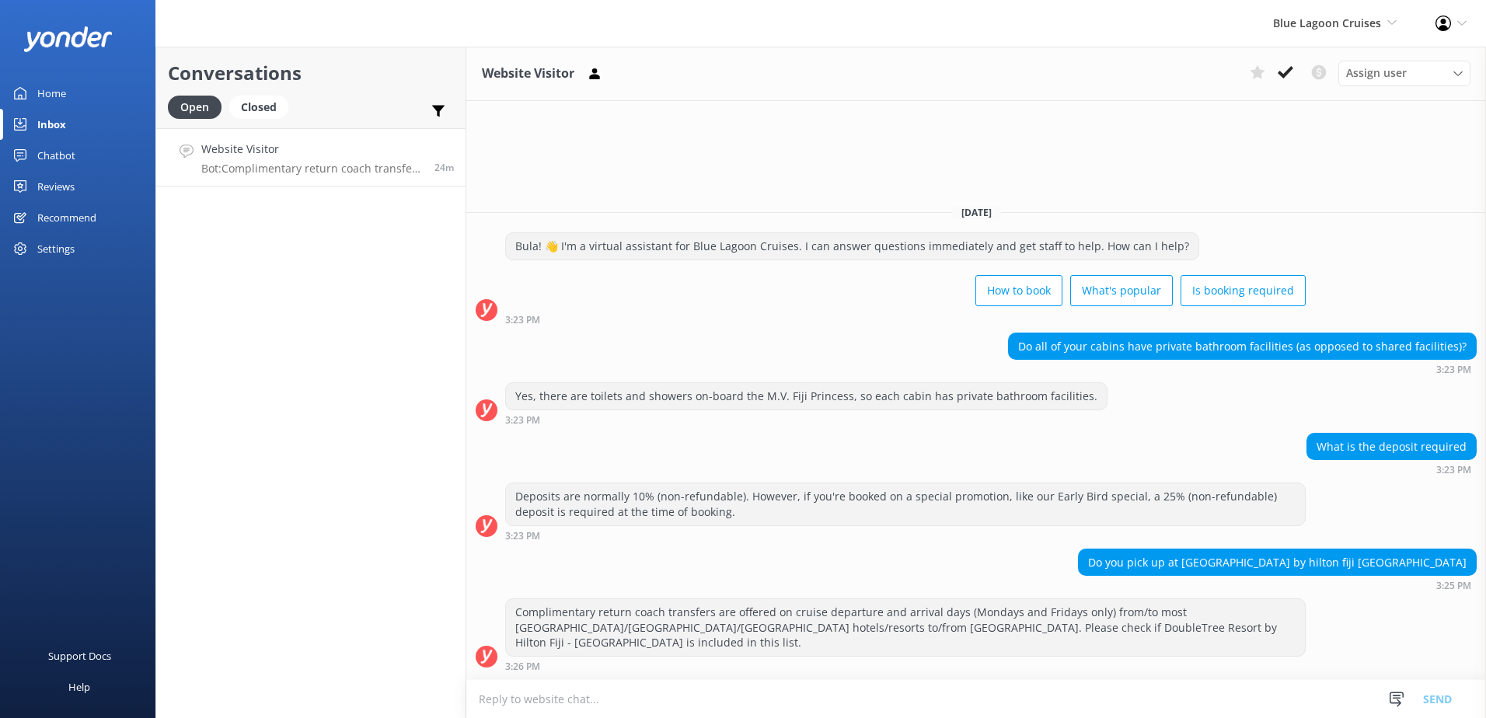
click at [765, 713] on textarea at bounding box center [976, 699] width 1020 height 38
type textarea "w"
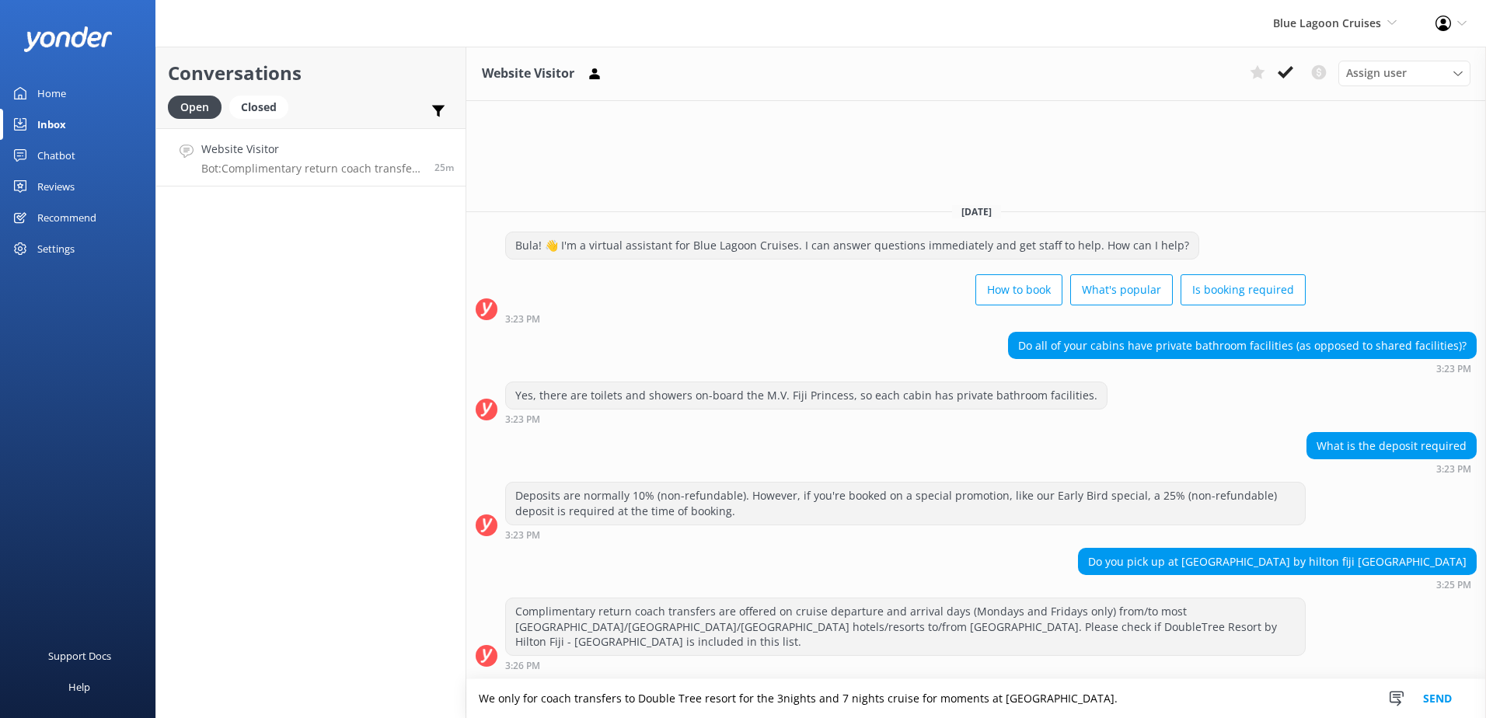
type textarea "We only for coach transfers to Double Tree resort for the 3nights and 7 nights …"
click at [1449, 699] on button "Send" at bounding box center [1437, 698] width 58 height 39
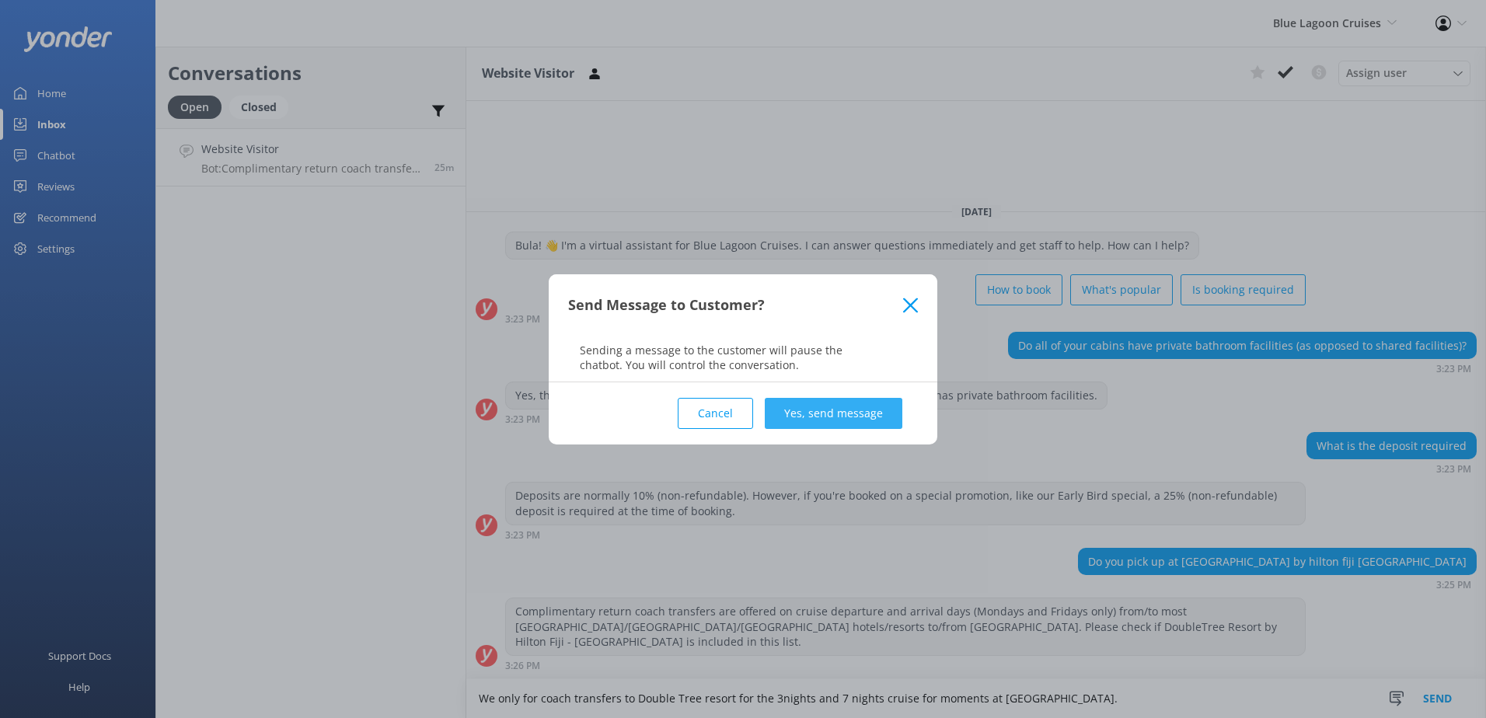
click at [832, 403] on button "Yes, send message" at bounding box center [834, 413] width 138 height 31
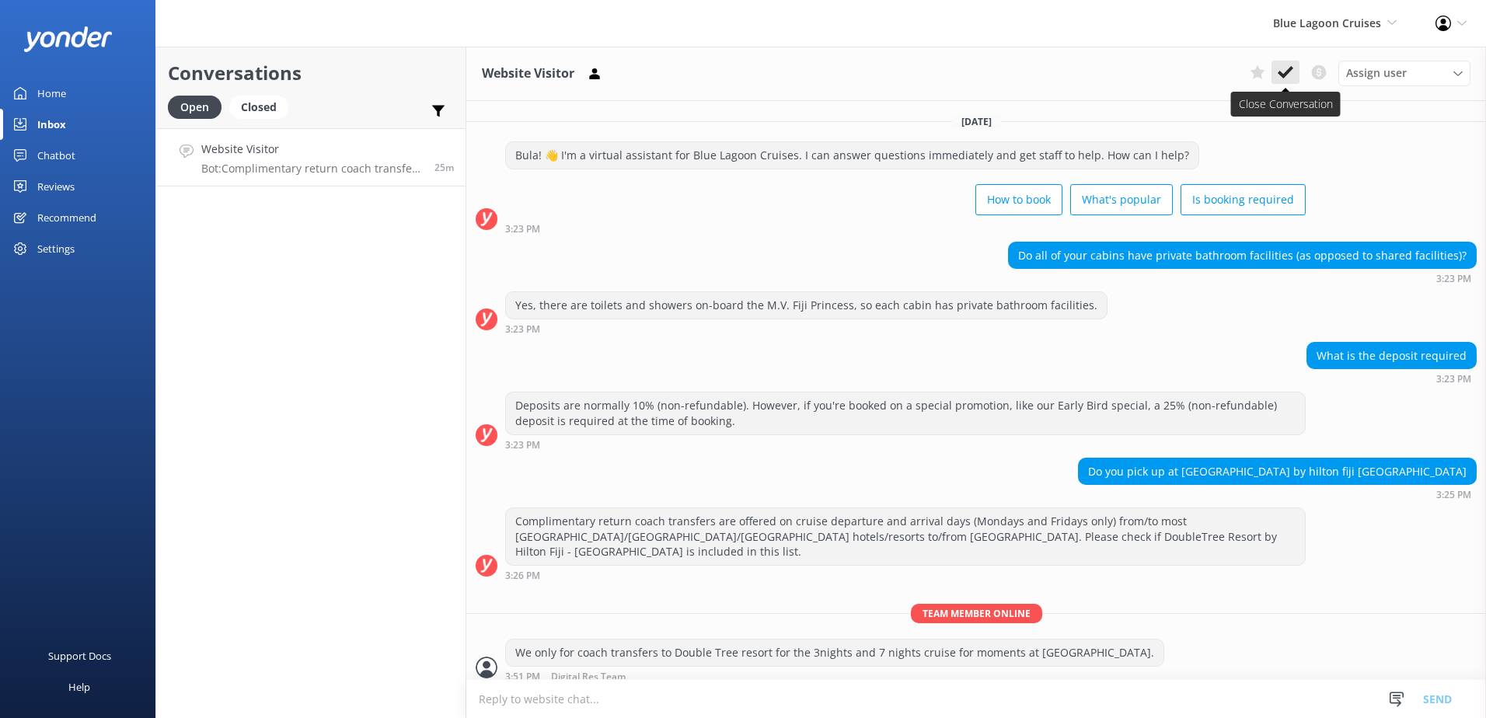
click at [1284, 78] on use at bounding box center [1286, 72] width 16 height 12
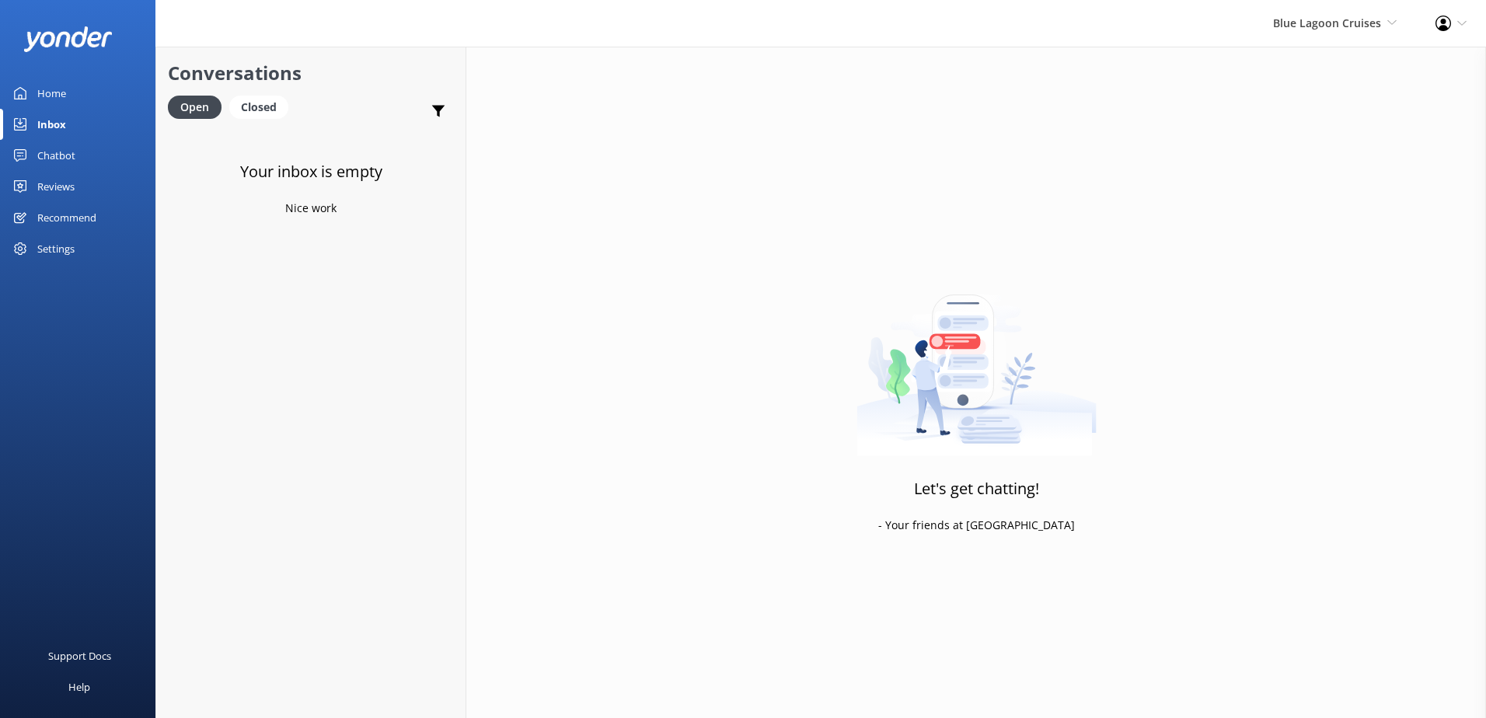
click at [1320, 33] on div "Blue Lagoon Cruises South Sea Sailing South Sea Cruises Malamala Beach Club Awe…" at bounding box center [1335, 23] width 162 height 47
click at [1309, 133] on link "Malamala Beach Club" at bounding box center [1338, 141] width 155 height 37
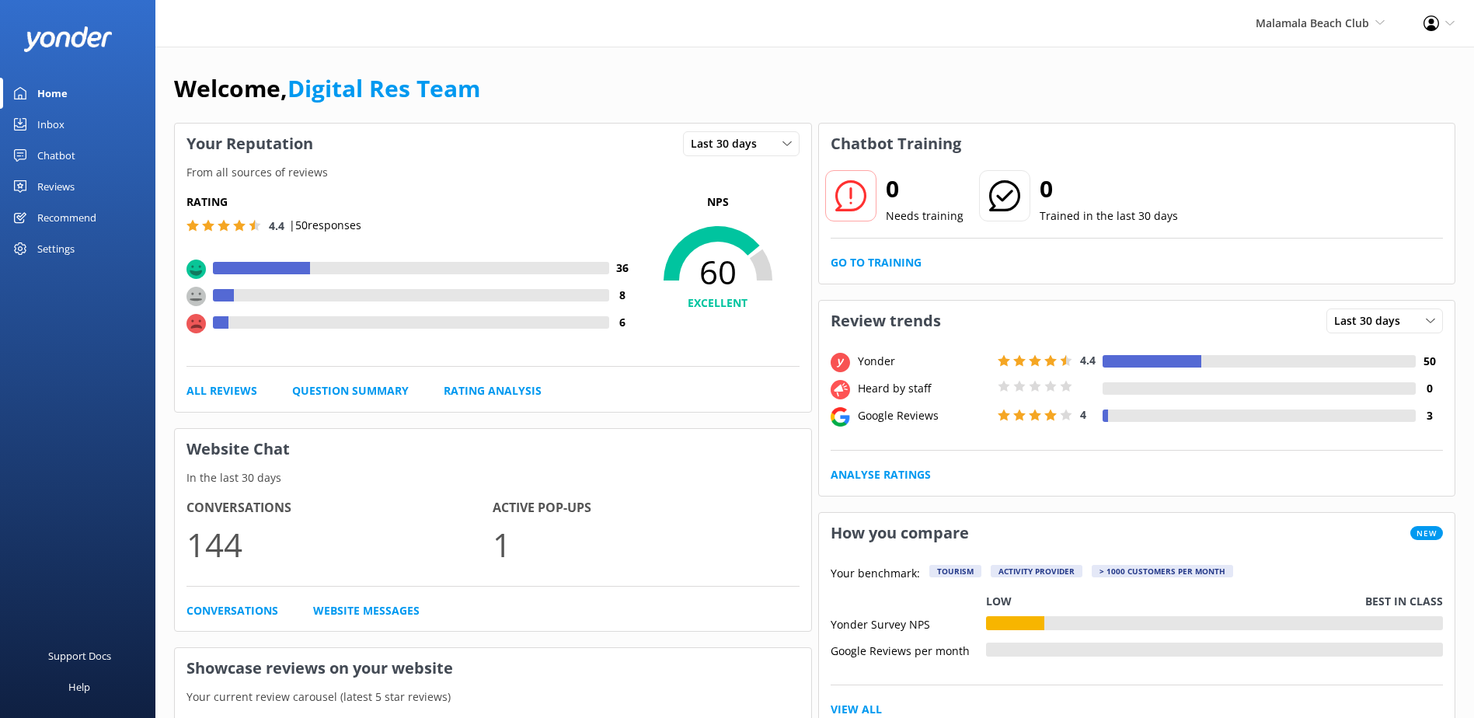
click at [68, 154] on div "Chatbot" at bounding box center [56, 155] width 38 height 31
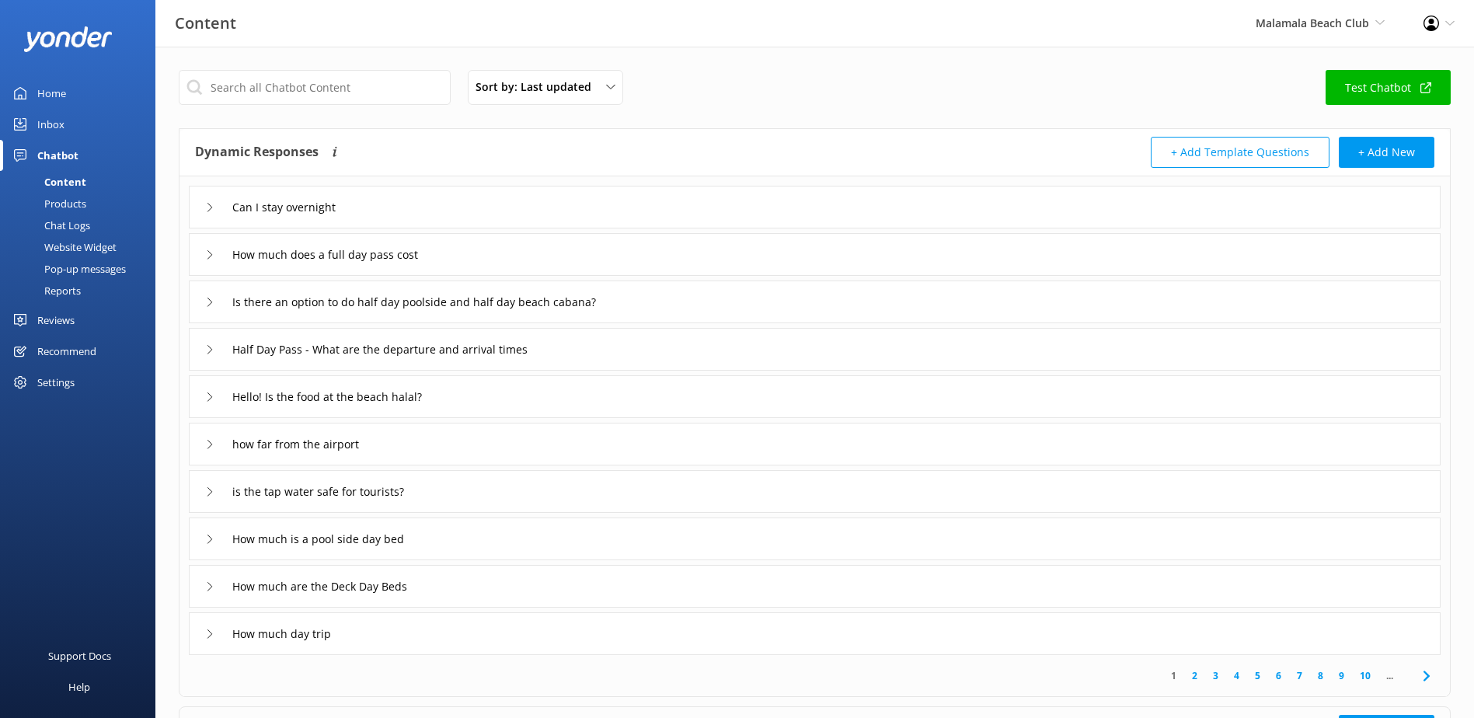
click at [55, 127] on div "Inbox" at bounding box center [50, 124] width 27 height 31
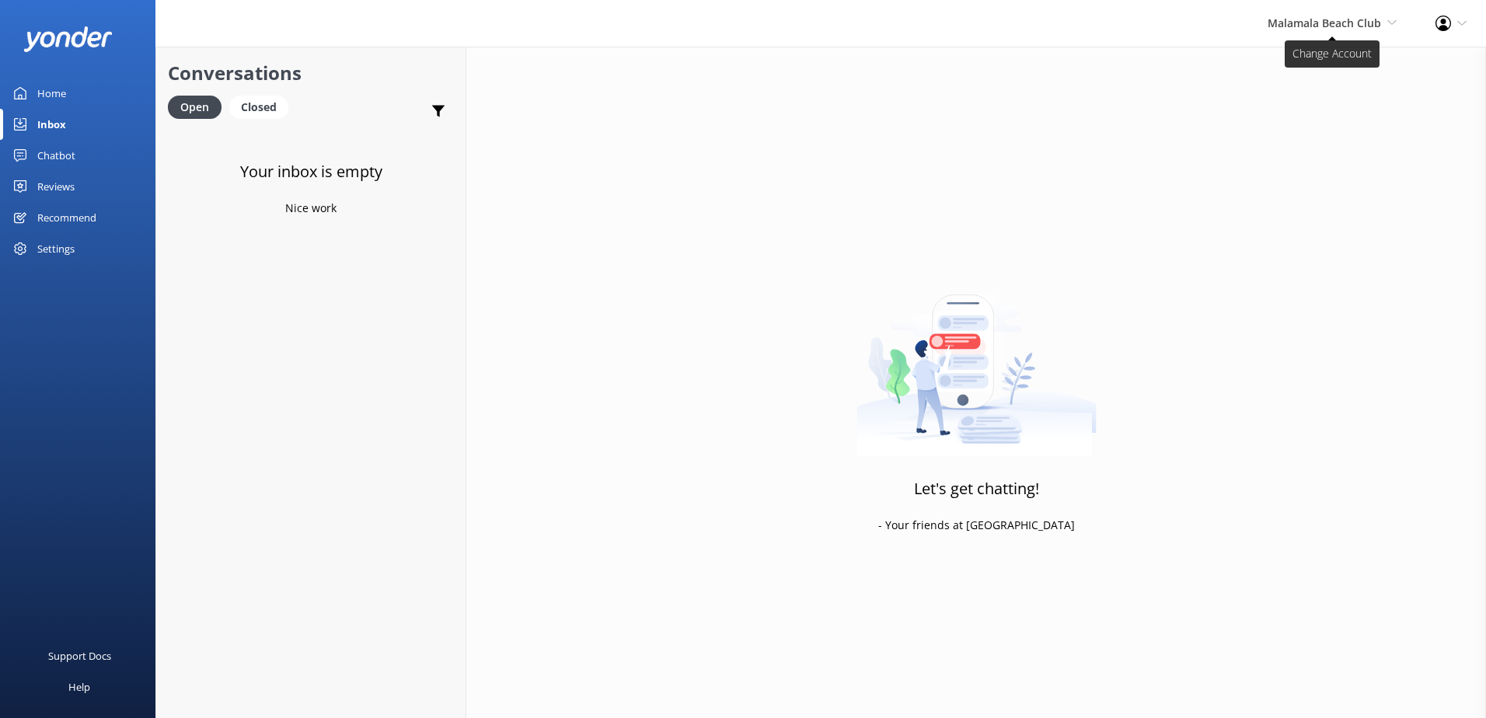
click at [1353, 16] on span "Malamala Beach Club" at bounding box center [1324, 23] width 113 height 15
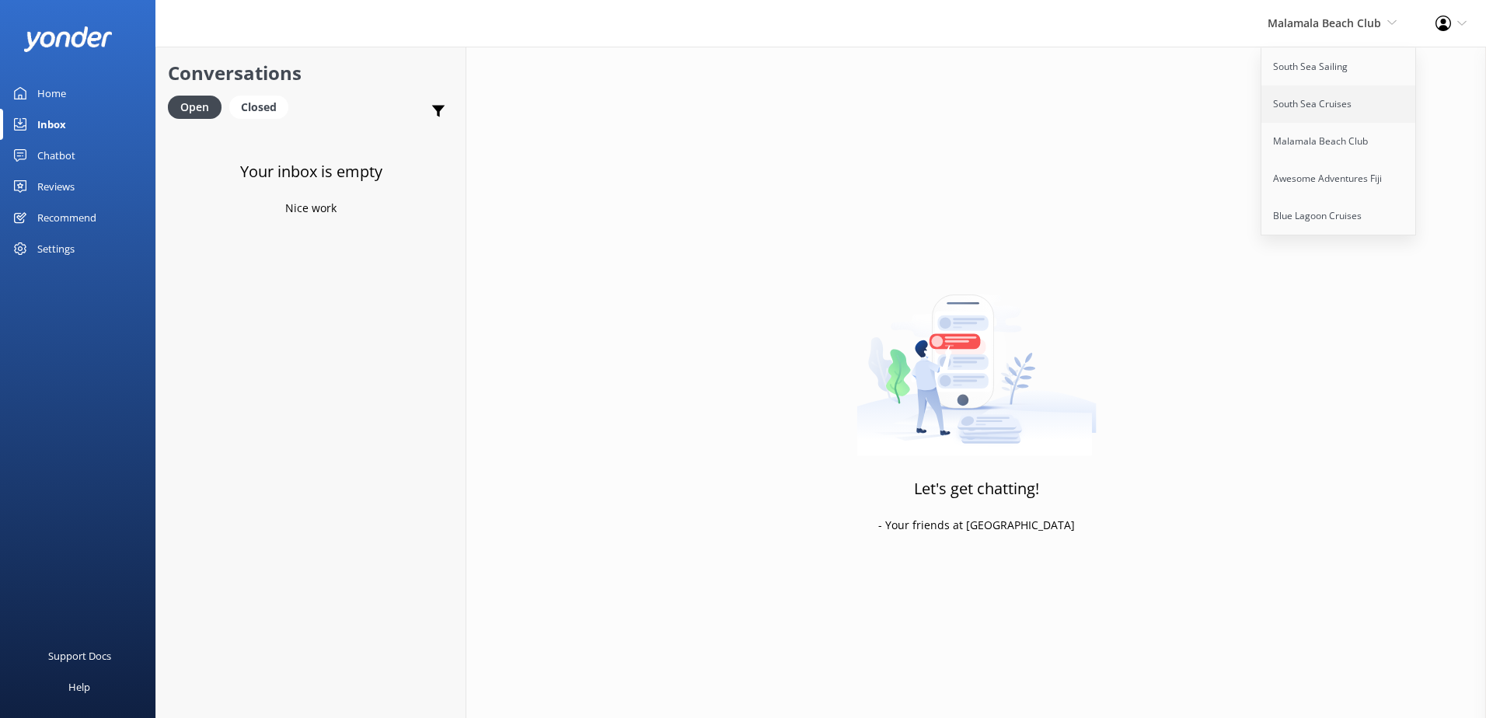
click at [1317, 96] on link "South Sea Cruises" at bounding box center [1338, 103] width 155 height 37
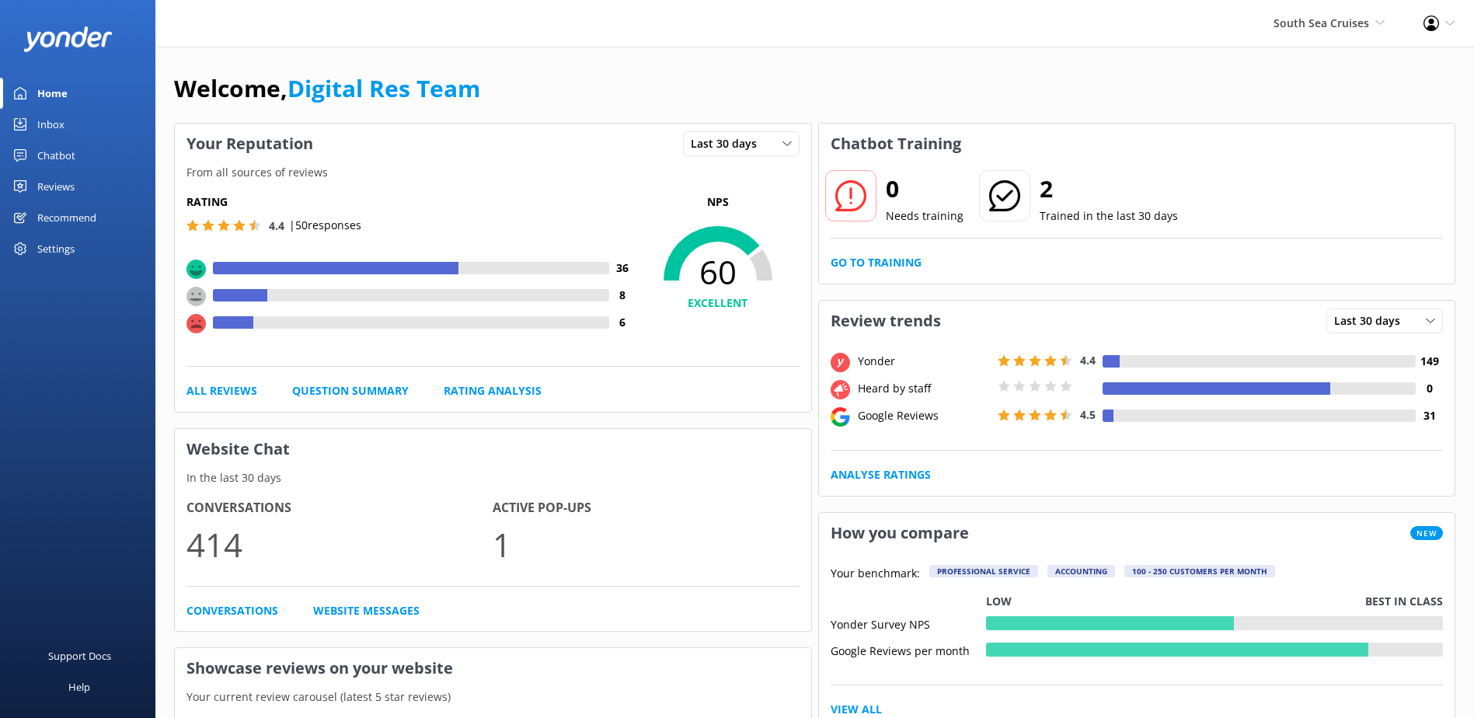
click at [66, 122] on link "Inbox" at bounding box center [77, 124] width 155 height 31
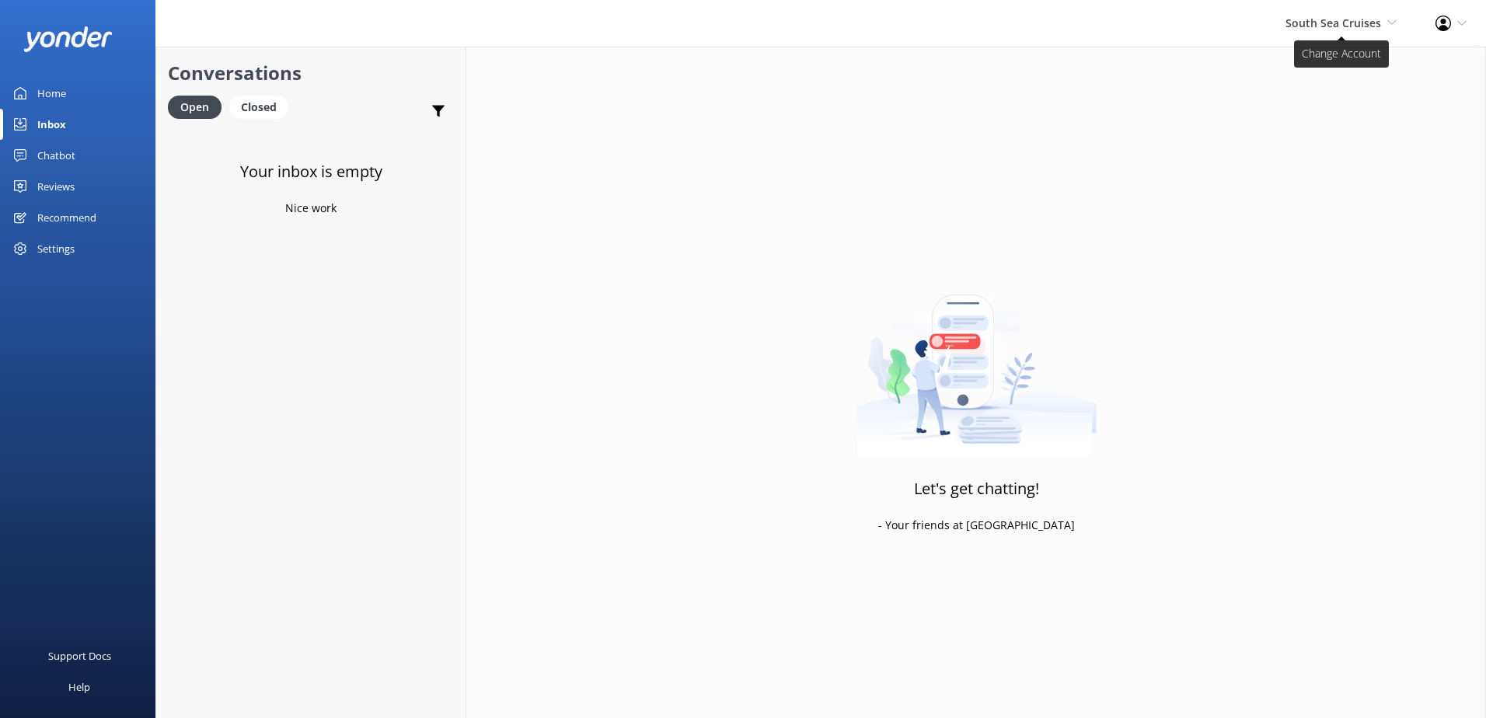
click at [1352, 18] on span "South Sea Cruises" at bounding box center [1333, 23] width 96 height 15
click at [1327, 71] on link "South Sea Sailing" at bounding box center [1338, 66] width 155 height 37
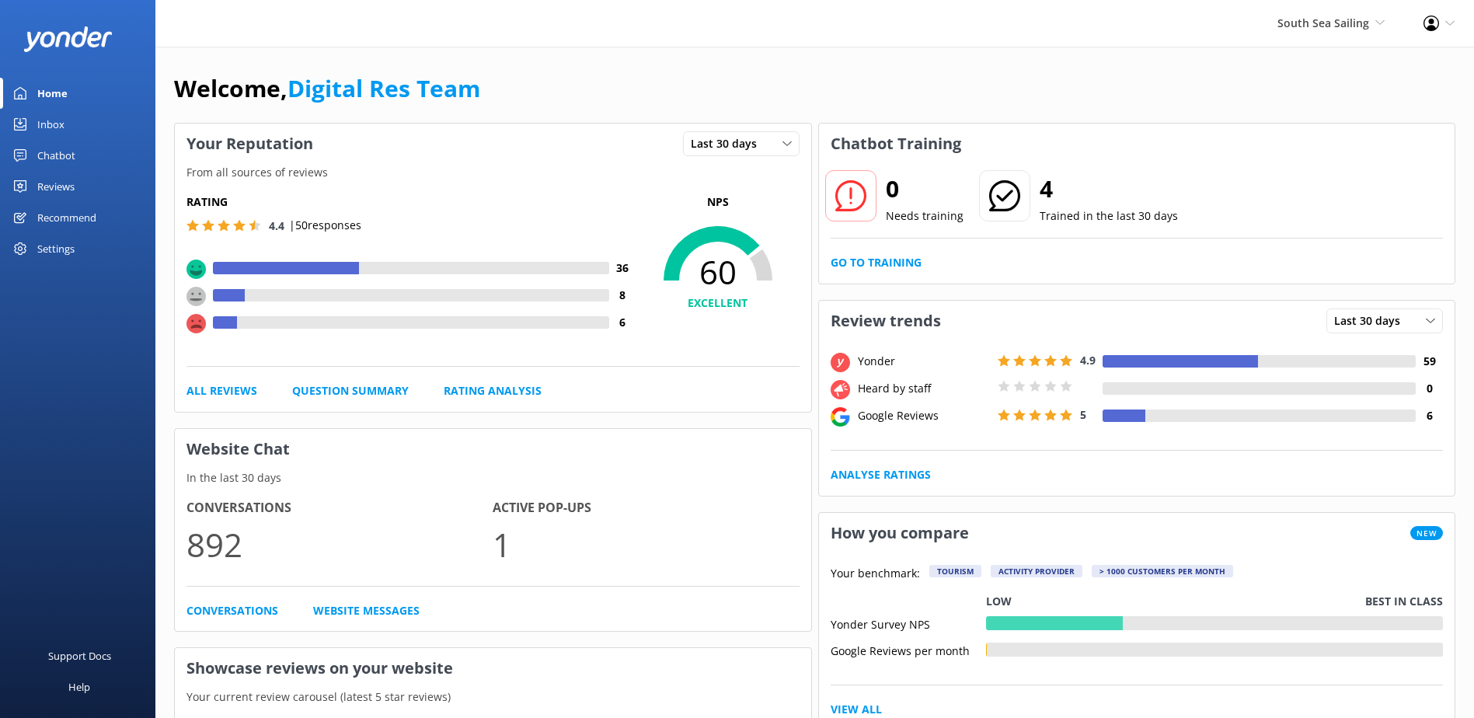
click at [58, 128] on div "Inbox" at bounding box center [50, 124] width 27 height 31
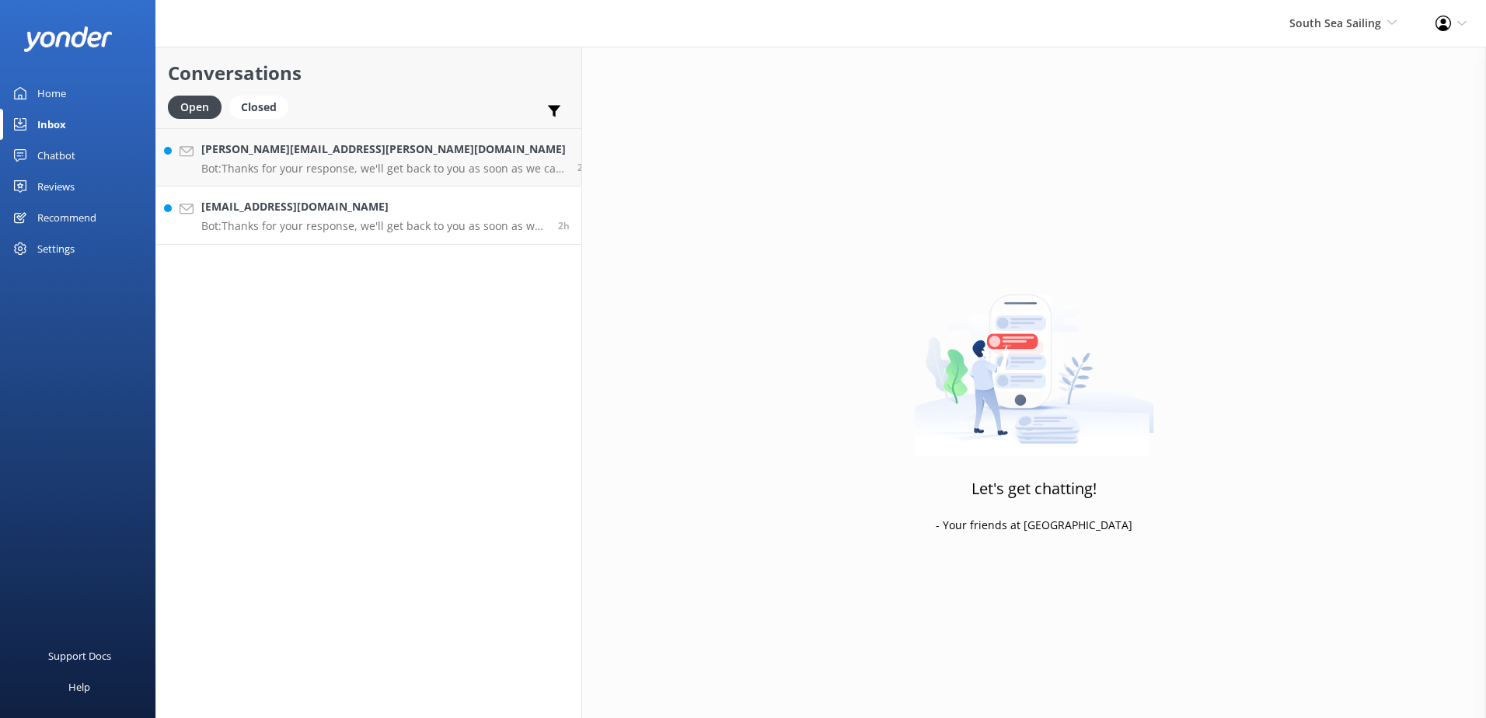
click at [306, 208] on h4 "[EMAIL_ADDRESS][DOMAIN_NAME]" at bounding box center [373, 206] width 345 height 17
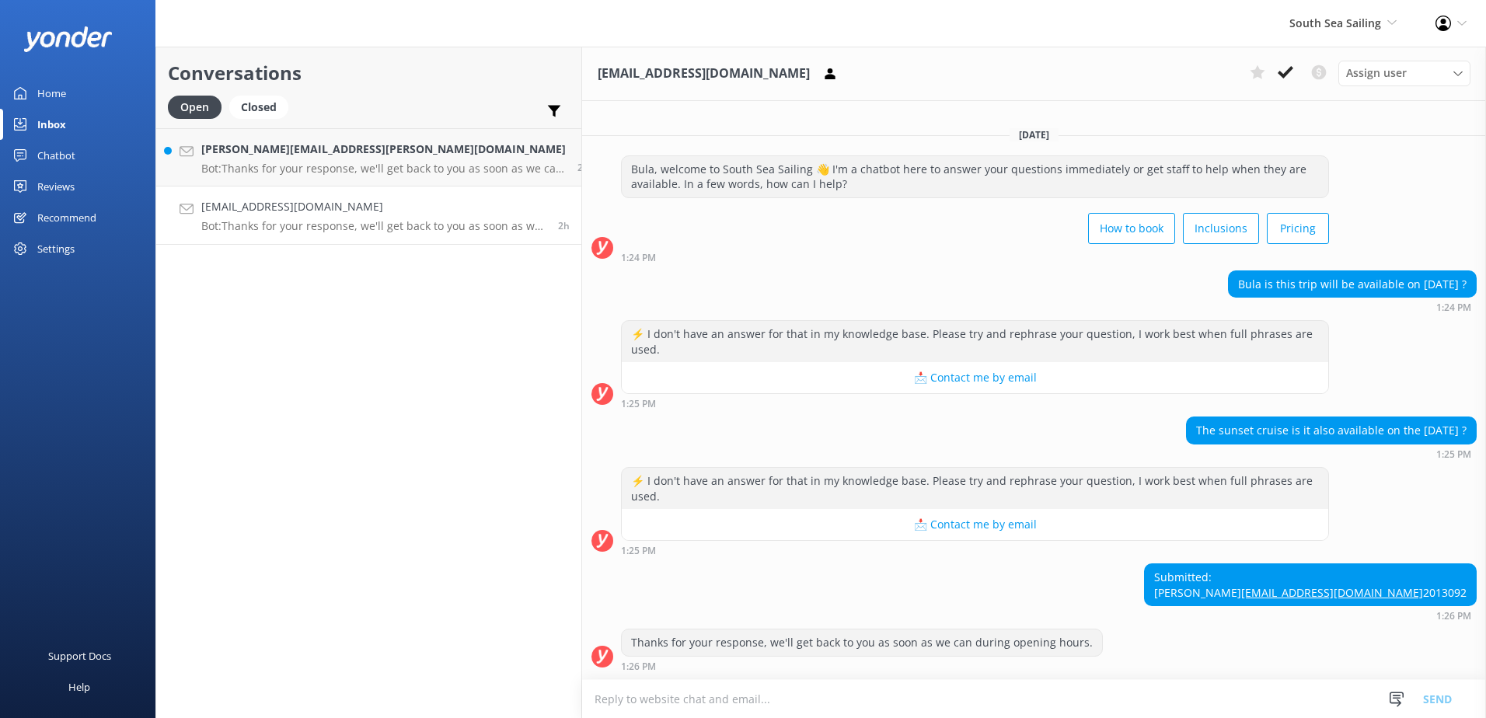
click at [785, 707] on textarea at bounding box center [1034, 699] width 904 height 38
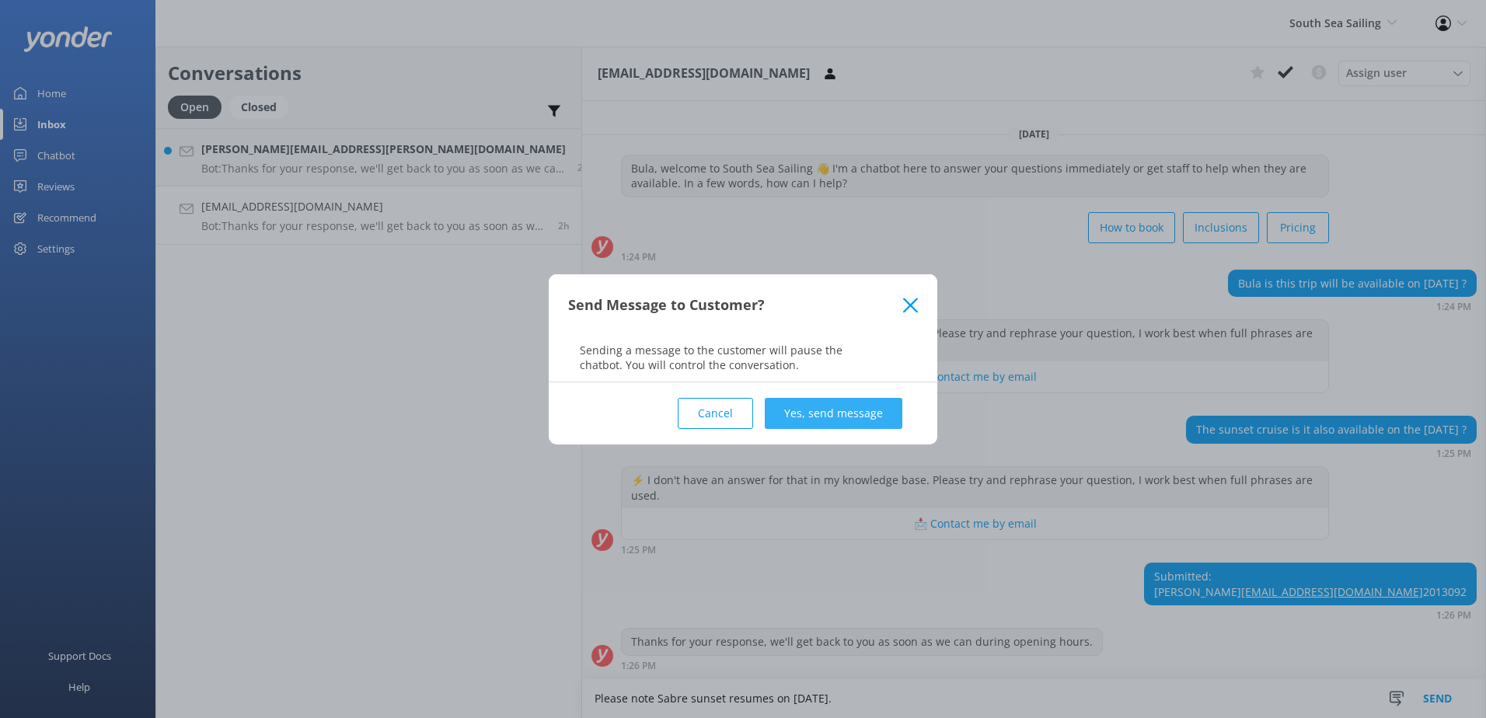
type textarea "Please note Sabre sunset resumes on [DATE]."
click at [874, 419] on button "Yes, send message" at bounding box center [834, 413] width 138 height 31
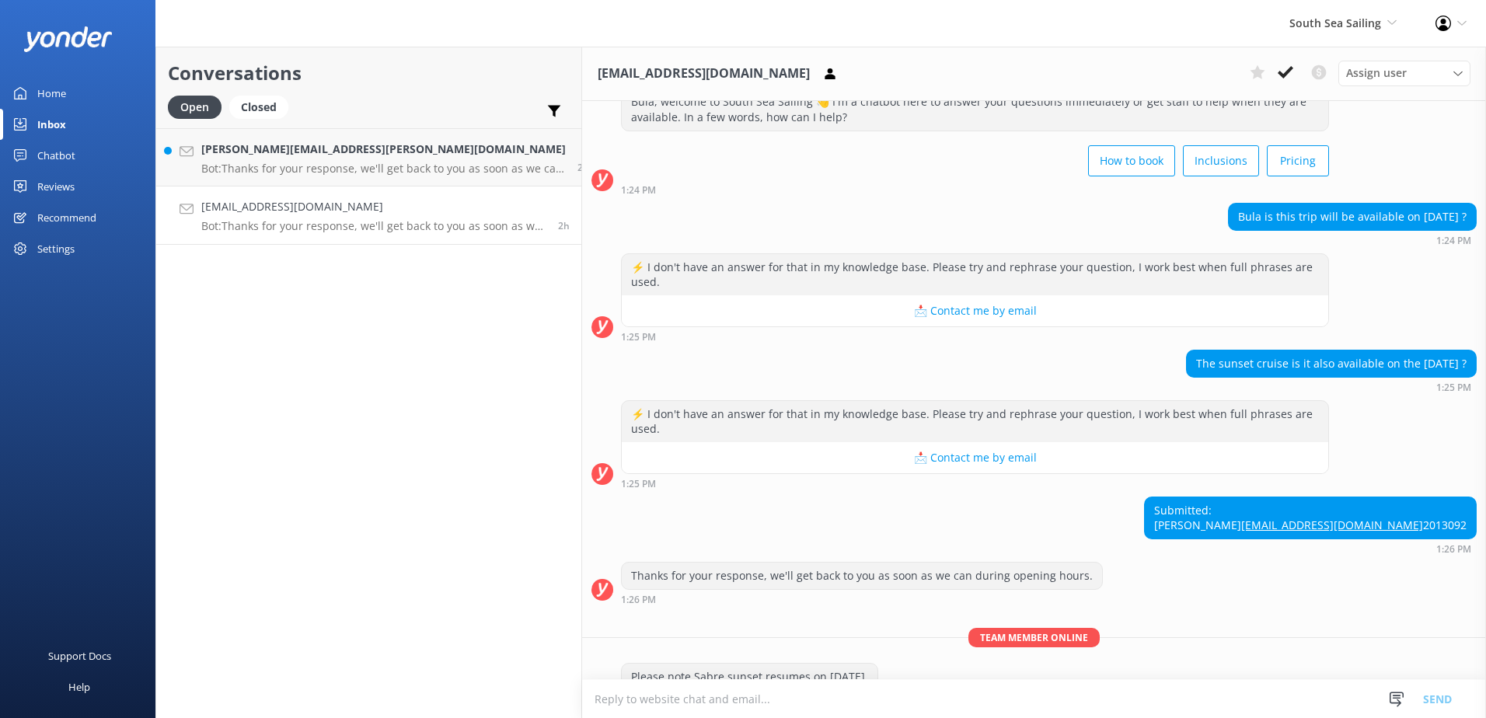
scroll to position [87, 0]
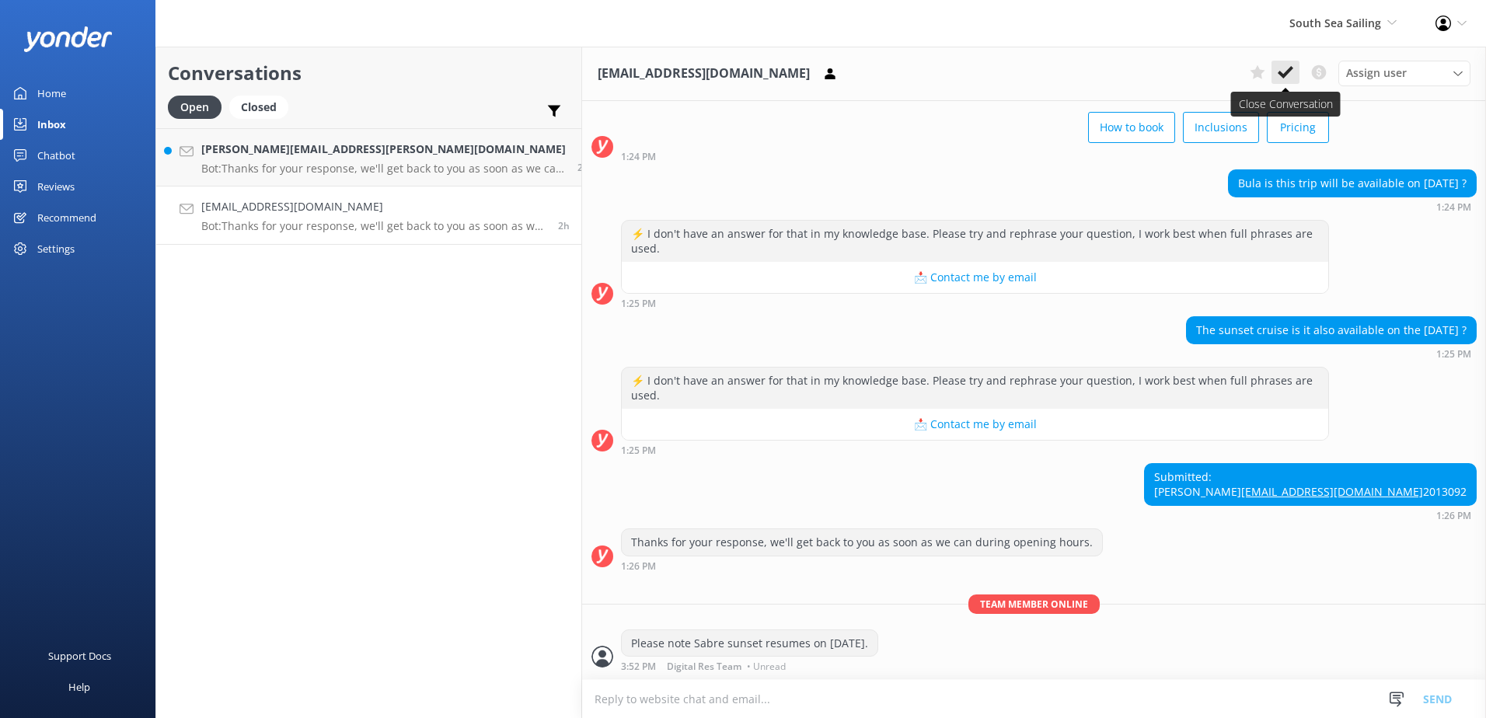
click at [1282, 77] on icon at bounding box center [1286, 73] width 16 height 16
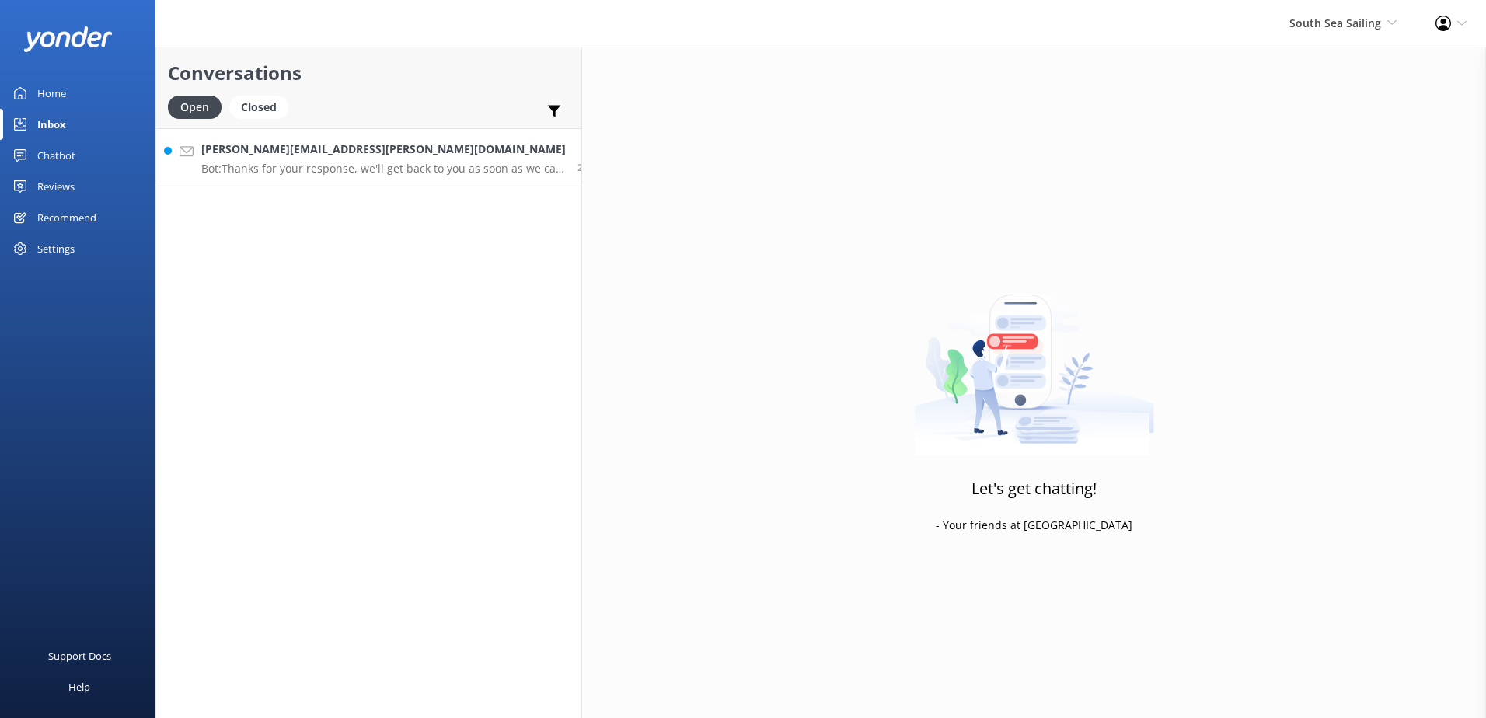
click at [387, 167] on p "Bot: Thanks for your response, we'll get back to you as soon as we can during o…" at bounding box center [383, 169] width 364 height 14
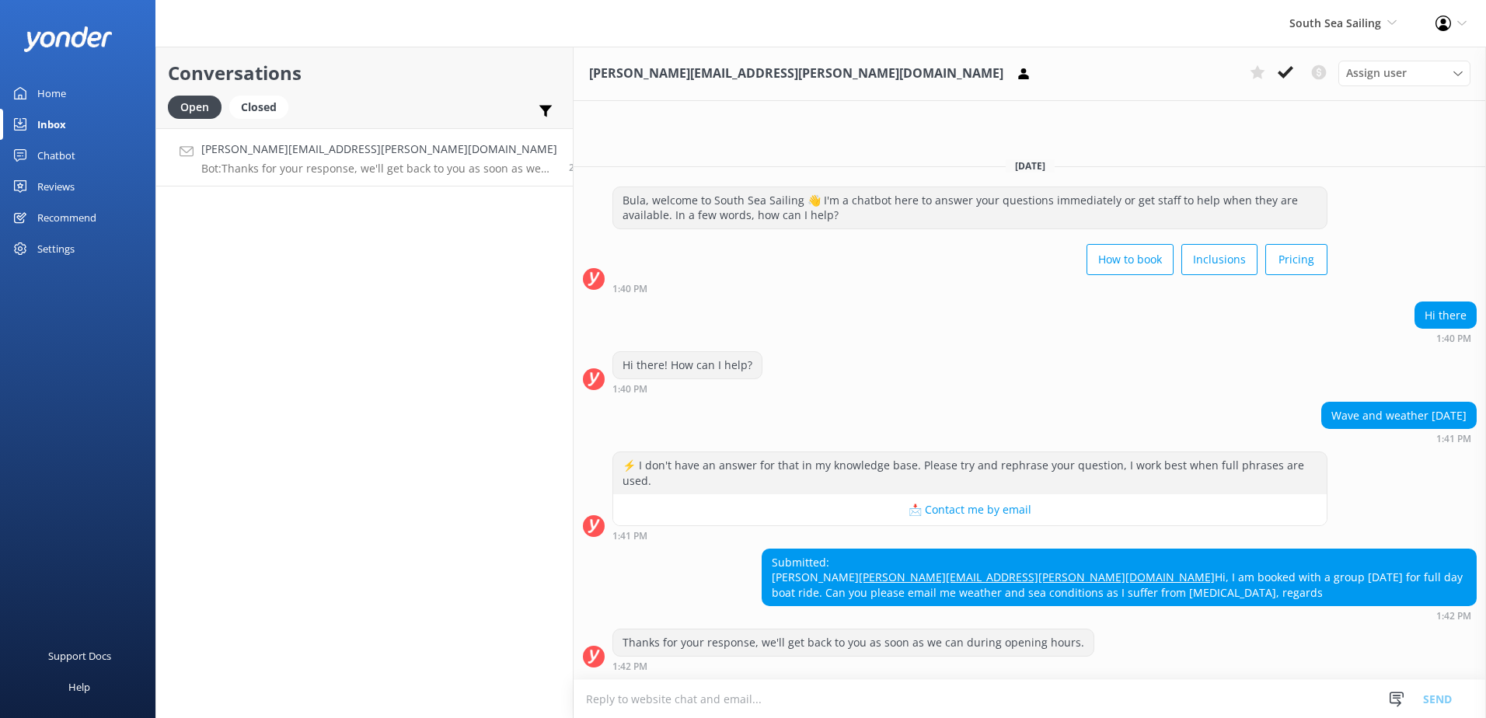
click at [907, 691] on textarea at bounding box center [1030, 699] width 912 height 38
click at [700, 694] on textarea at bounding box center [1030, 699] width 912 height 38
type textarea "t"
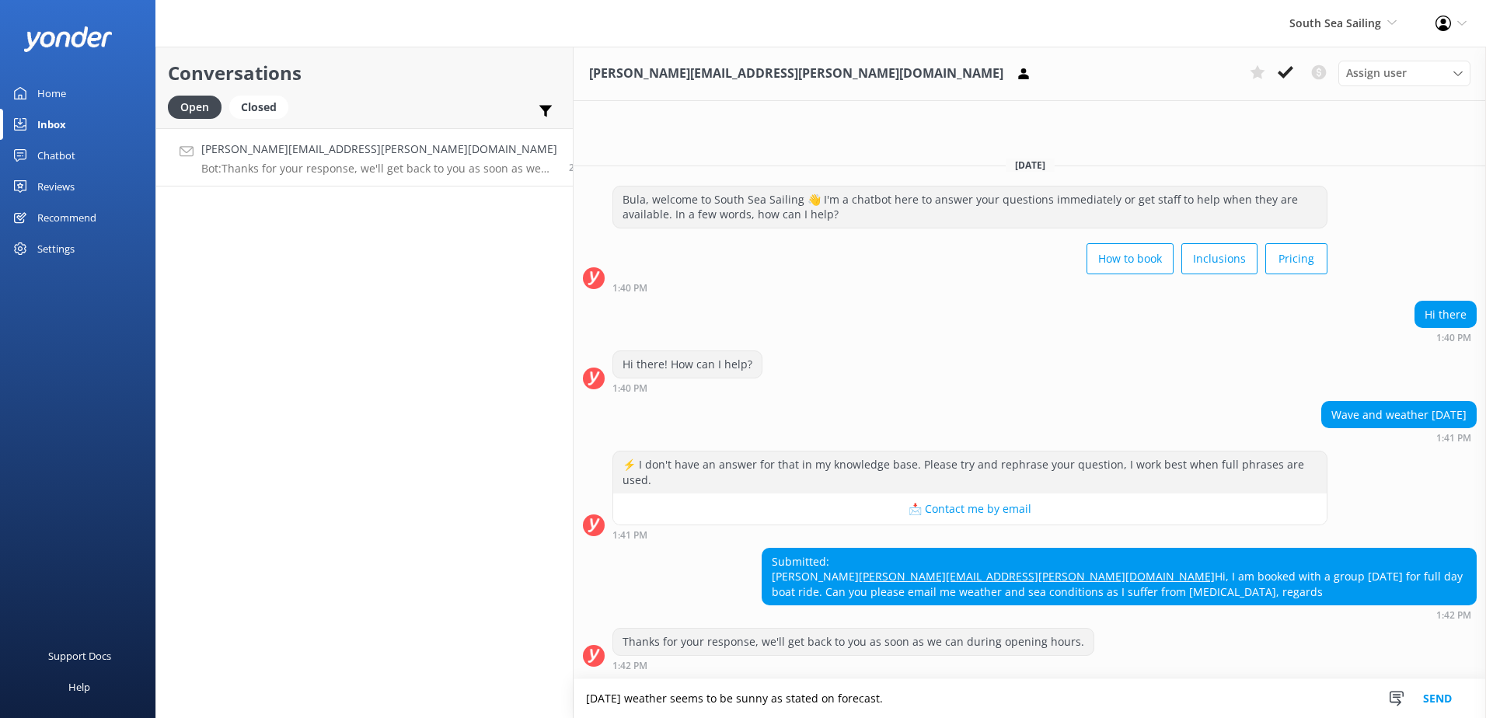
drag, startPoint x: 718, startPoint y: 703, endPoint x: 323, endPoint y: 699, distance: 394.8
click at [323, 699] on div "Conversations Open Closed Important Converted Assigned to me Unassigned Steven.…" at bounding box center [820, 382] width 1330 height 671
click at [901, 684] on textarea "Tomorrow's weather seems to be sunny as stated on forecast." at bounding box center [1030, 698] width 912 height 39
drag, startPoint x: 921, startPoint y: 705, endPoint x: 321, endPoint y: 667, distance: 601.2
click at [321, 667] on div "Conversations Open Closed Important Converted Assigned to me Unassigned Steven.…" at bounding box center [820, 382] width 1330 height 671
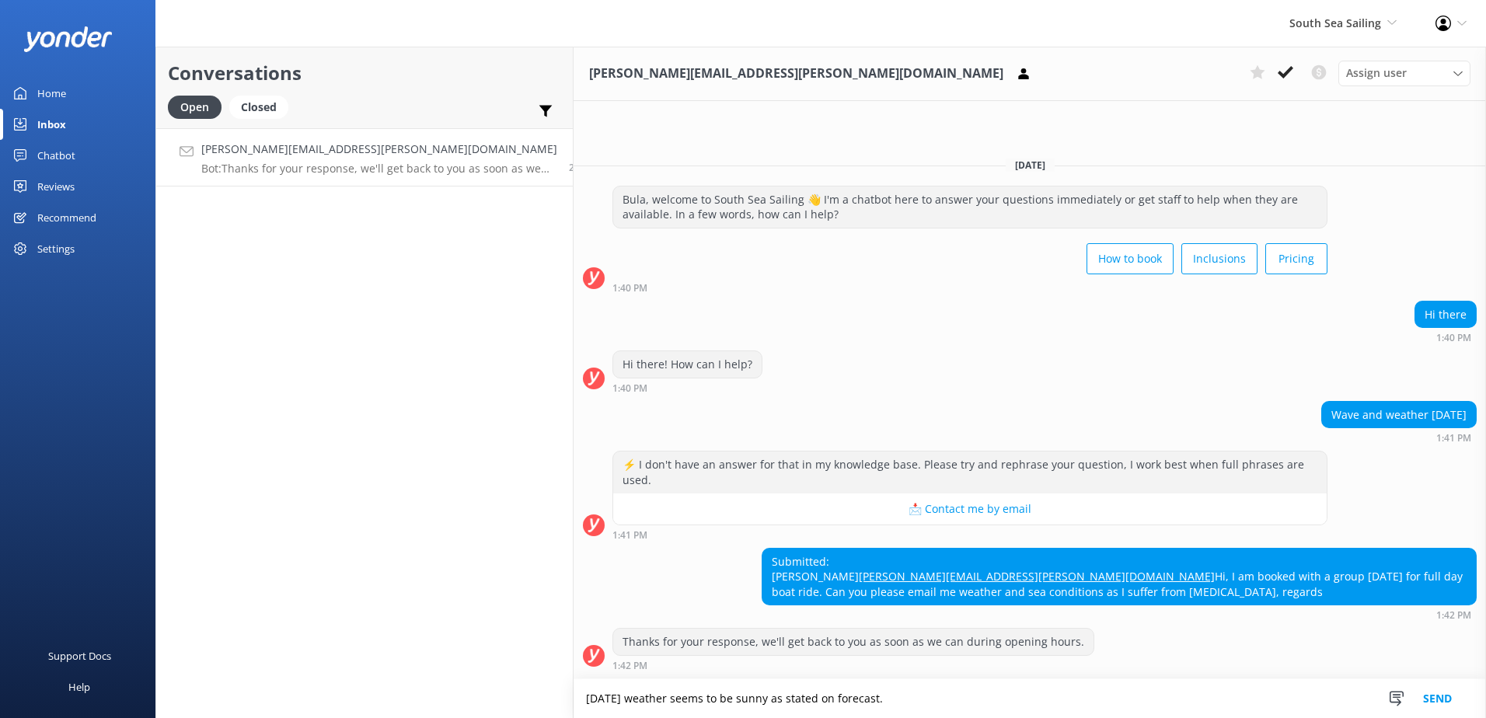
paste textarea "According to the forecast, tomorrow's weather is expected to be sunny"
type textarea "According to the forecast, tomorrow's weather is expected to be sunny."
click at [1421, 695] on button "Send" at bounding box center [1437, 698] width 58 height 39
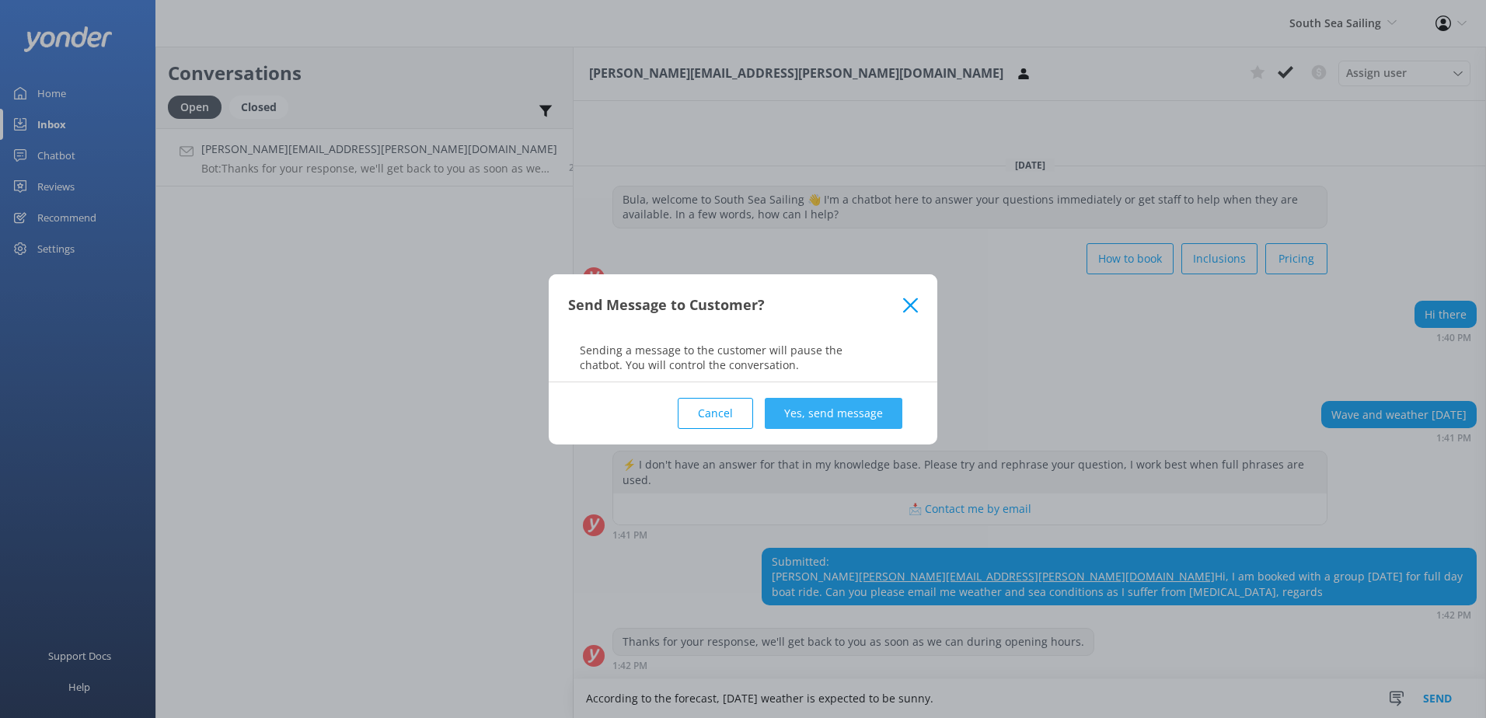
click at [849, 416] on button "Yes, send message" at bounding box center [834, 413] width 138 height 31
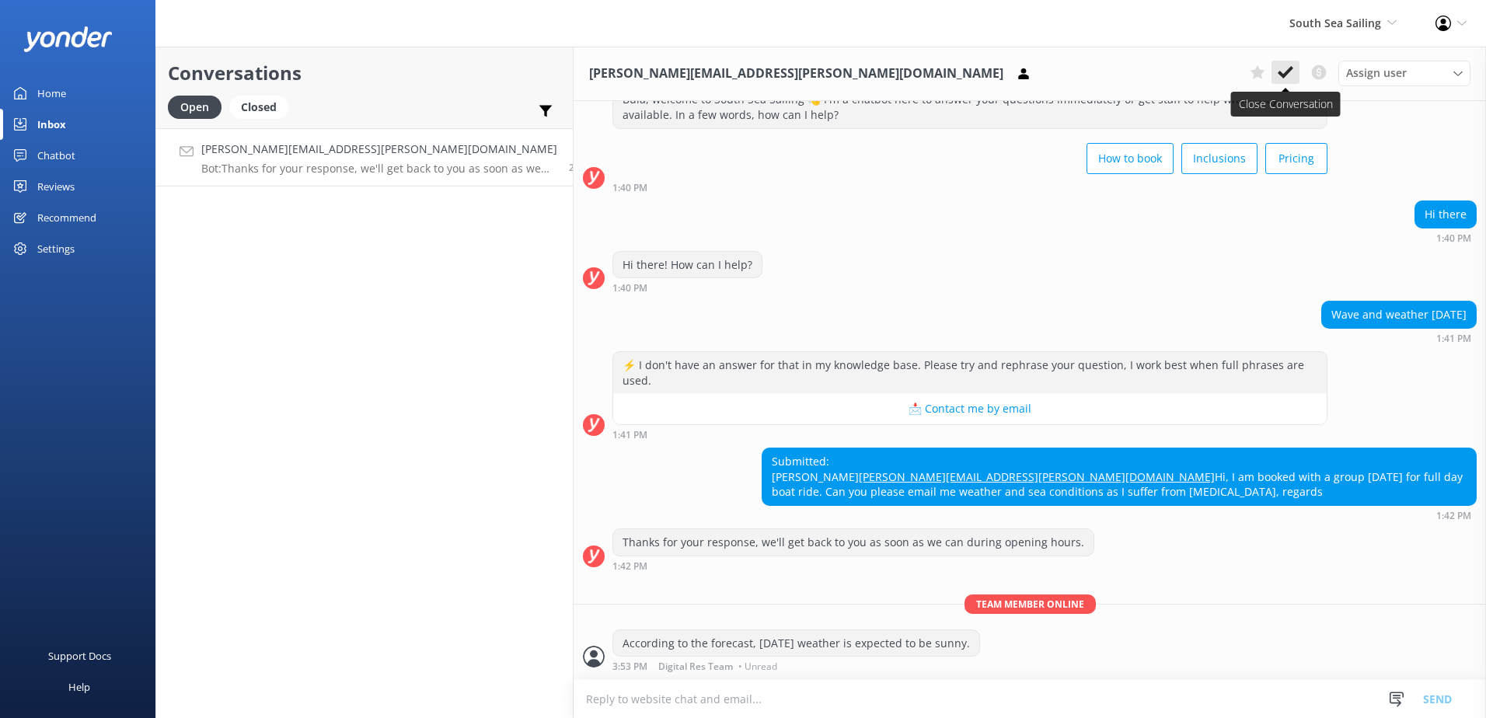
scroll to position [71, 0]
click at [1286, 71] on use at bounding box center [1286, 72] width 16 height 12
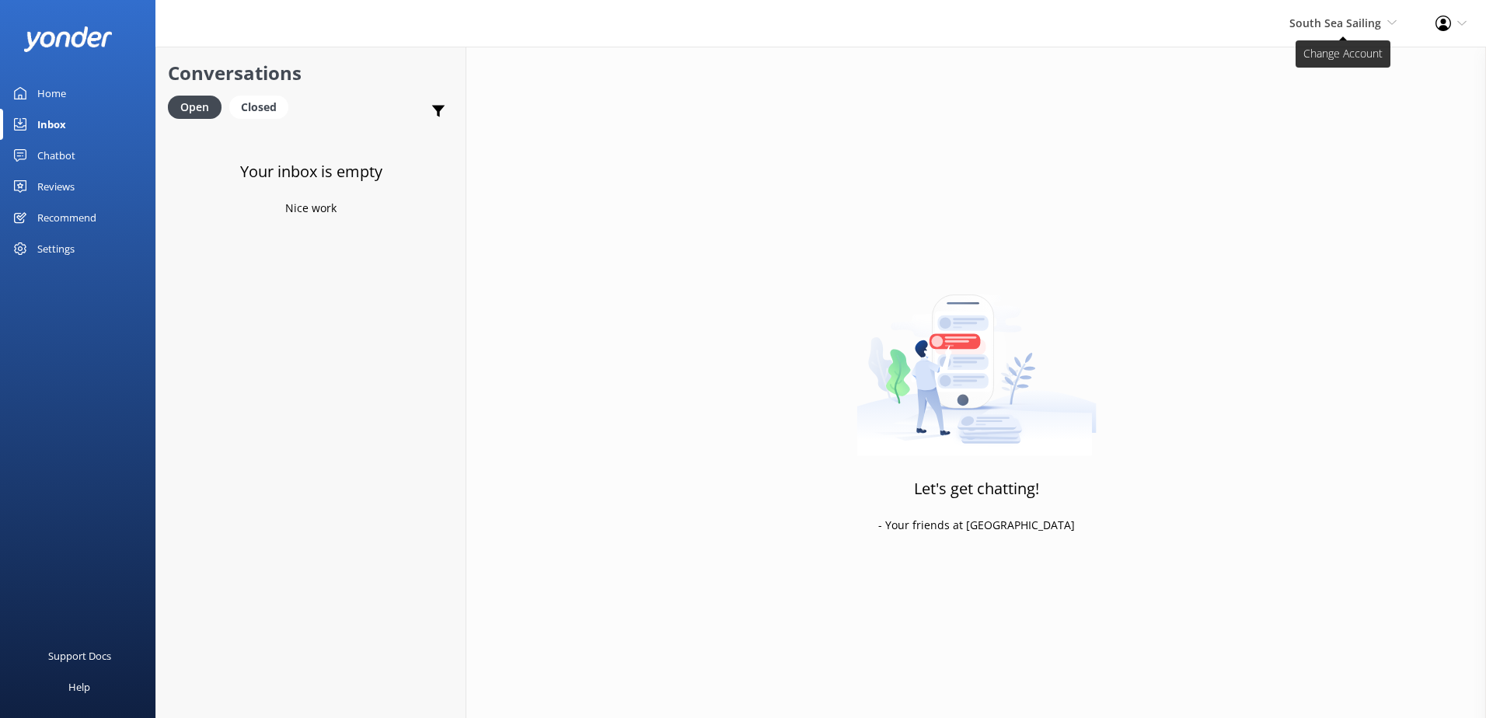
click at [1341, 26] on span "South Sea Sailing" at bounding box center [1335, 23] width 92 height 15
